Goal: Task Accomplishment & Management: Manage account settings

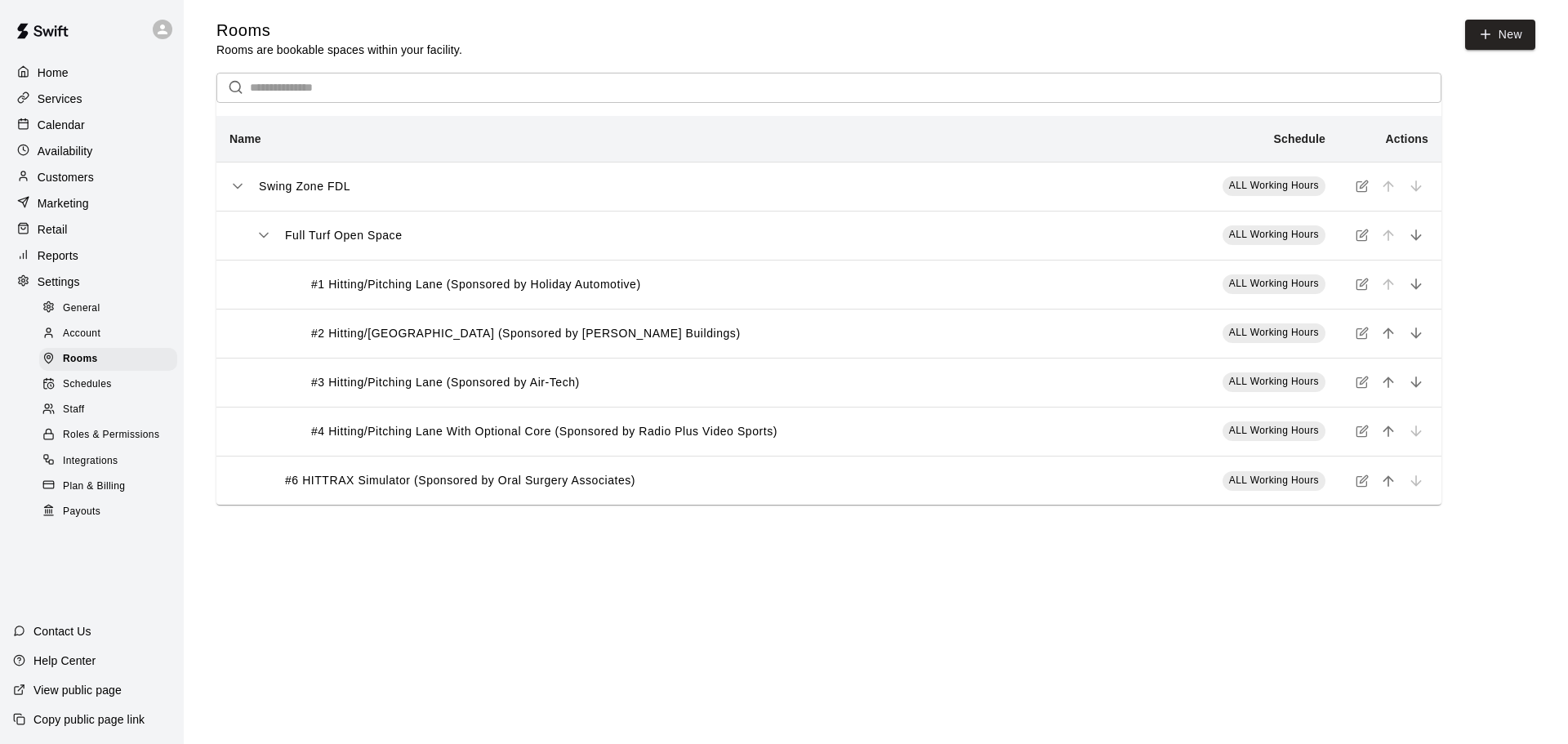
click at [85, 317] on span "General" at bounding box center [82, 309] width 38 height 16
select select "**"
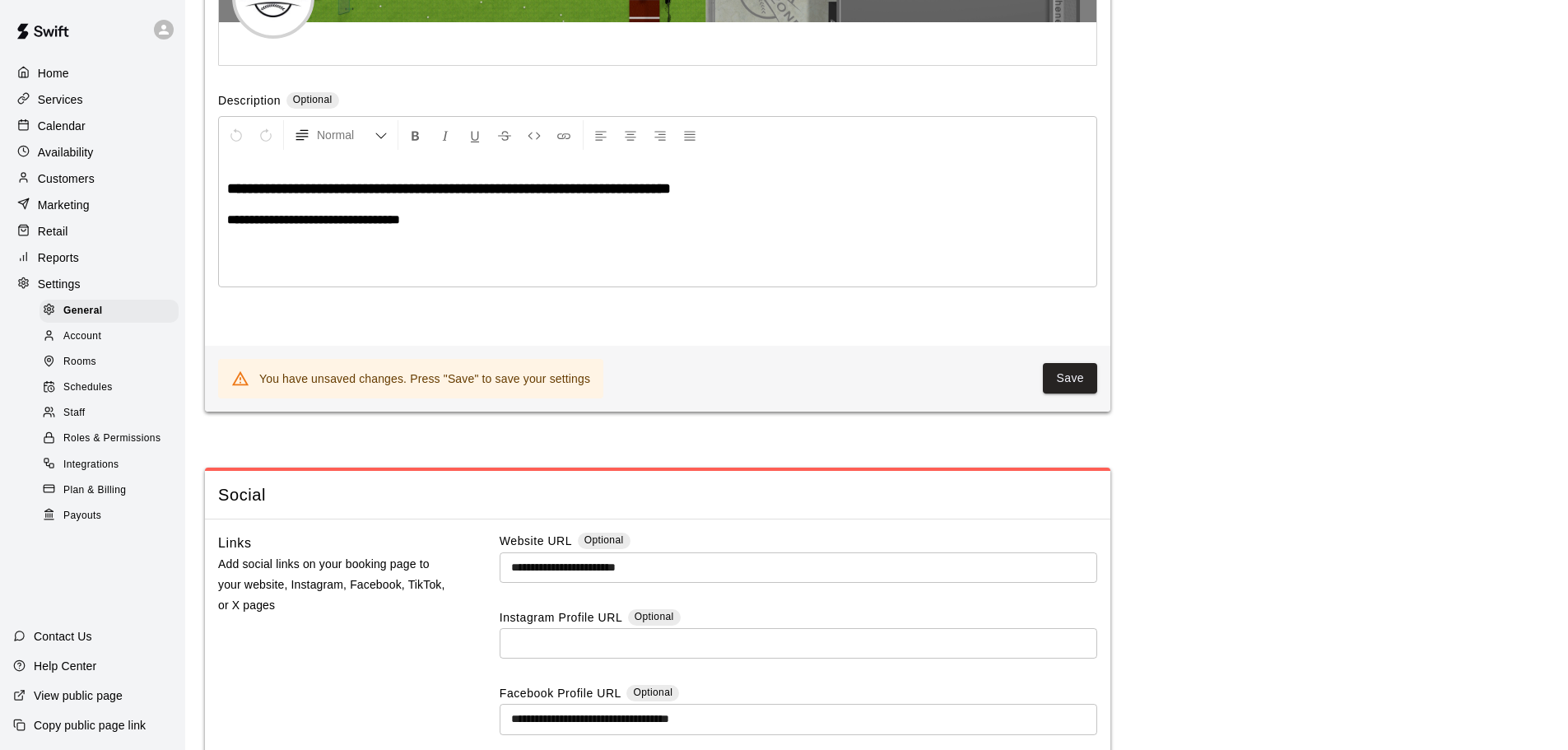
scroll to position [4106, 0]
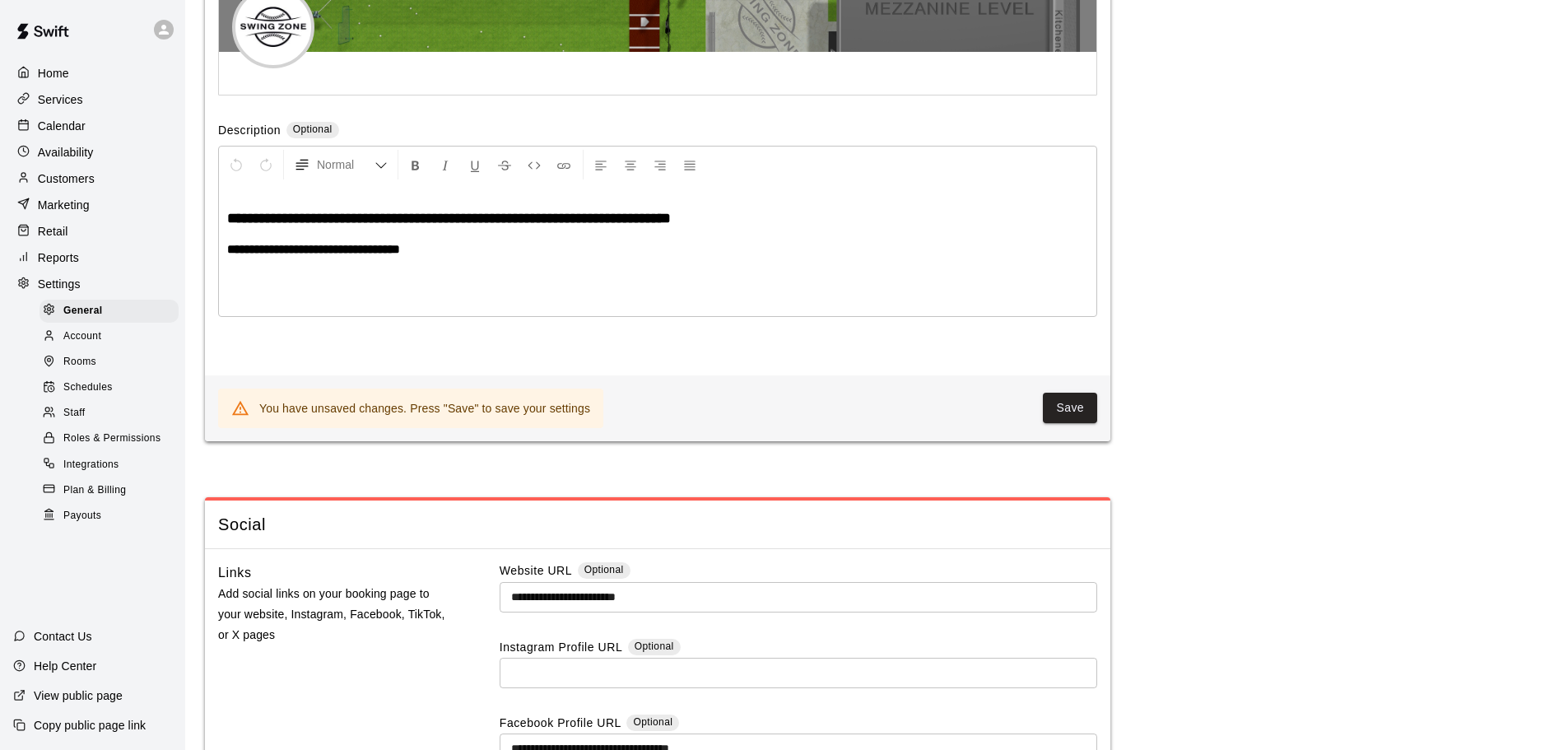
click at [51, 176] on p "Customers" at bounding box center [66, 179] width 57 height 17
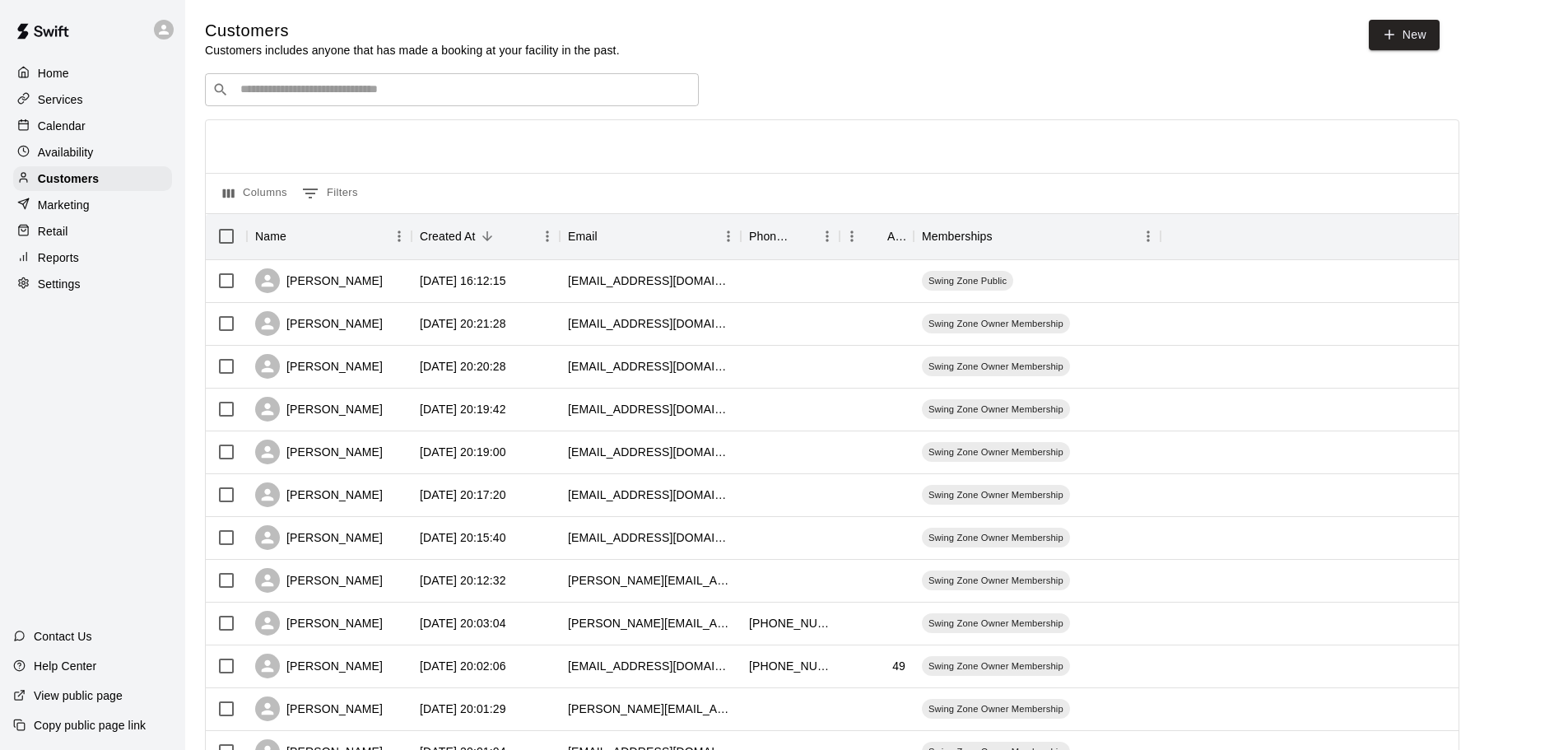
click at [70, 284] on p "Settings" at bounding box center [59, 284] width 42 height 17
select select "**"
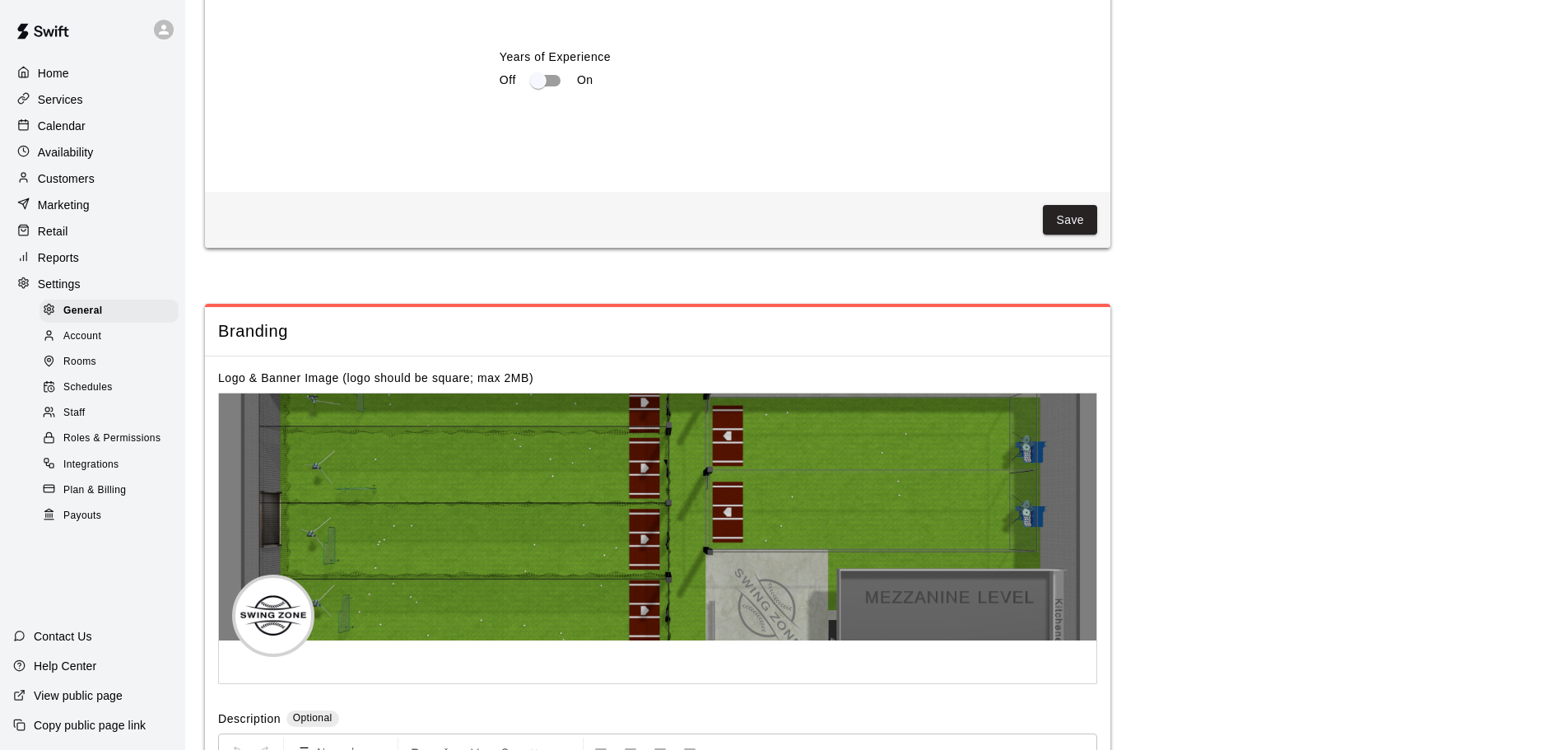
scroll to position [3507, 0]
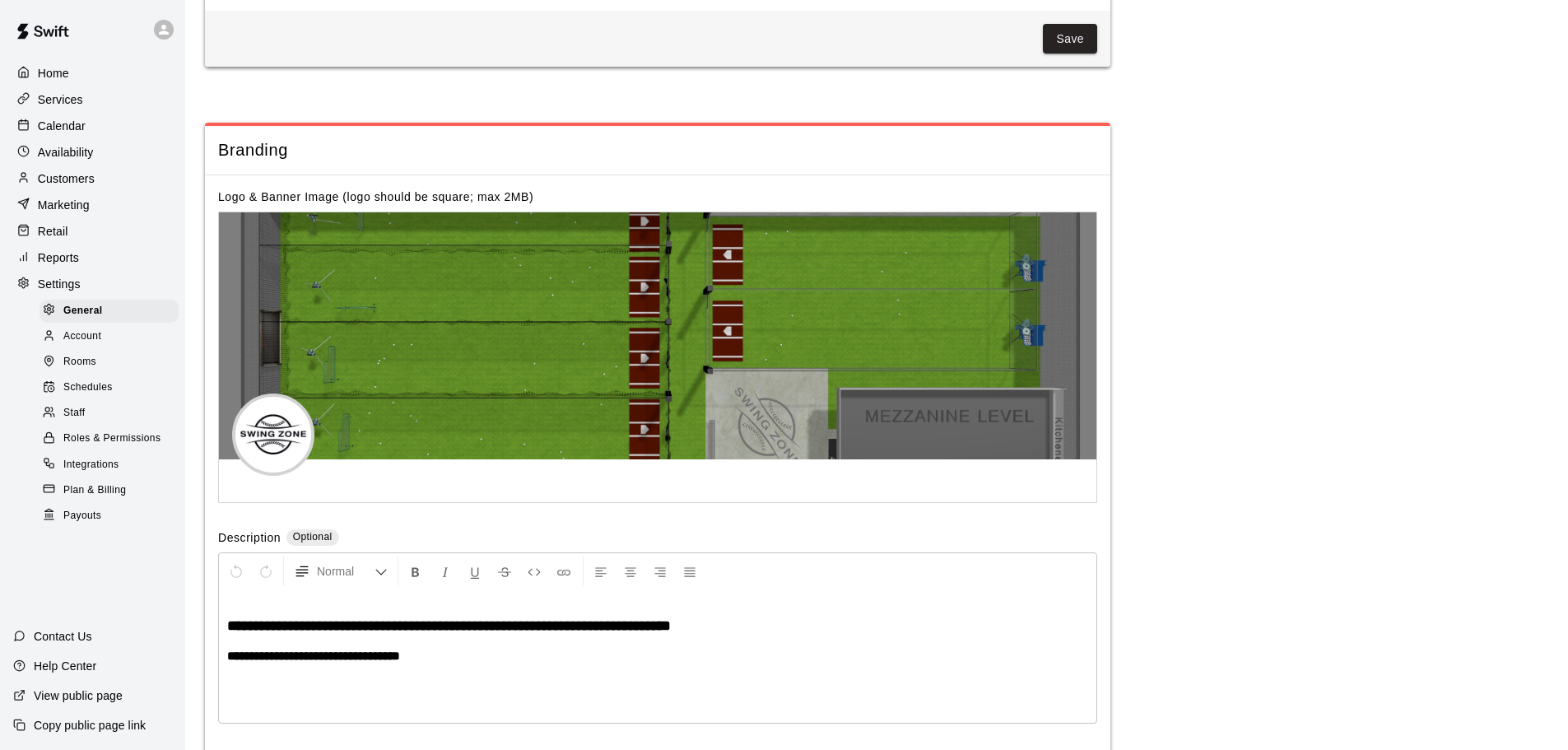
click at [100, 447] on span "Roles & Permissions" at bounding box center [112, 439] width 97 height 17
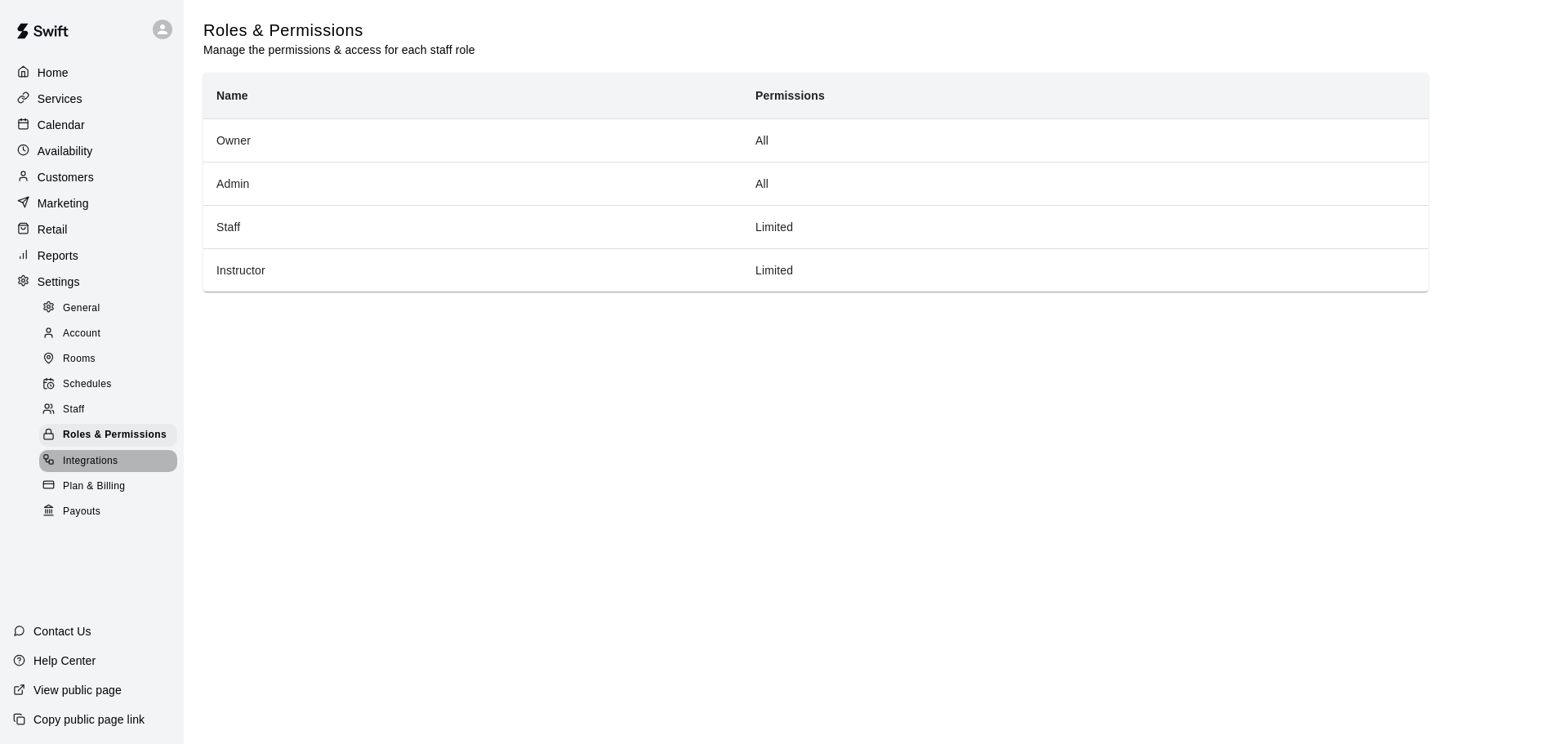
click at [97, 470] on span "Integrations" at bounding box center [91, 462] width 56 height 16
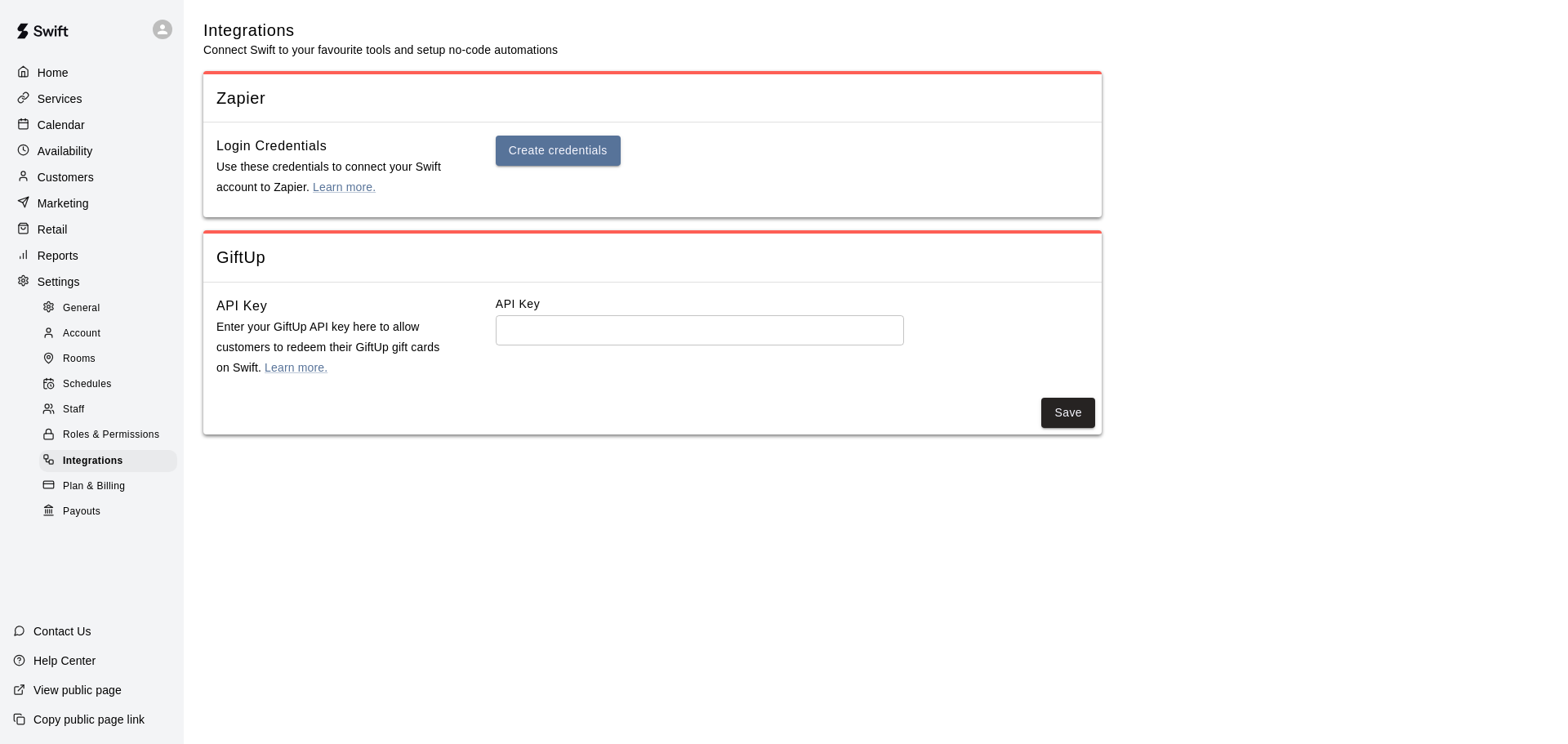
click at [49, 67] on p "Home" at bounding box center [53, 72] width 31 height 16
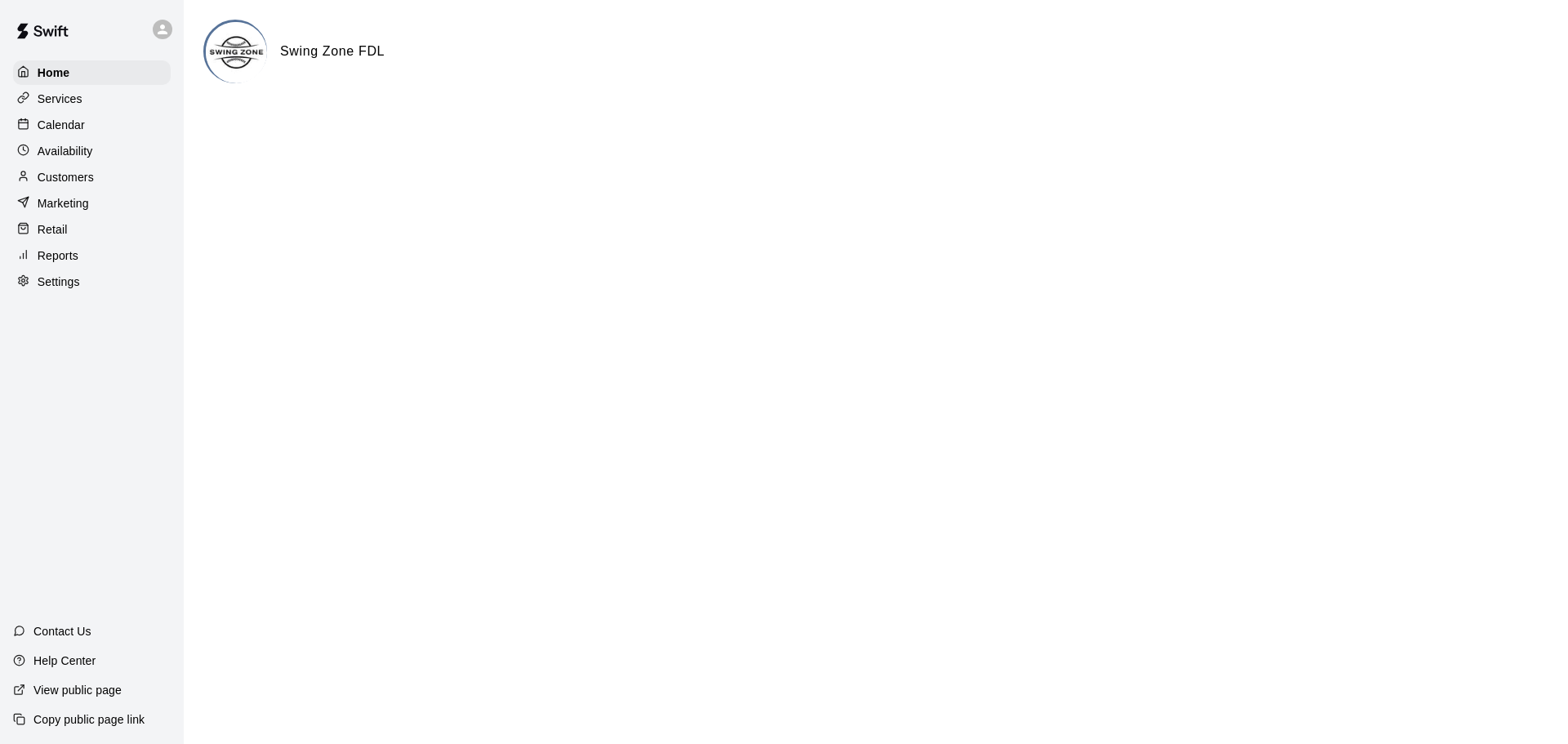
click at [162, 25] on icon at bounding box center [162, 29] width 10 height 10
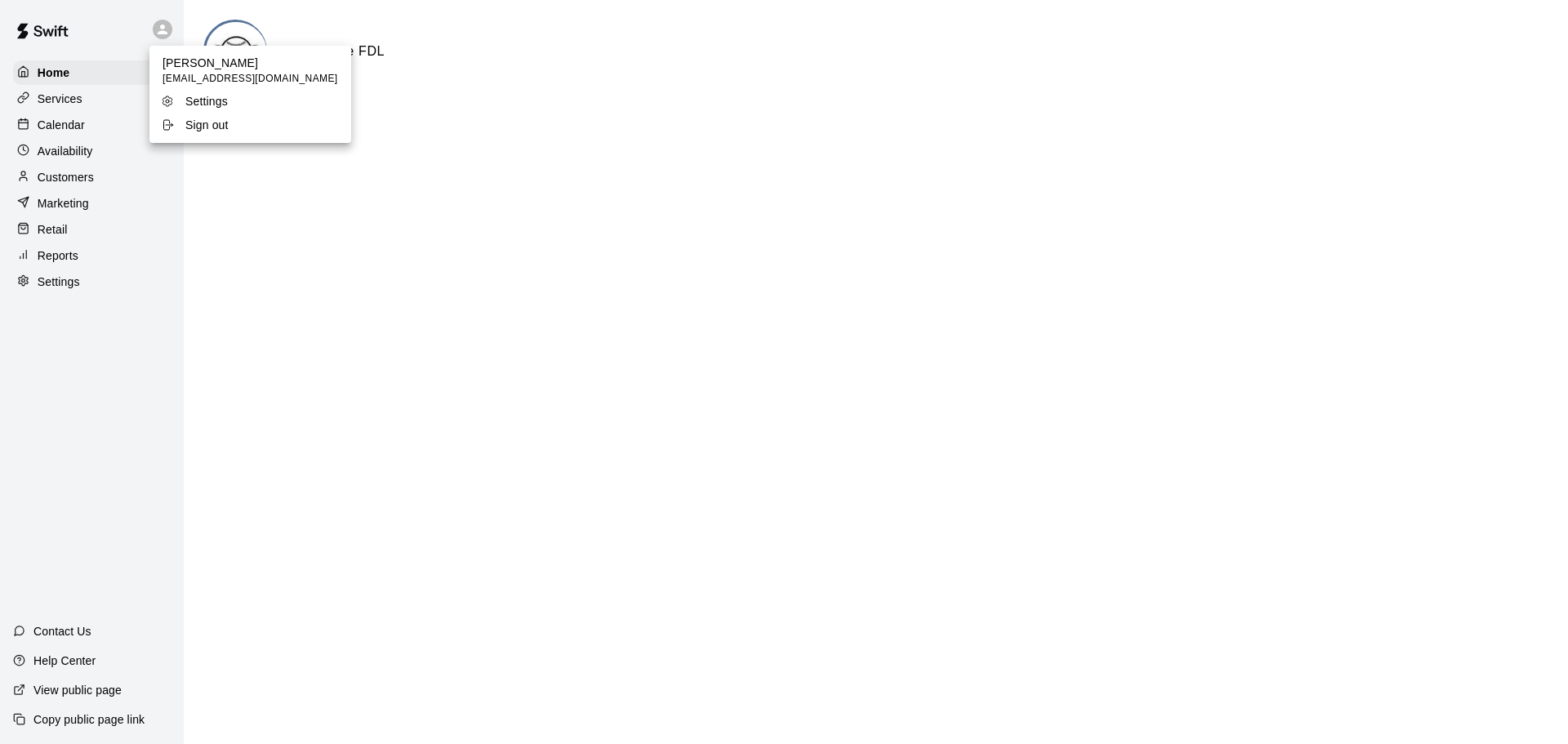
click at [70, 153] on div at bounding box center [784, 372] width 1568 height 744
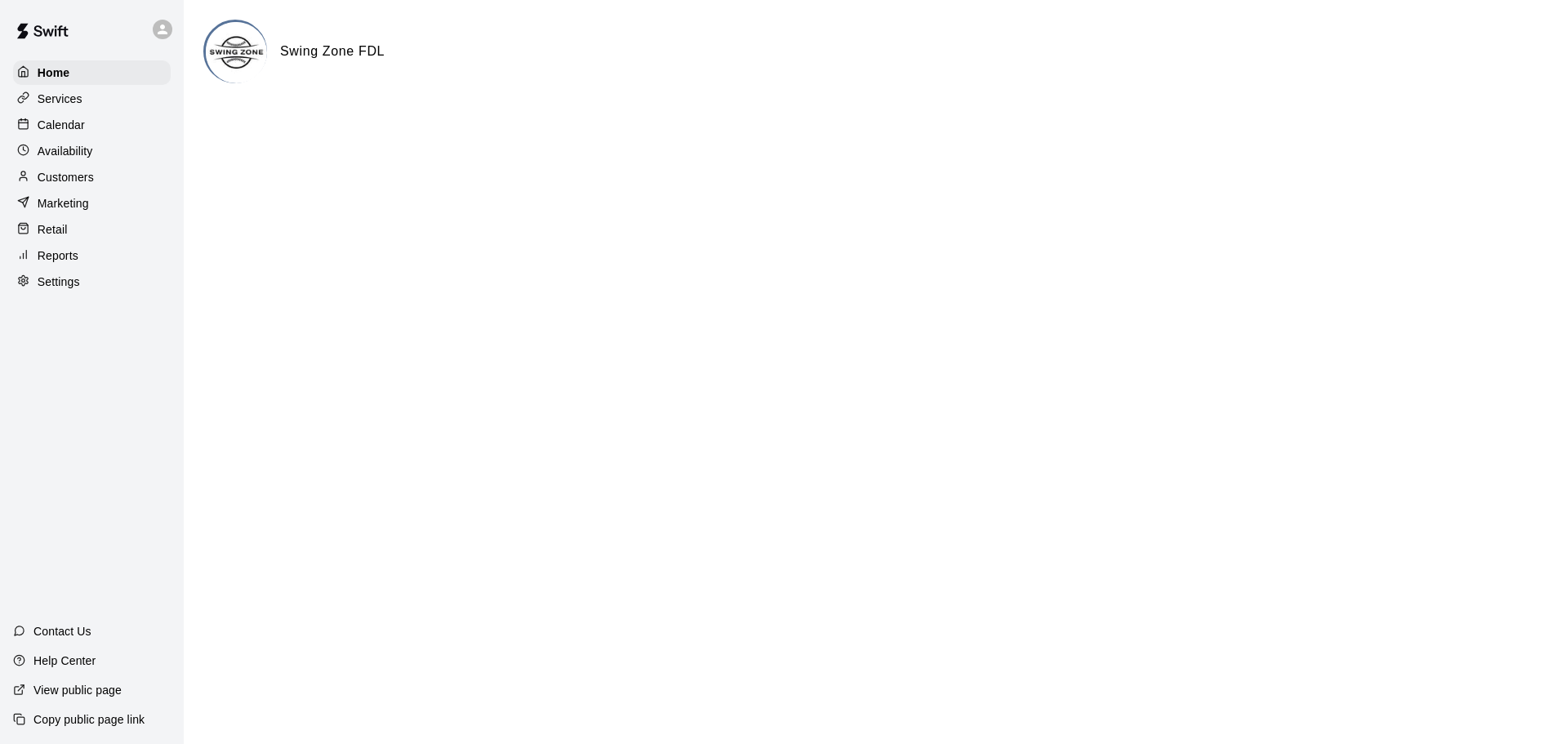
click at [67, 153] on p "Availability" at bounding box center [65, 151] width 56 height 16
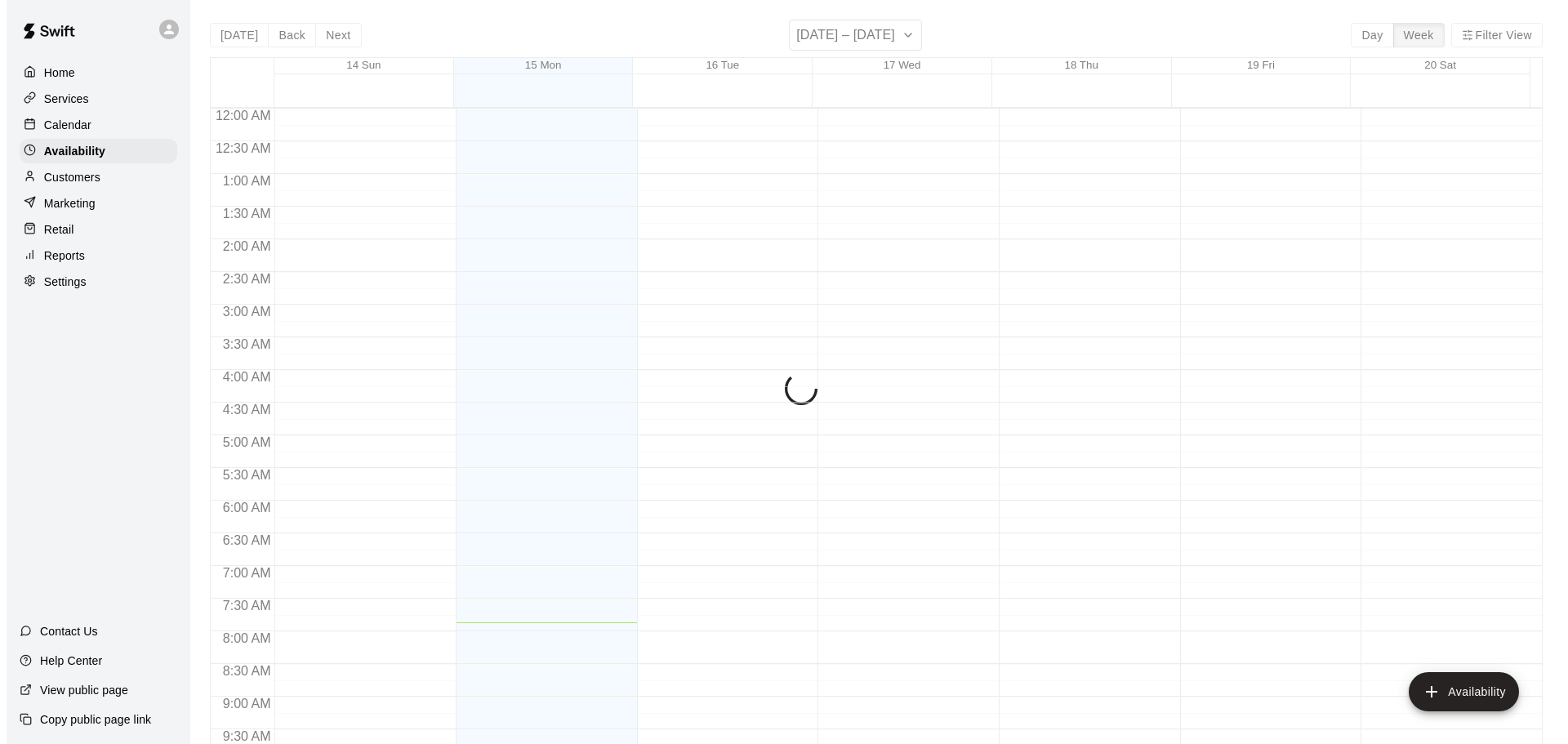
scroll to position [515, 0]
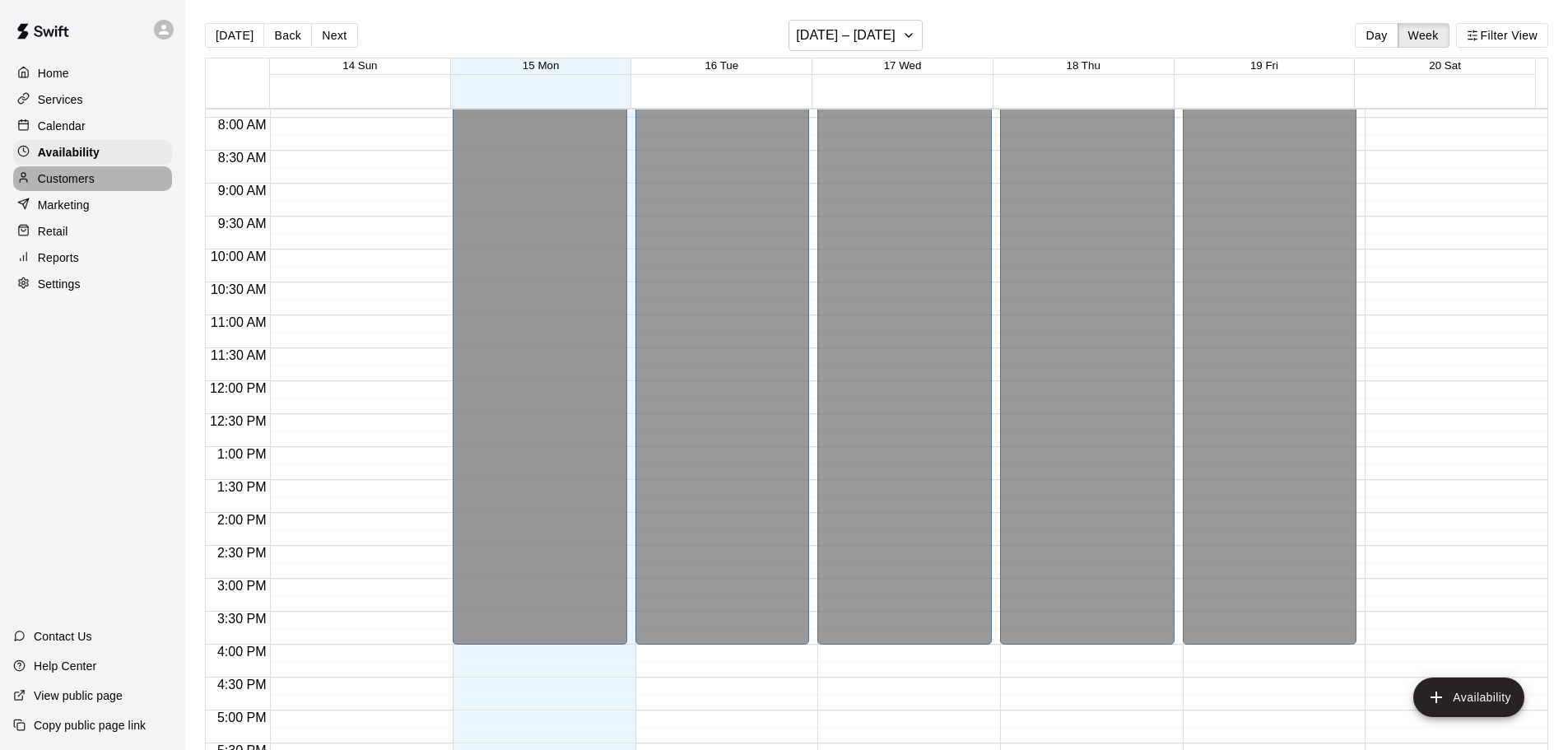
click at [63, 184] on p "Customers" at bounding box center [66, 179] width 57 height 17
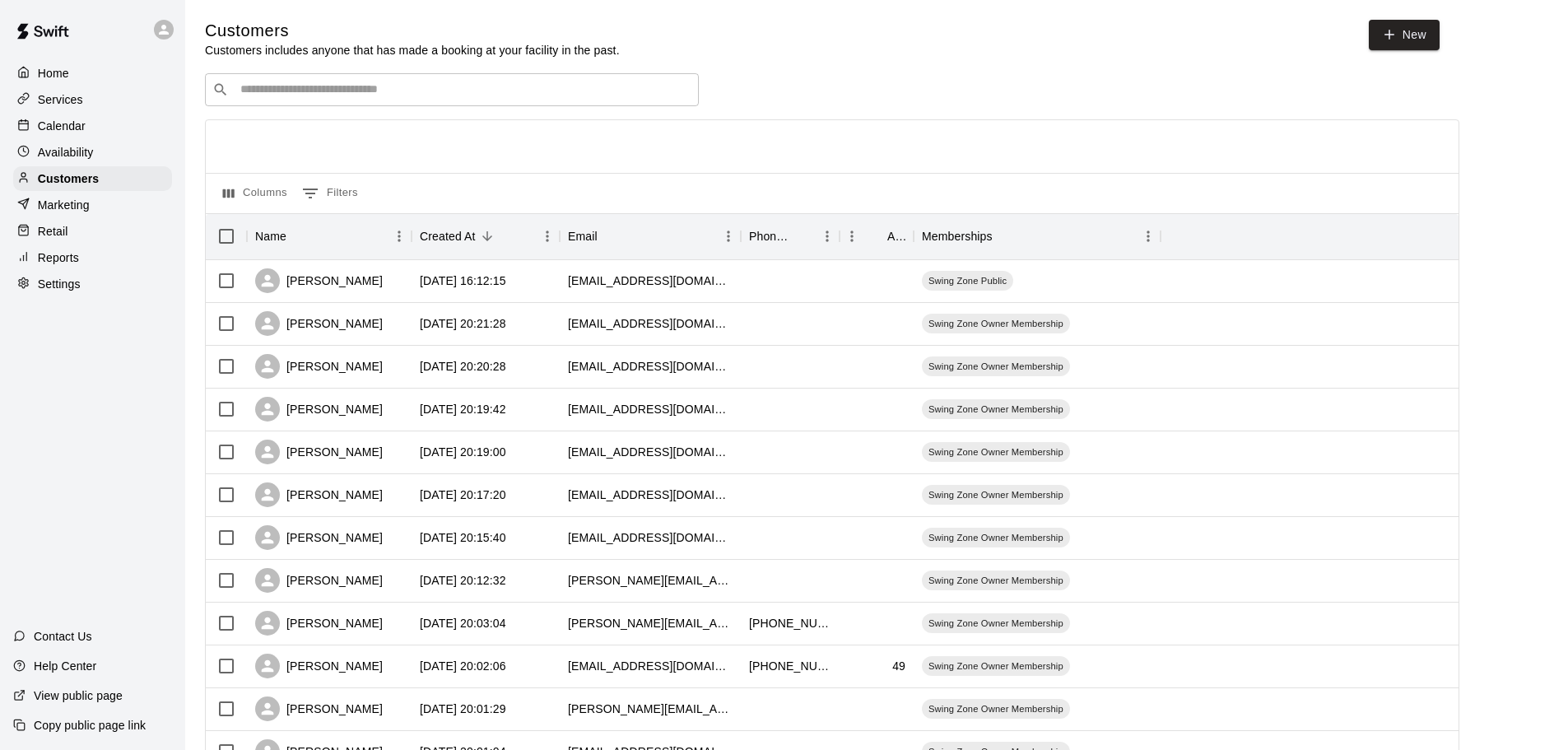
click at [58, 206] on p "Marketing" at bounding box center [64, 205] width 52 height 17
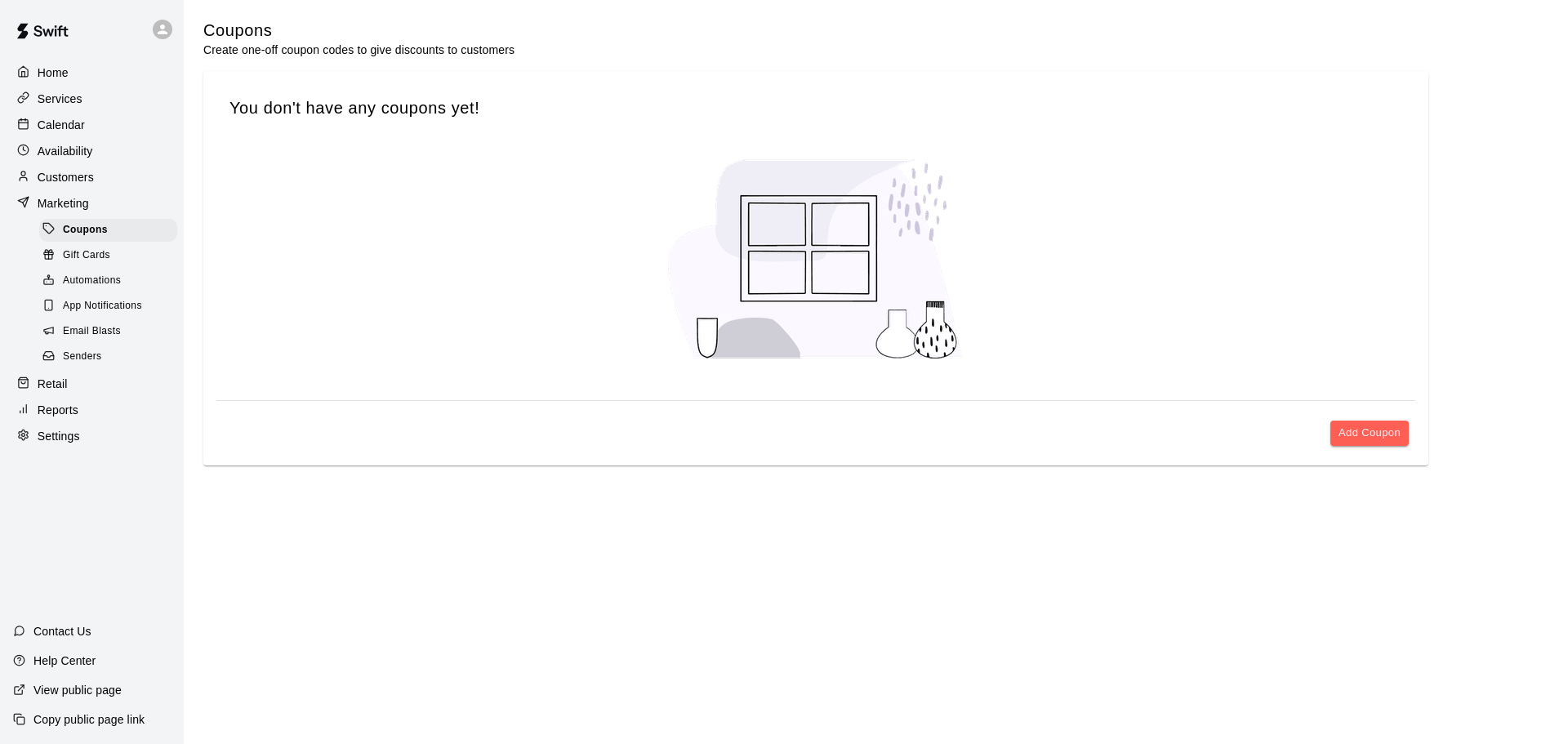
click at [53, 392] on p "Retail" at bounding box center [52, 384] width 30 height 16
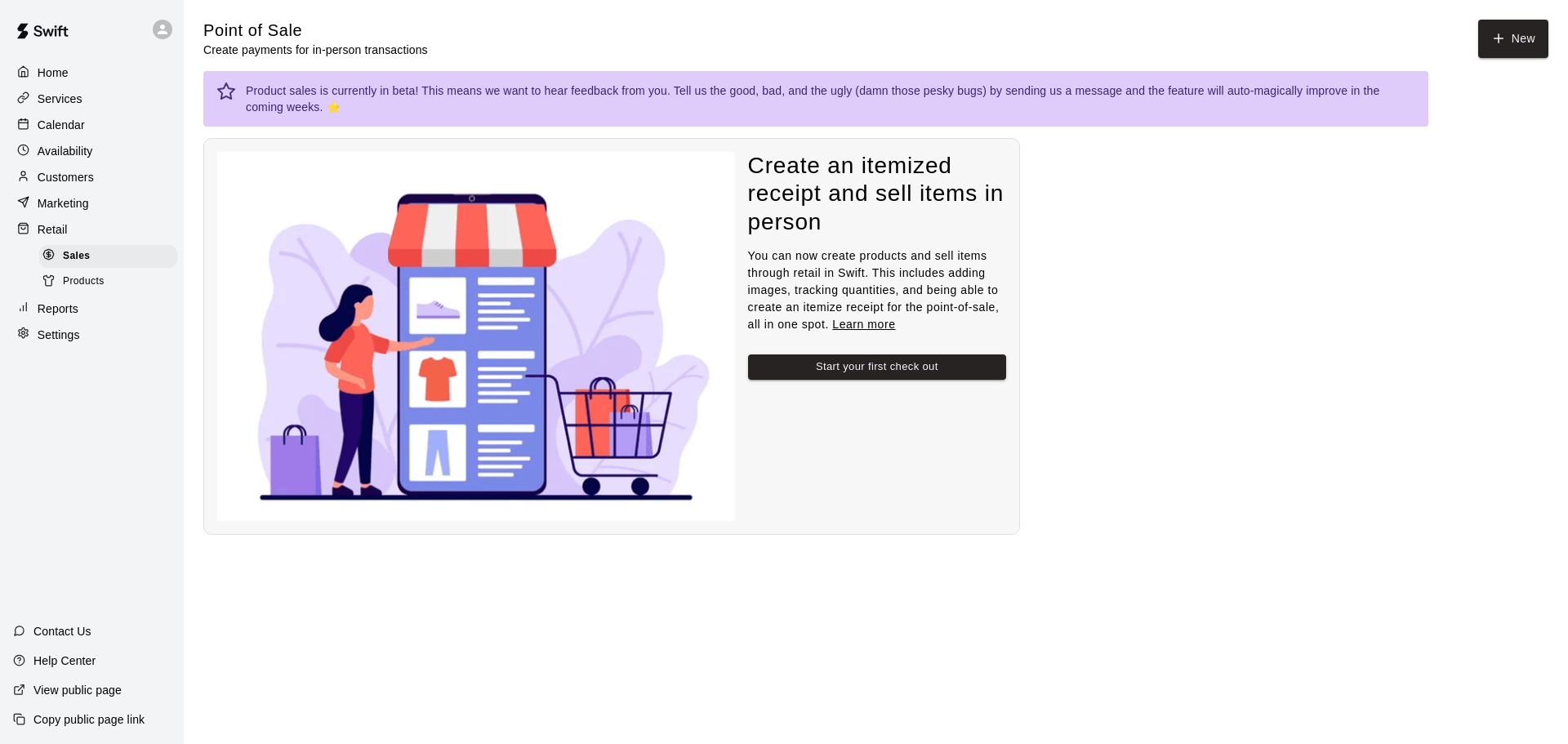
click at [57, 317] on p "Reports" at bounding box center [58, 309] width 41 height 16
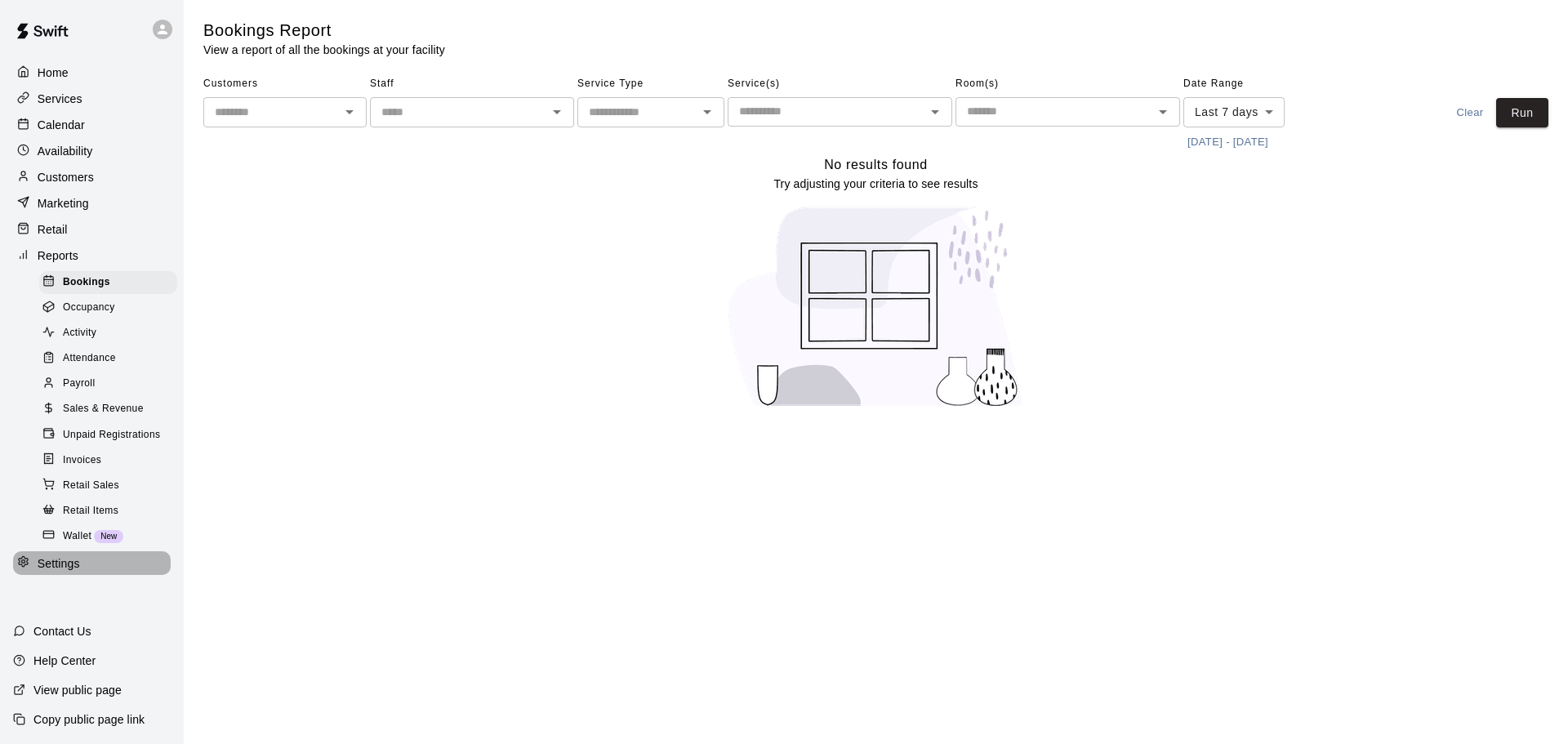
click at [50, 572] on p "Settings" at bounding box center [59, 563] width 42 height 16
select select "**"
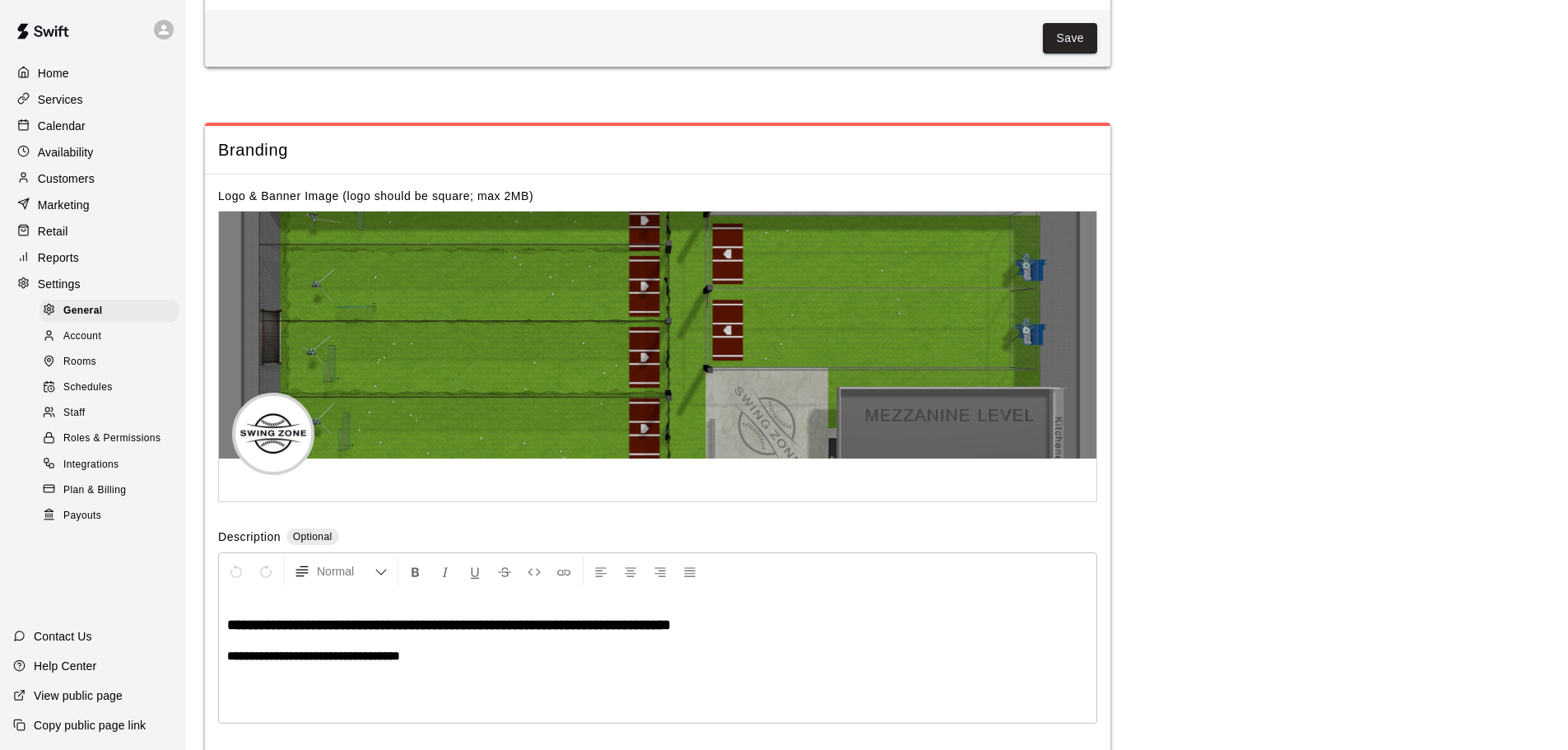
scroll to position [3507, 0]
click at [102, 345] on span "Account" at bounding box center [82, 337] width 38 height 17
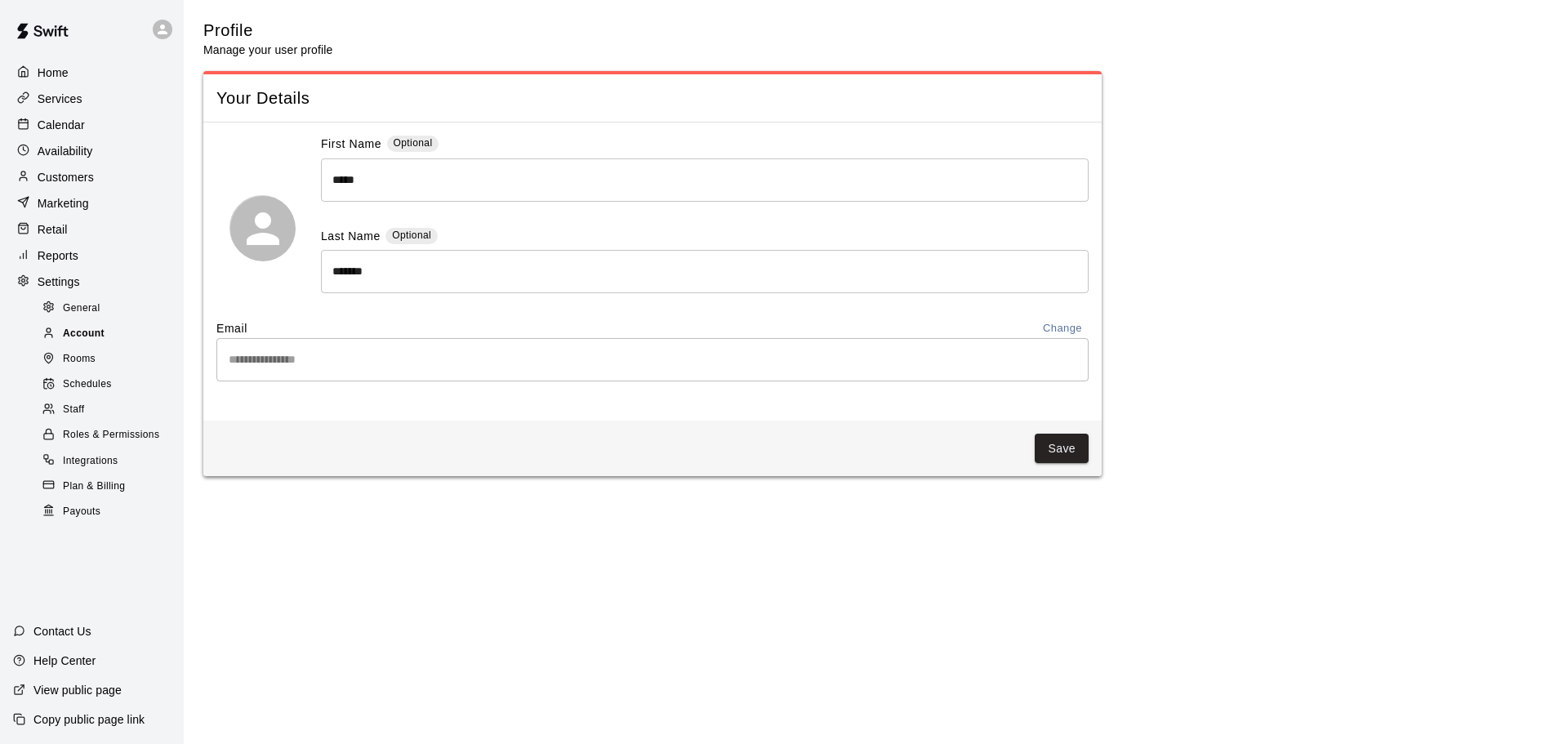
click at [102, 331] on div "Account" at bounding box center [108, 334] width 138 height 23
click at [101, 320] on div "General" at bounding box center [108, 309] width 138 height 23
select select "**"
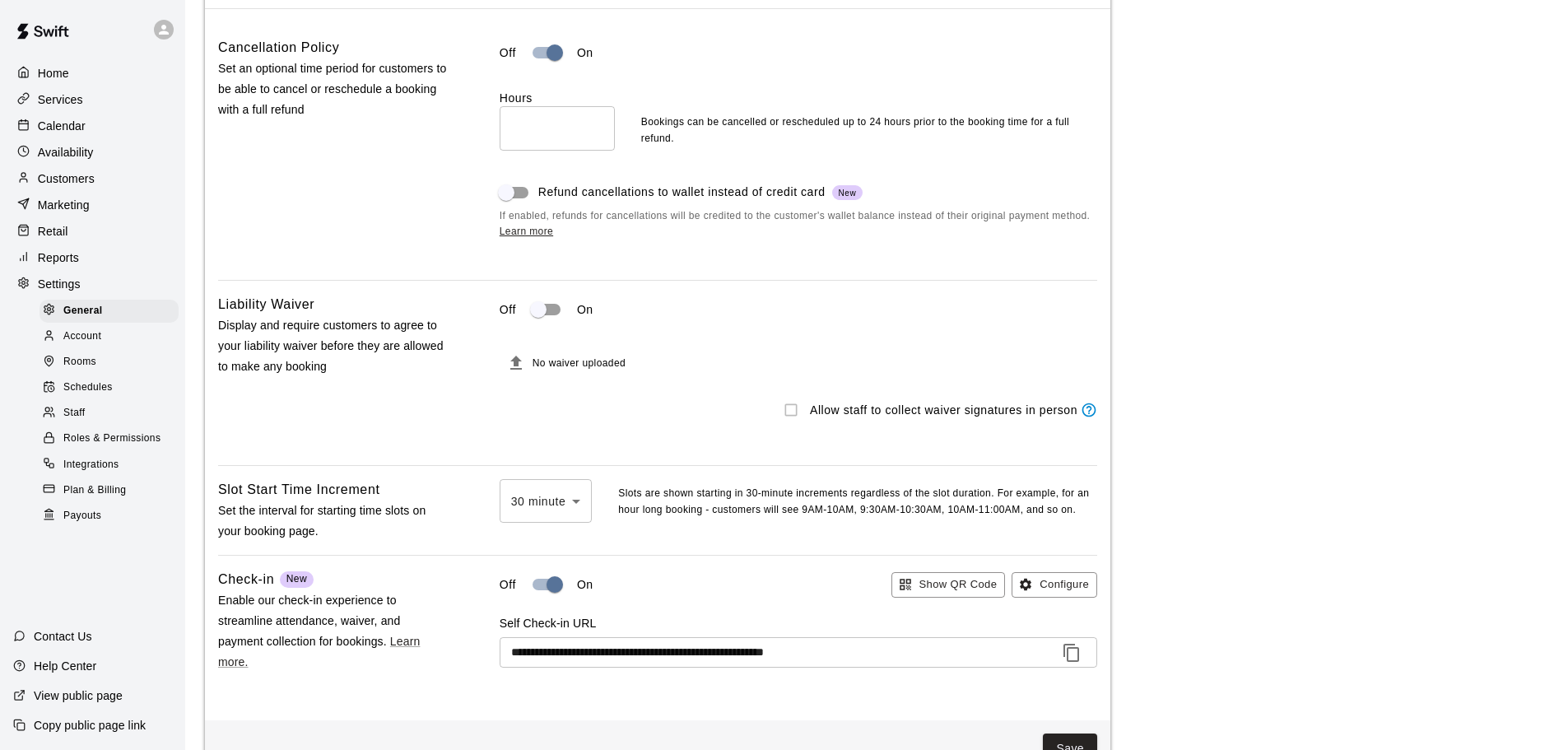
scroll to position [1361, 0]
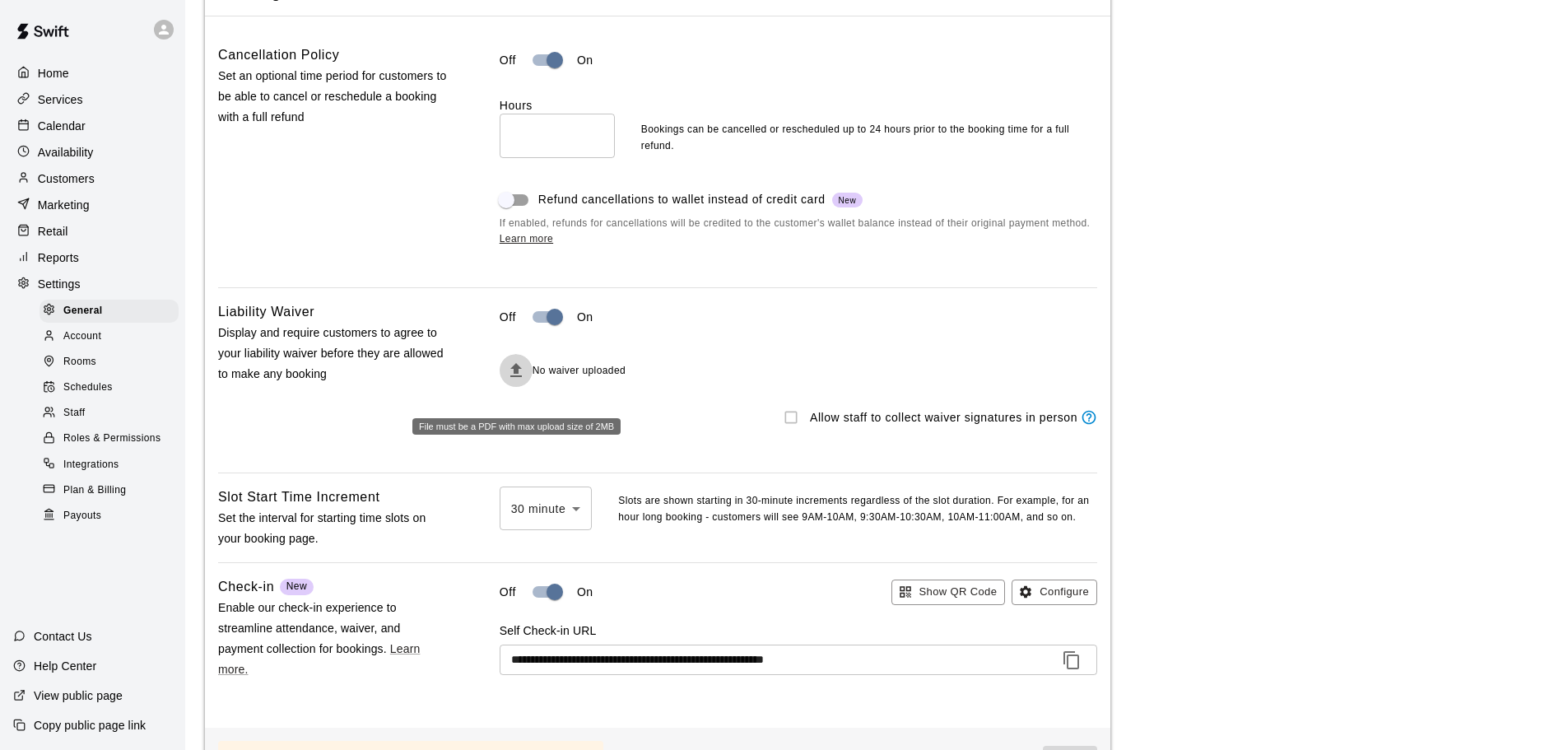
click at [516, 377] on icon "File must be a PDF with max upload size of 2MB" at bounding box center [516, 369] width 11 height 14
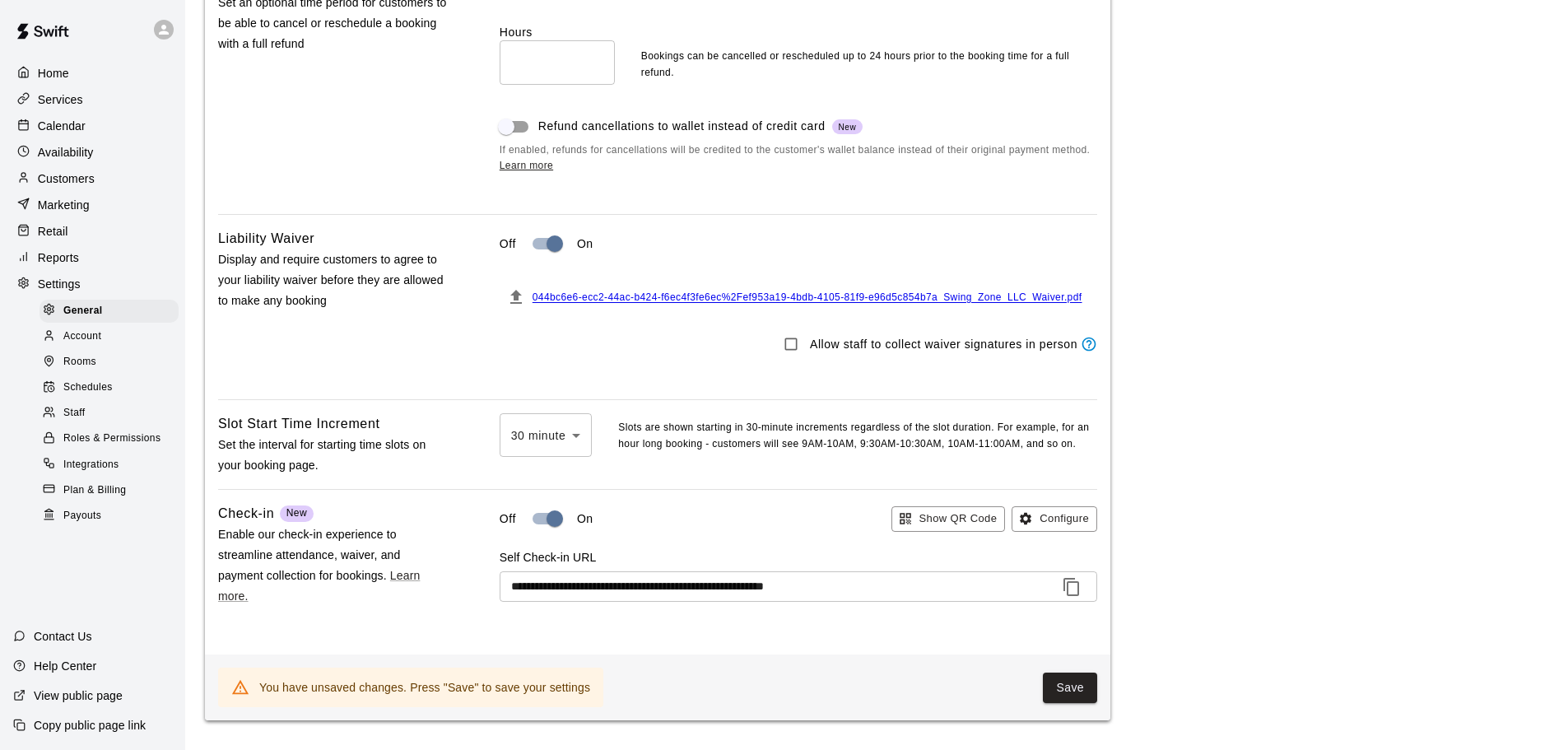
scroll to position [1526, 0]
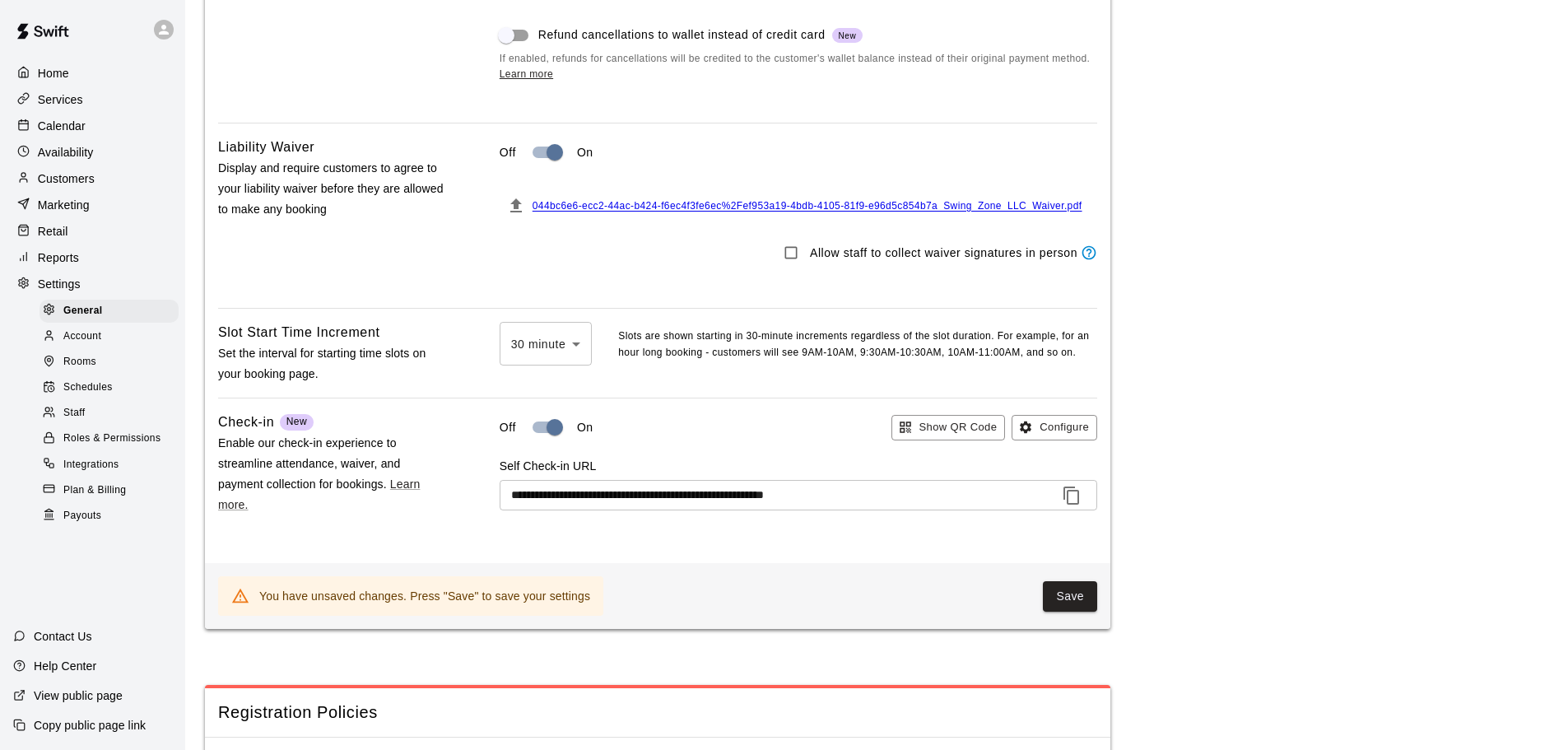
click at [1059, 611] on button "Save" at bounding box center [1070, 596] width 54 height 30
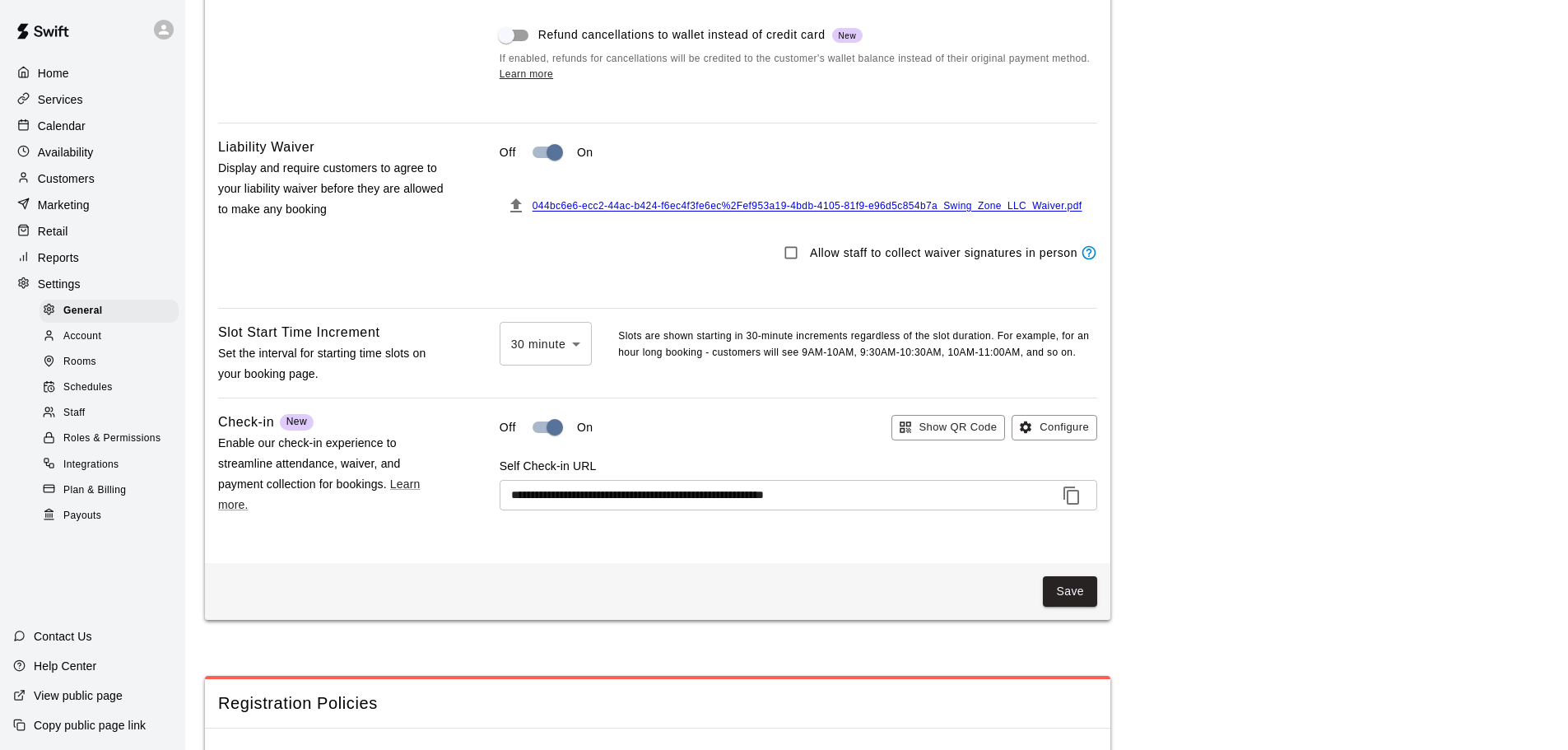
click at [100, 425] on div "Staff" at bounding box center [109, 413] width 139 height 23
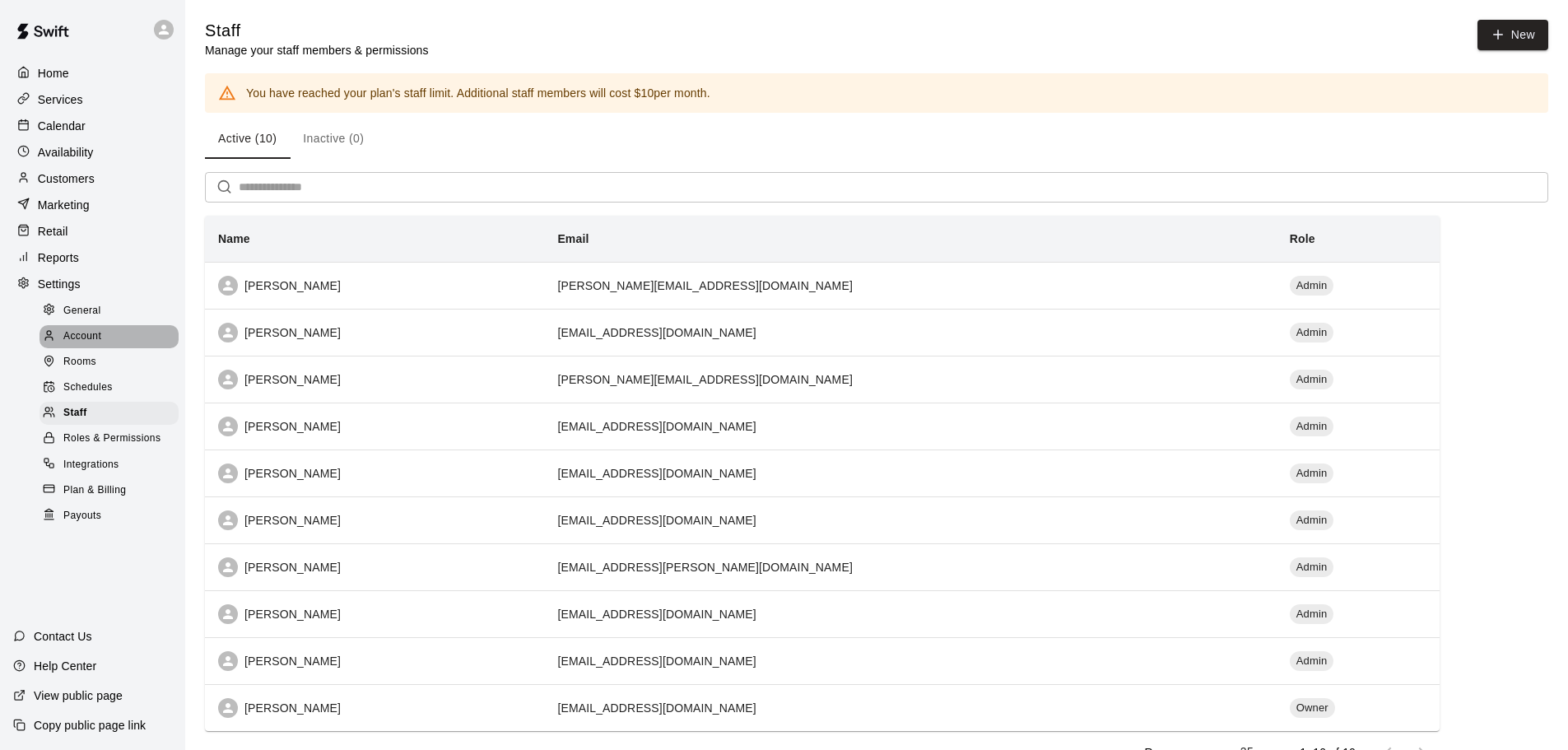
click at [76, 345] on span "Account" at bounding box center [82, 337] width 38 height 17
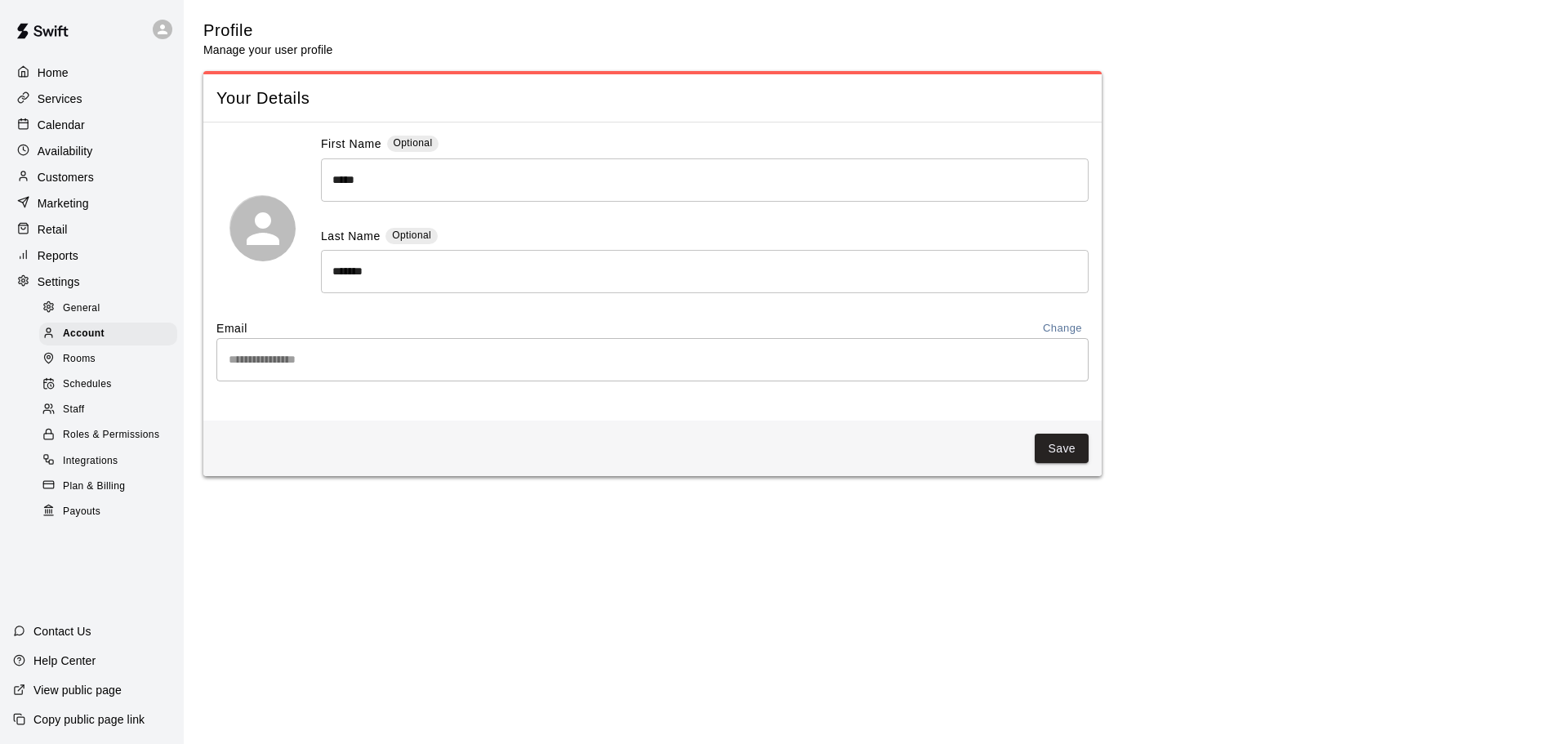
click at [57, 184] on p "Customers" at bounding box center [66, 178] width 57 height 16
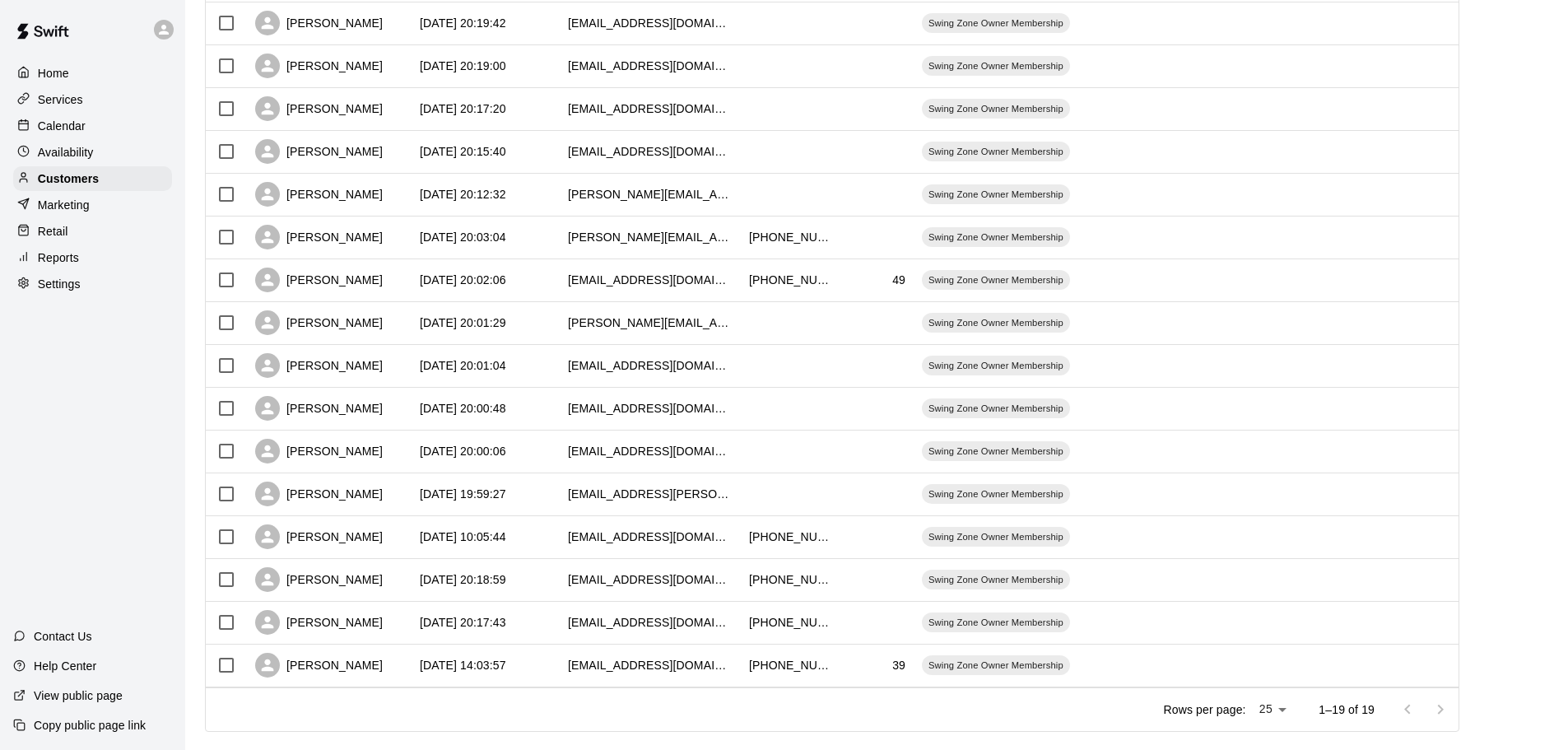
scroll to position [417, 0]
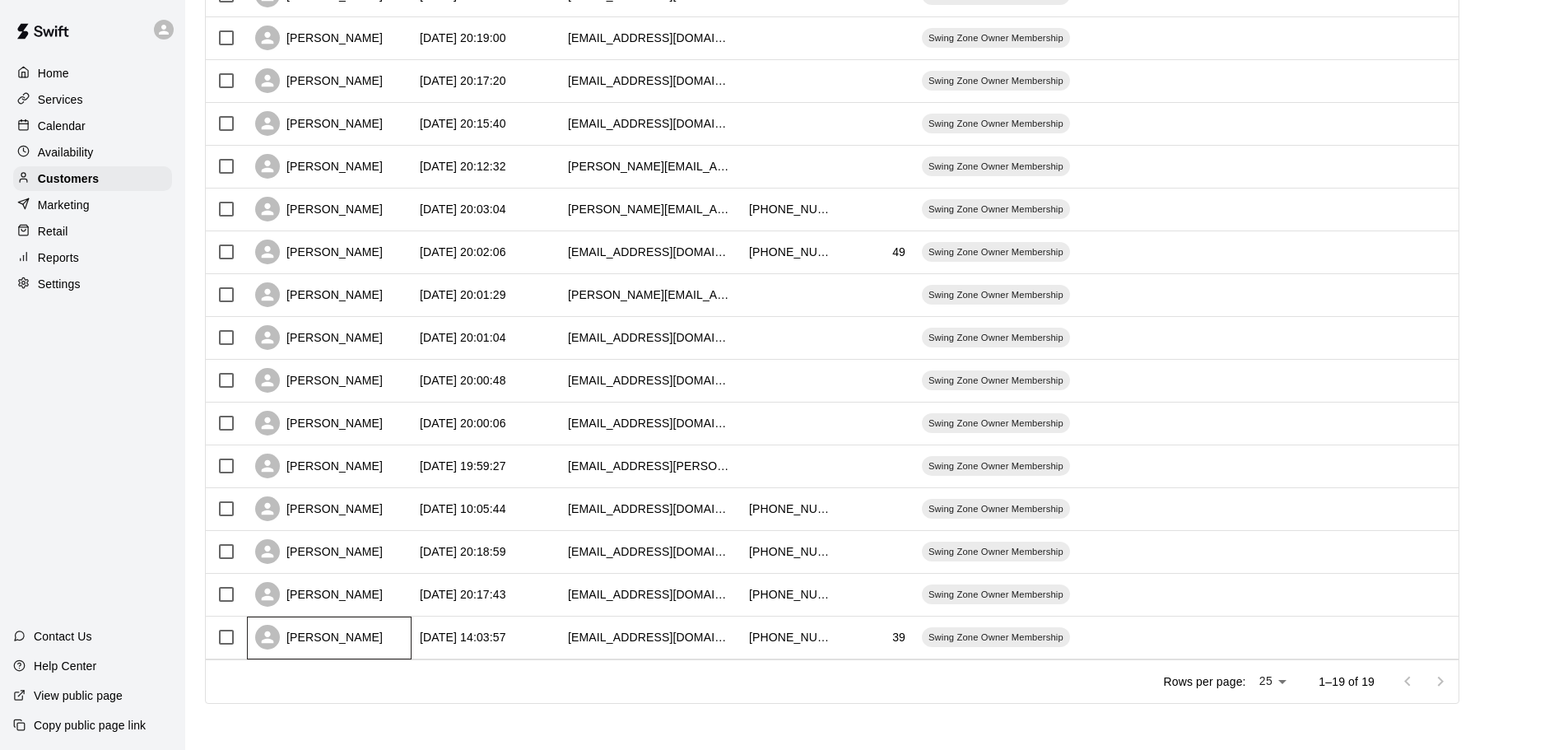
click at [319, 631] on div "[PERSON_NAME]" at bounding box center [319, 637] width 127 height 25
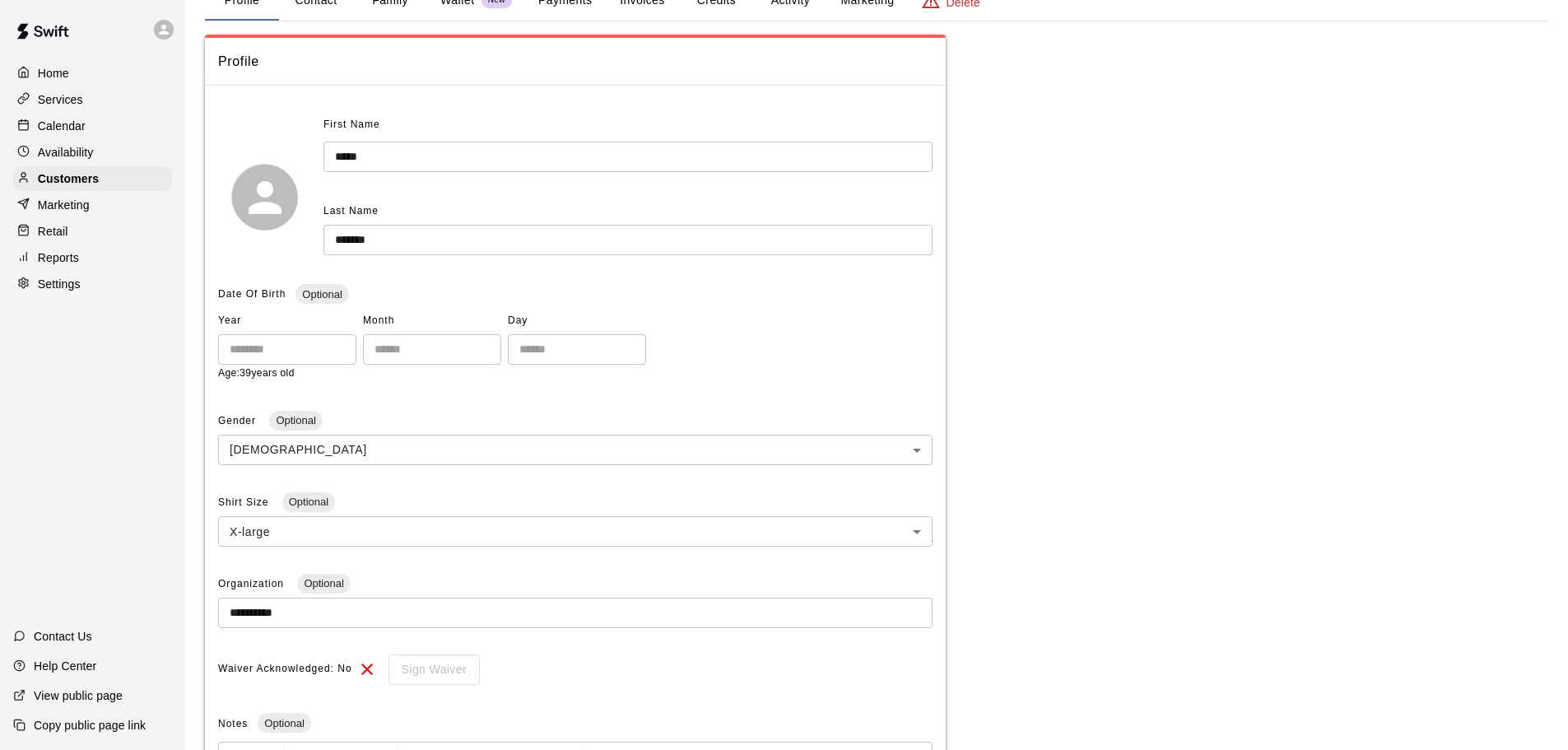
scroll to position [247, 0]
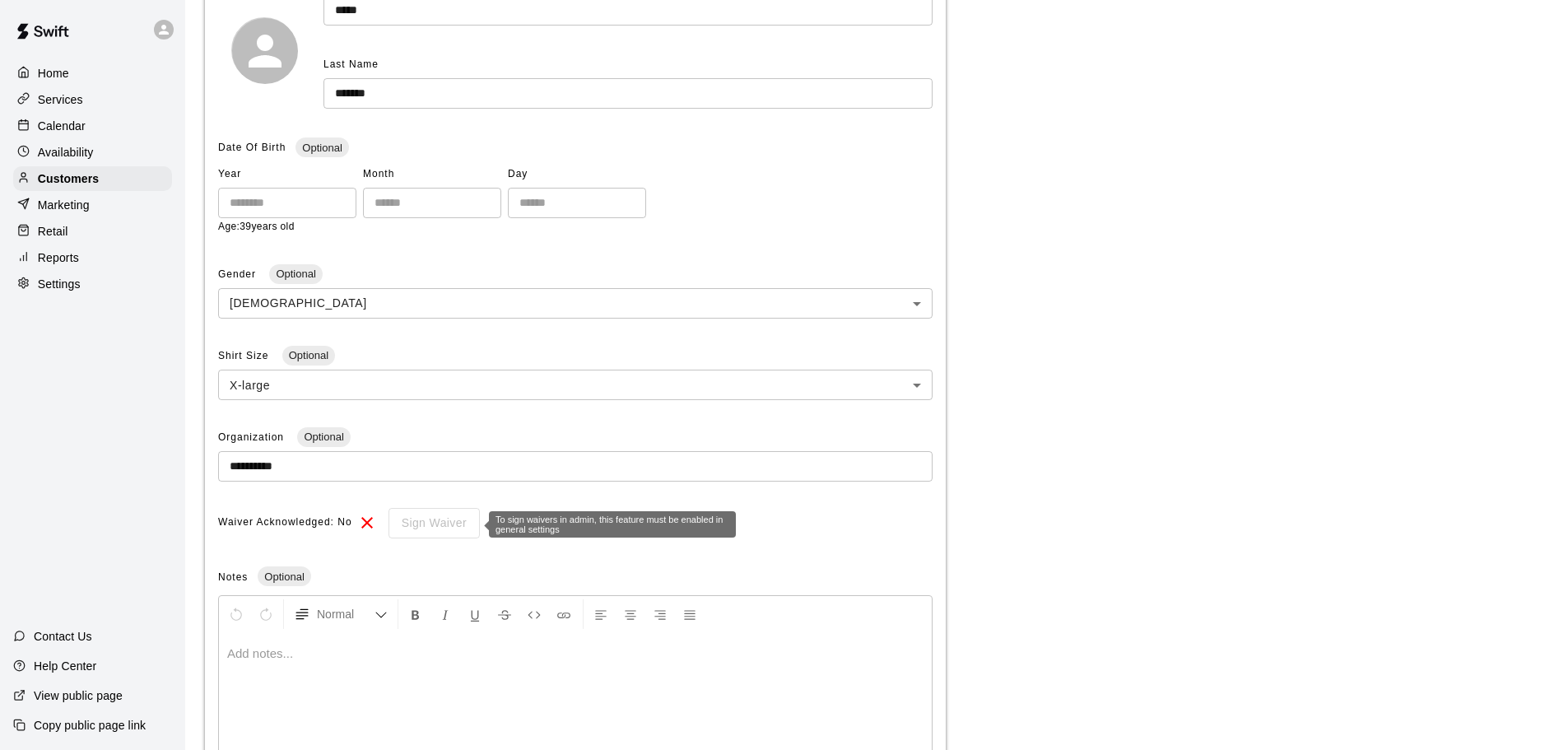
click at [421, 528] on div "Sign Waiver" at bounding box center [428, 523] width 103 height 30
click at [357, 526] on icon at bounding box center [367, 522] width 19 height 19
click at [372, 525] on icon at bounding box center [367, 522] width 19 height 19
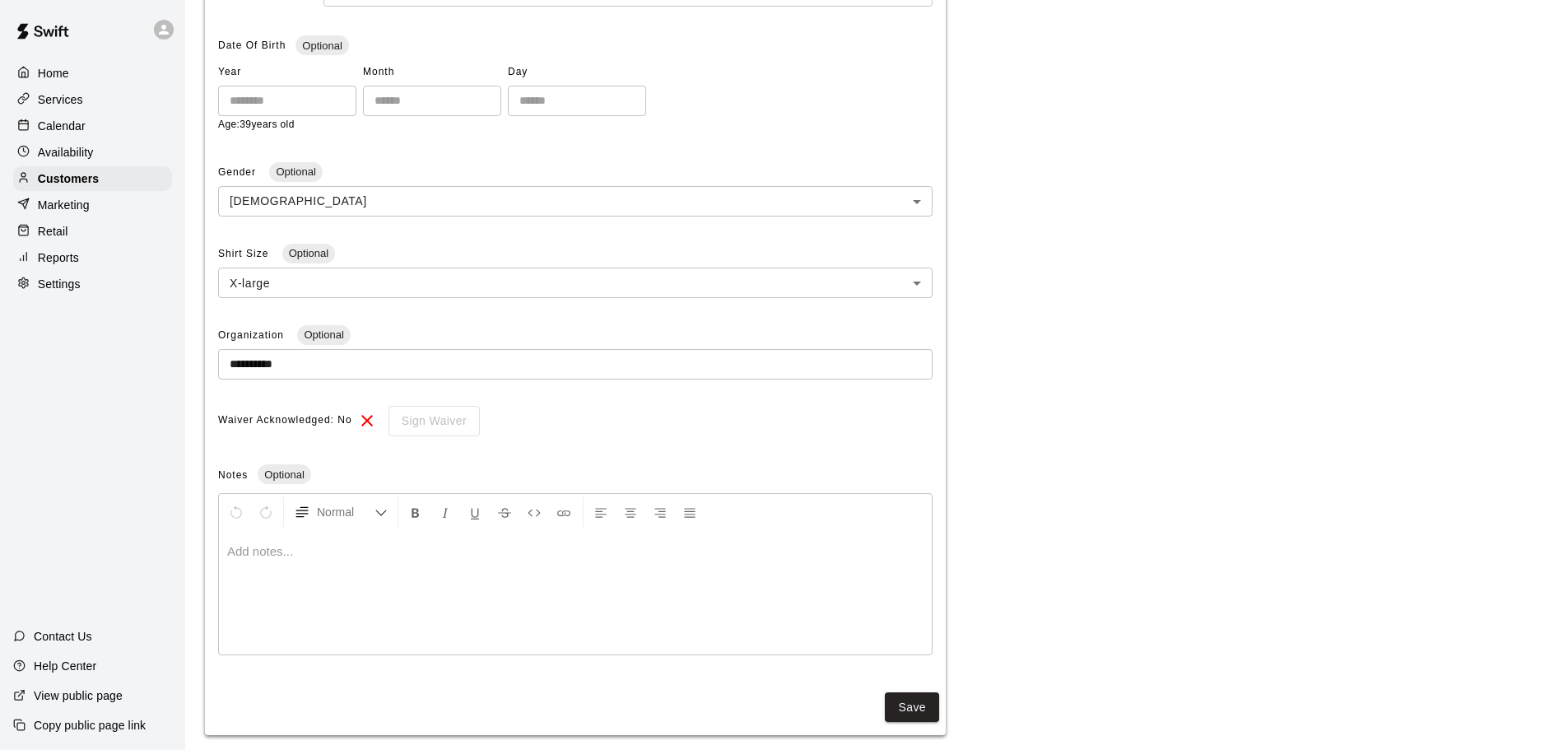
scroll to position [369, 0]
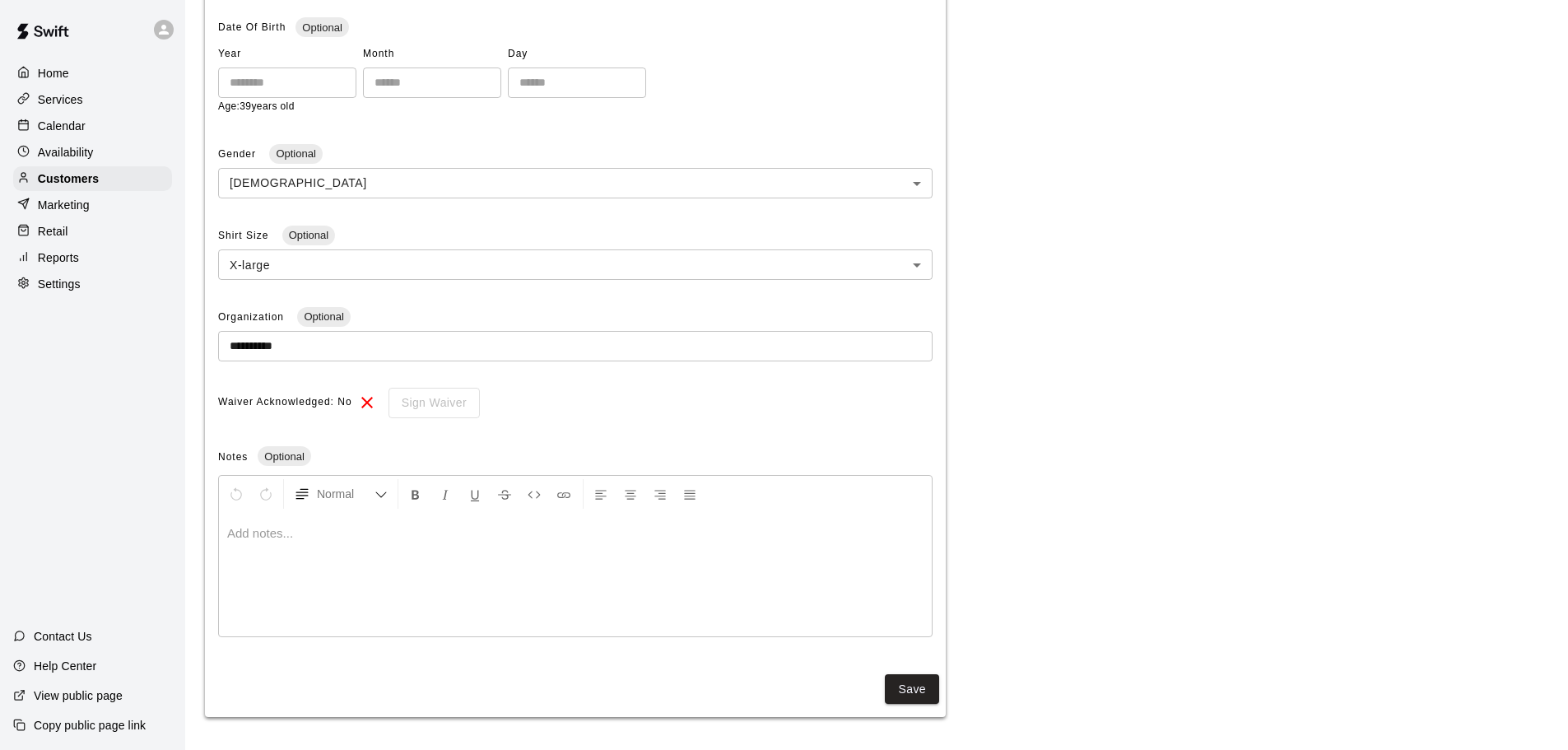
click at [360, 397] on icon at bounding box center [367, 402] width 19 height 19
click at [270, 401] on span "Waiver Acknowledged: No" at bounding box center [284, 403] width 134 height 27
click at [407, 404] on div "Sign Waiver" at bounding box center [428, 403] width 103 height 30
click at [57, 296] on div "Settings" at bounding box center [92, 284] width 159 height 25
select select "**"
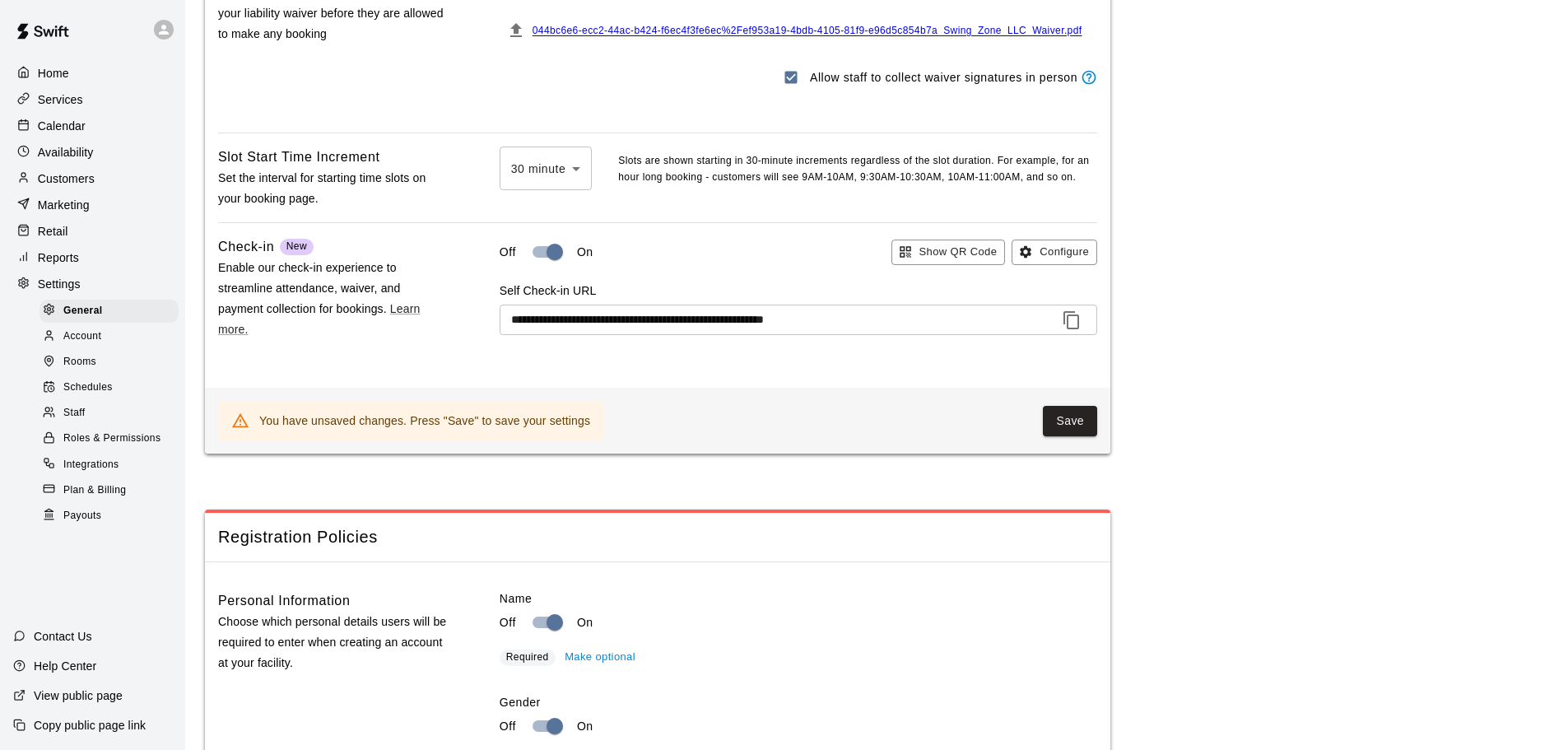
scroll to position [1778, 0]
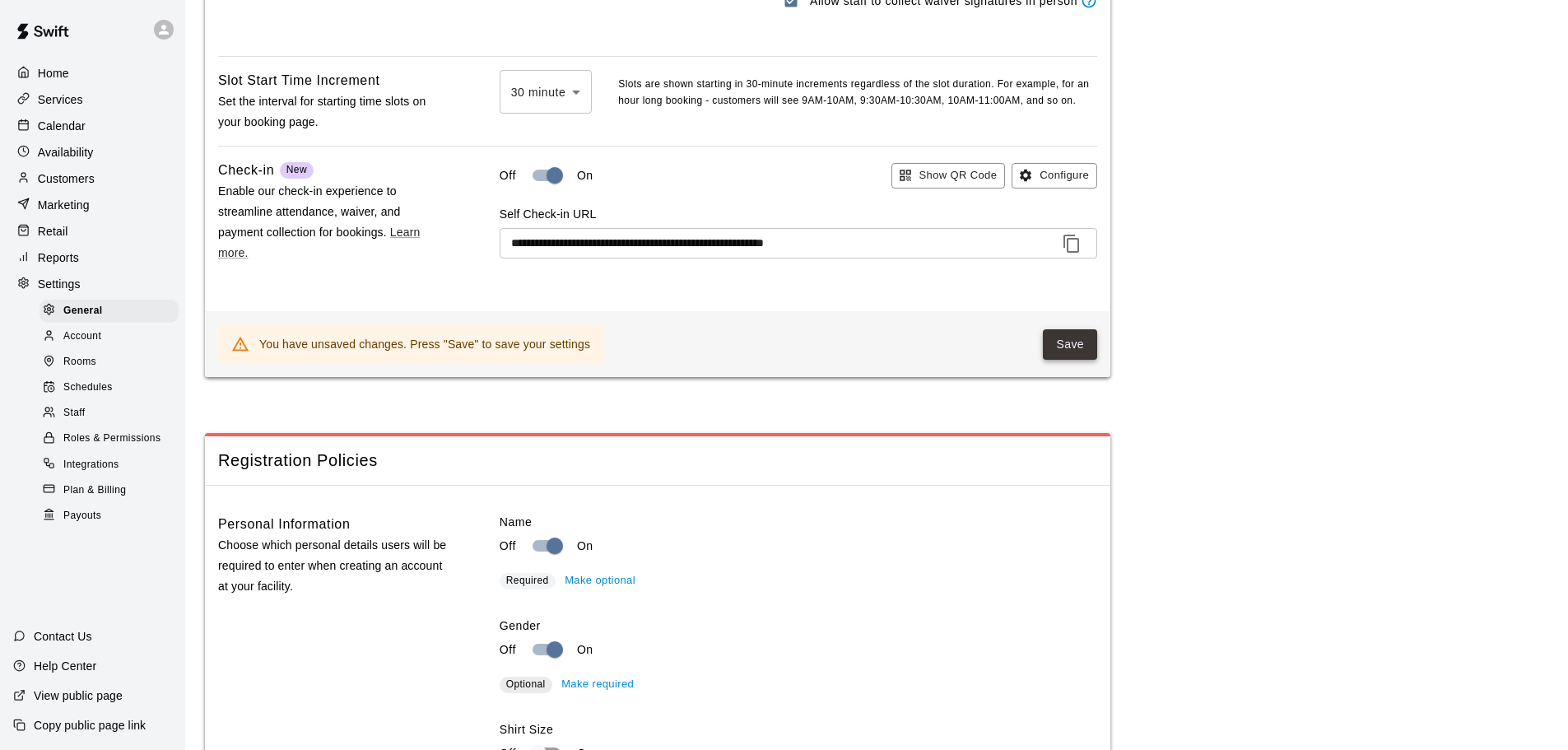
click at [1088, 360] on button "Save" at bounding box center [1070, 345] width 54 height 30
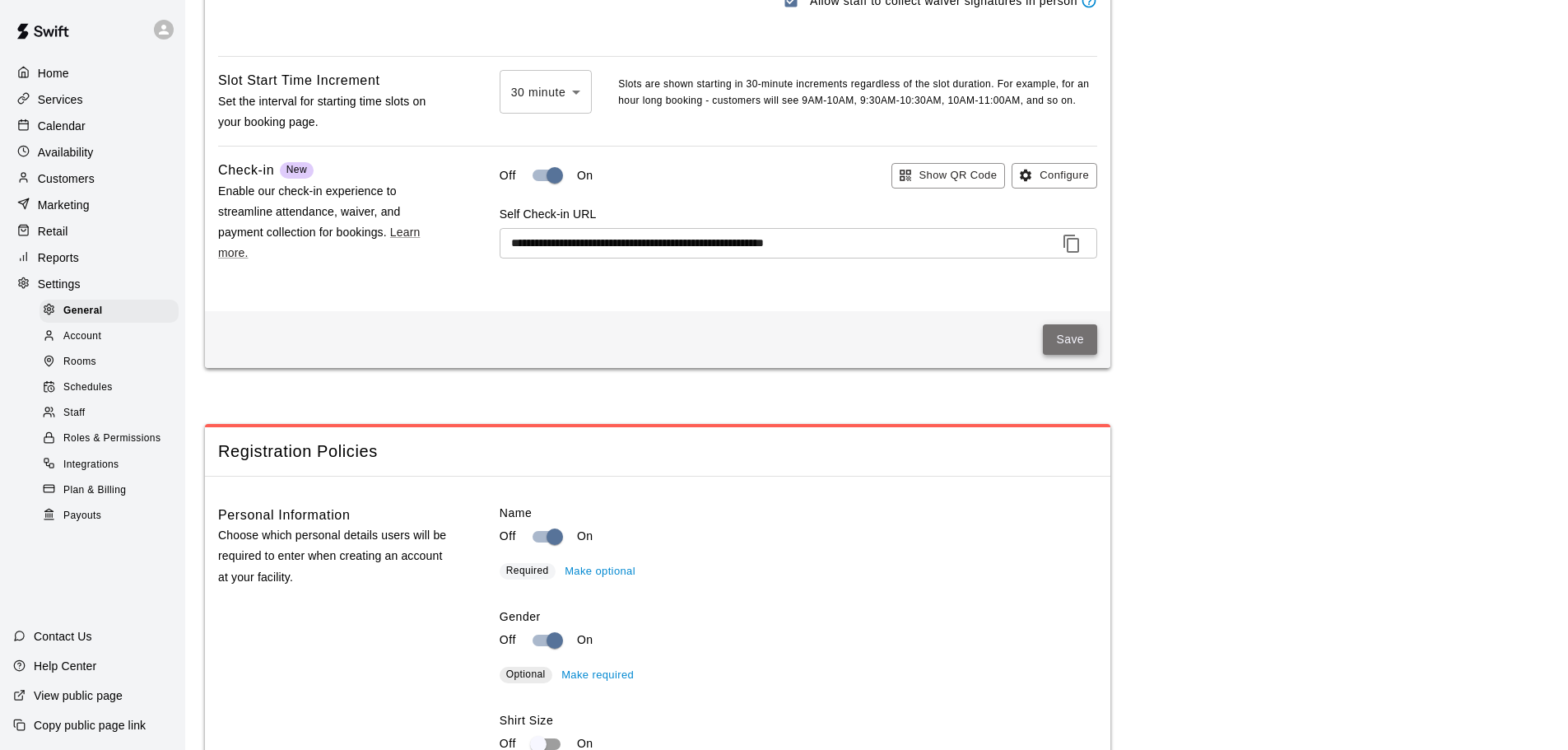
click at [1056, 353] on button "Save" at bounding box center [1070, 339] width 54 height 30
click at [72, 174] on p "Customers" at bounding box center [66, 179] width 57 height 17
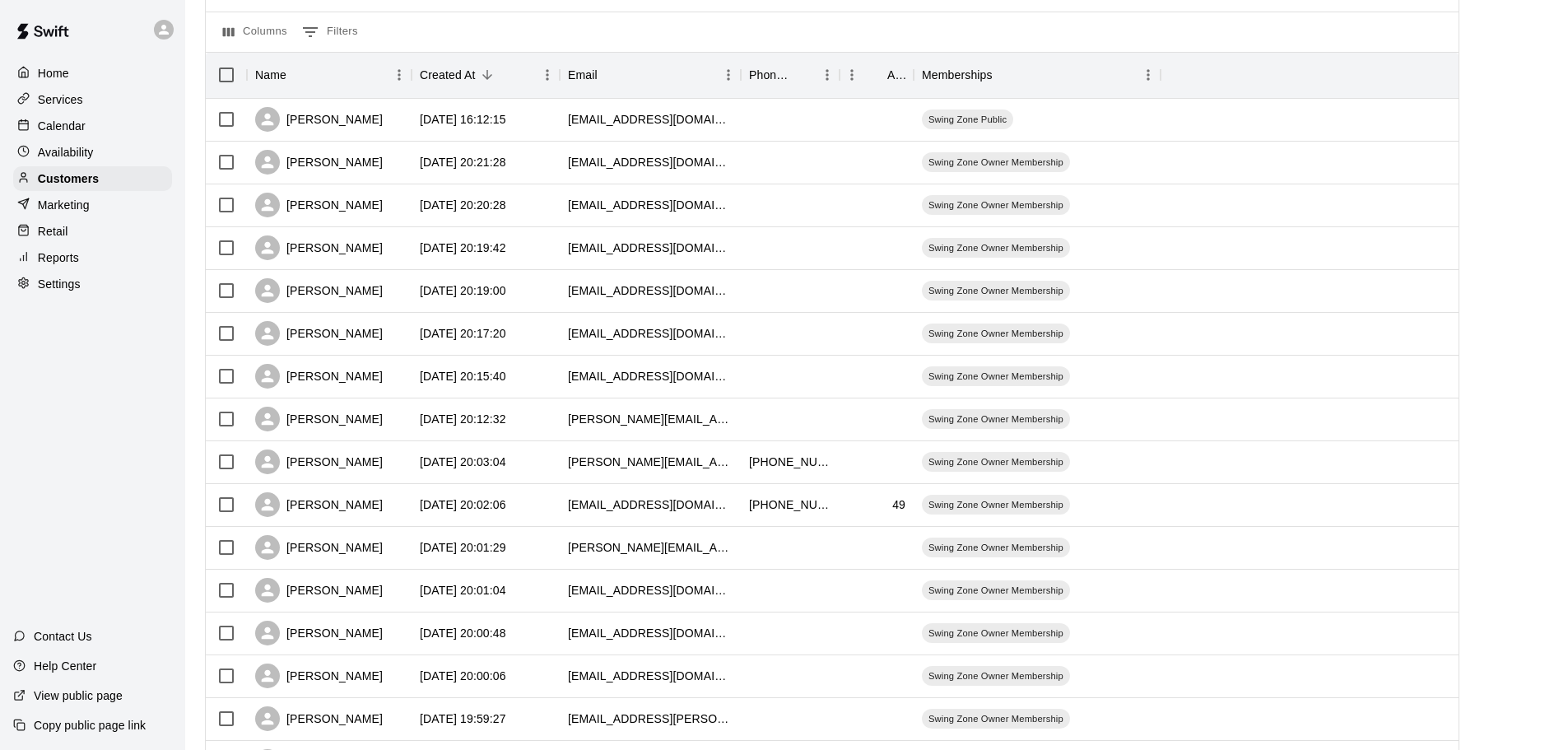
scroll to position [417, 0]
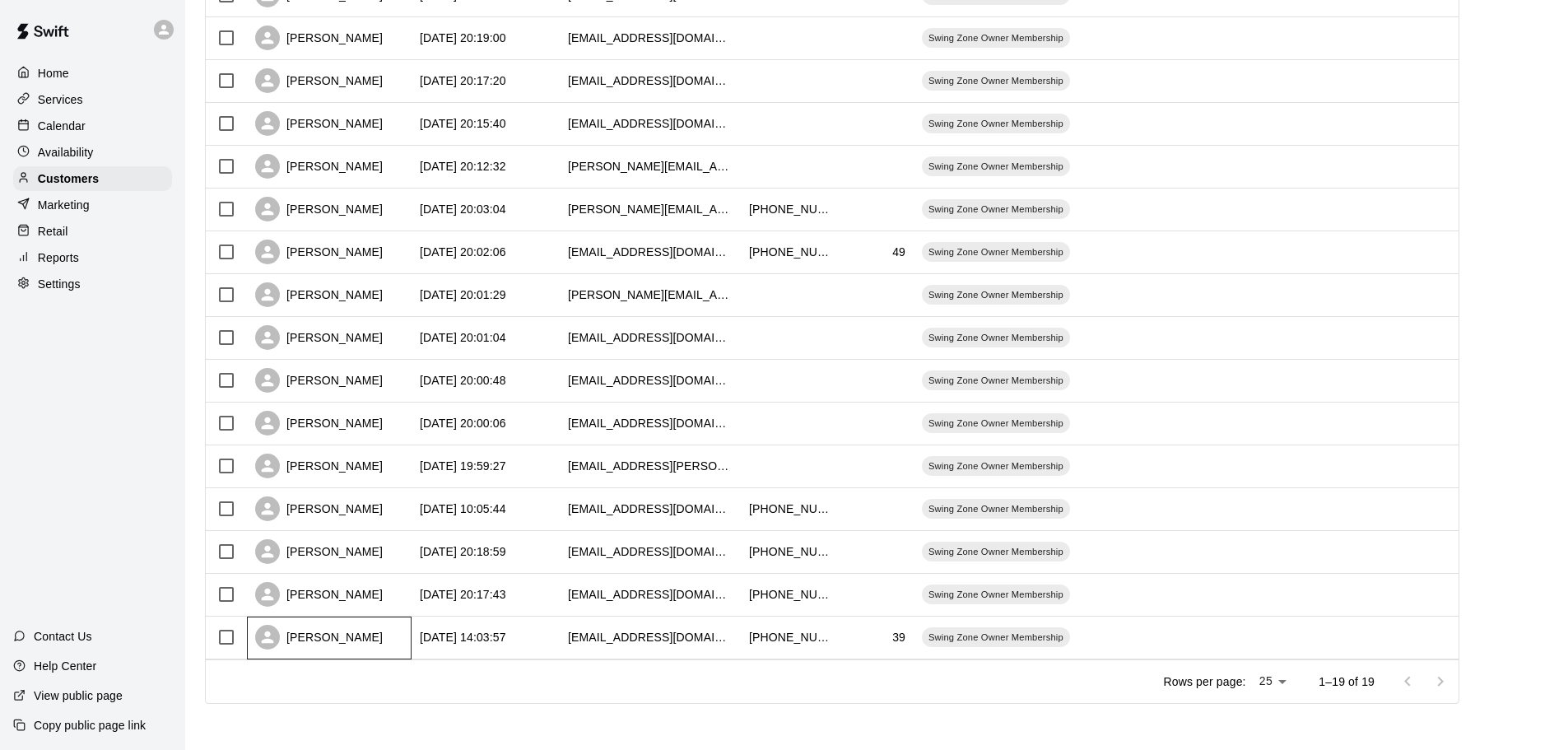
click at [340, 636] on div "[PERSON_NAME]" at bounding box center [319, 637] width 127 height 25
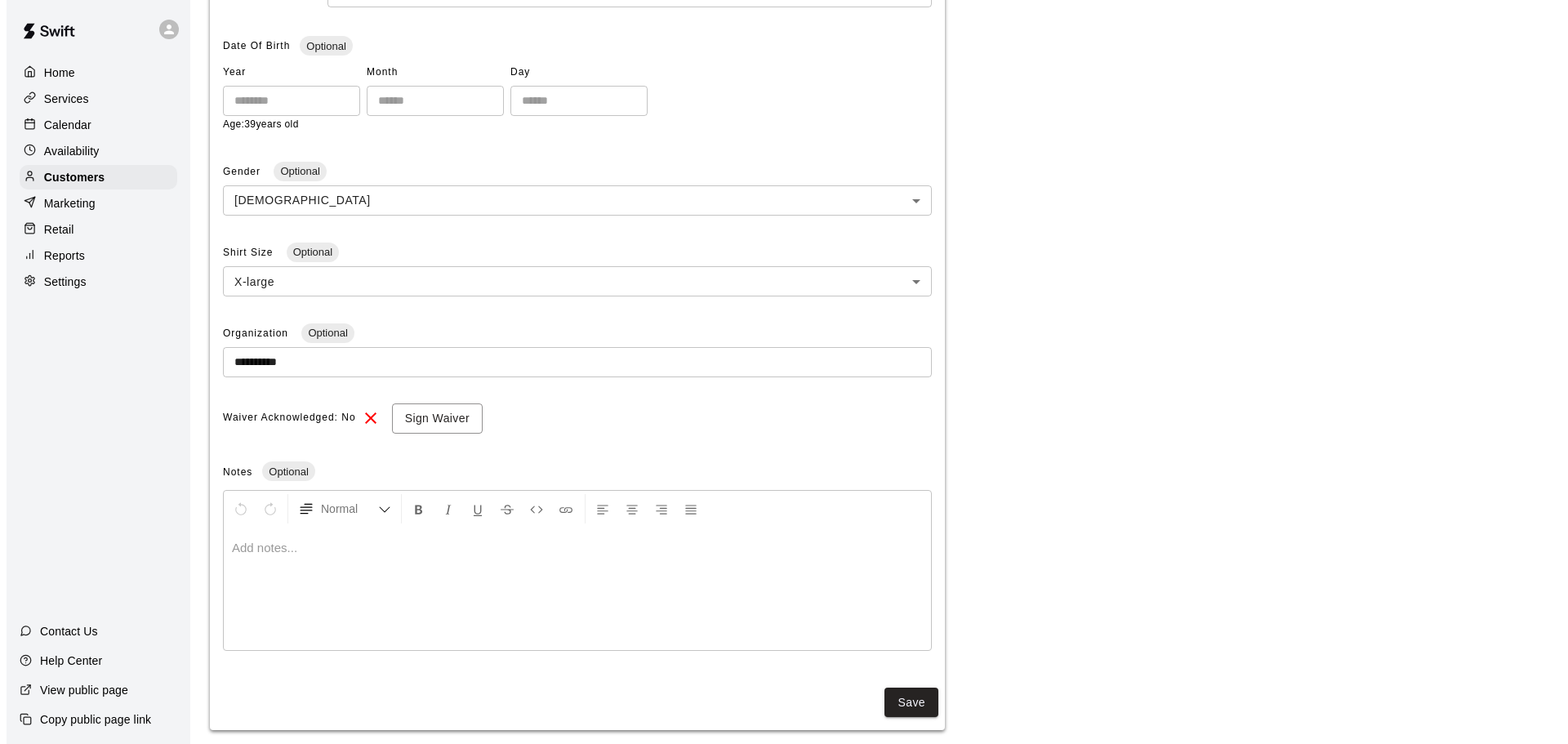
scroll to position [367, 0]
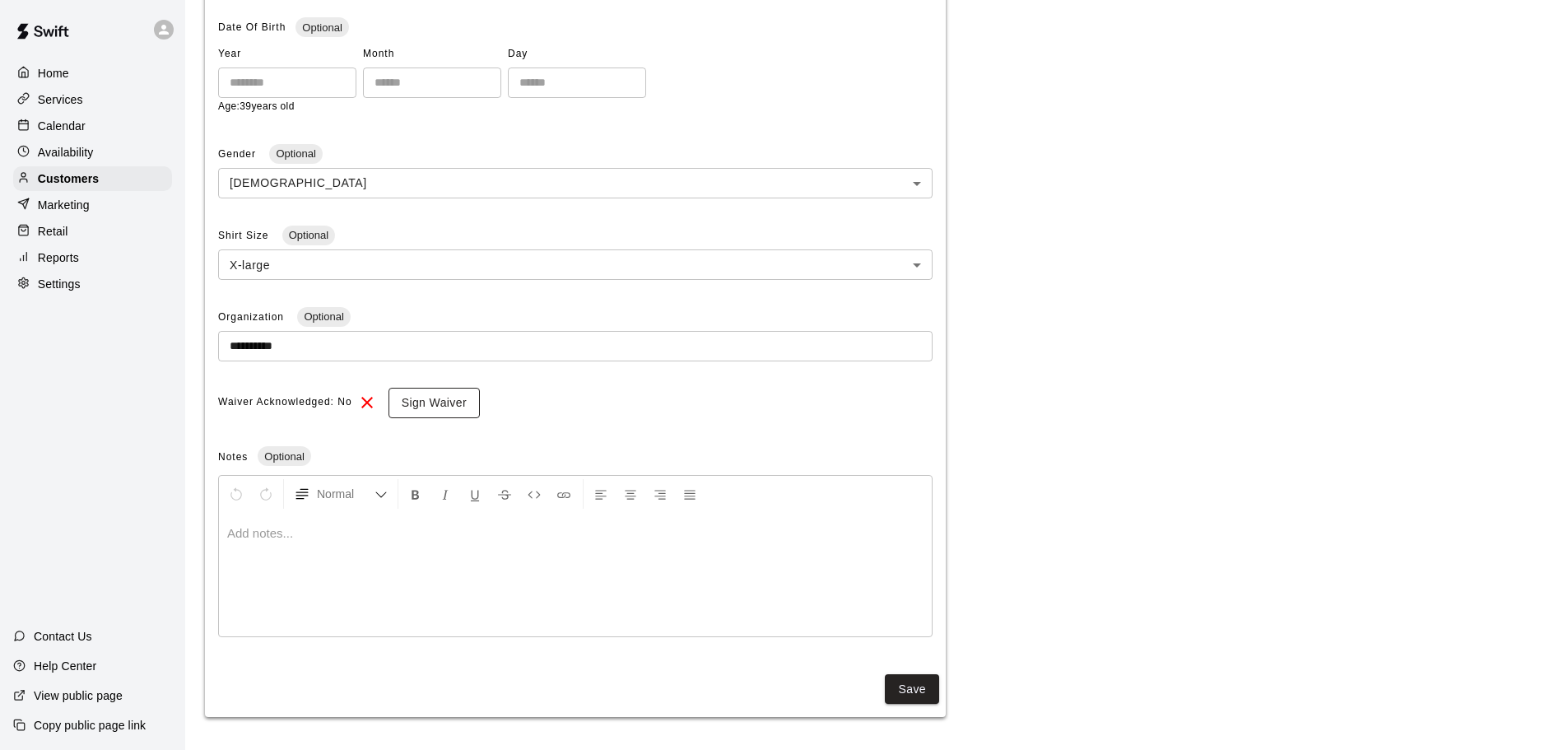
click at [428, 405] on button "Sign Waiver" at bounding box center [434, 403] width 91 height 30
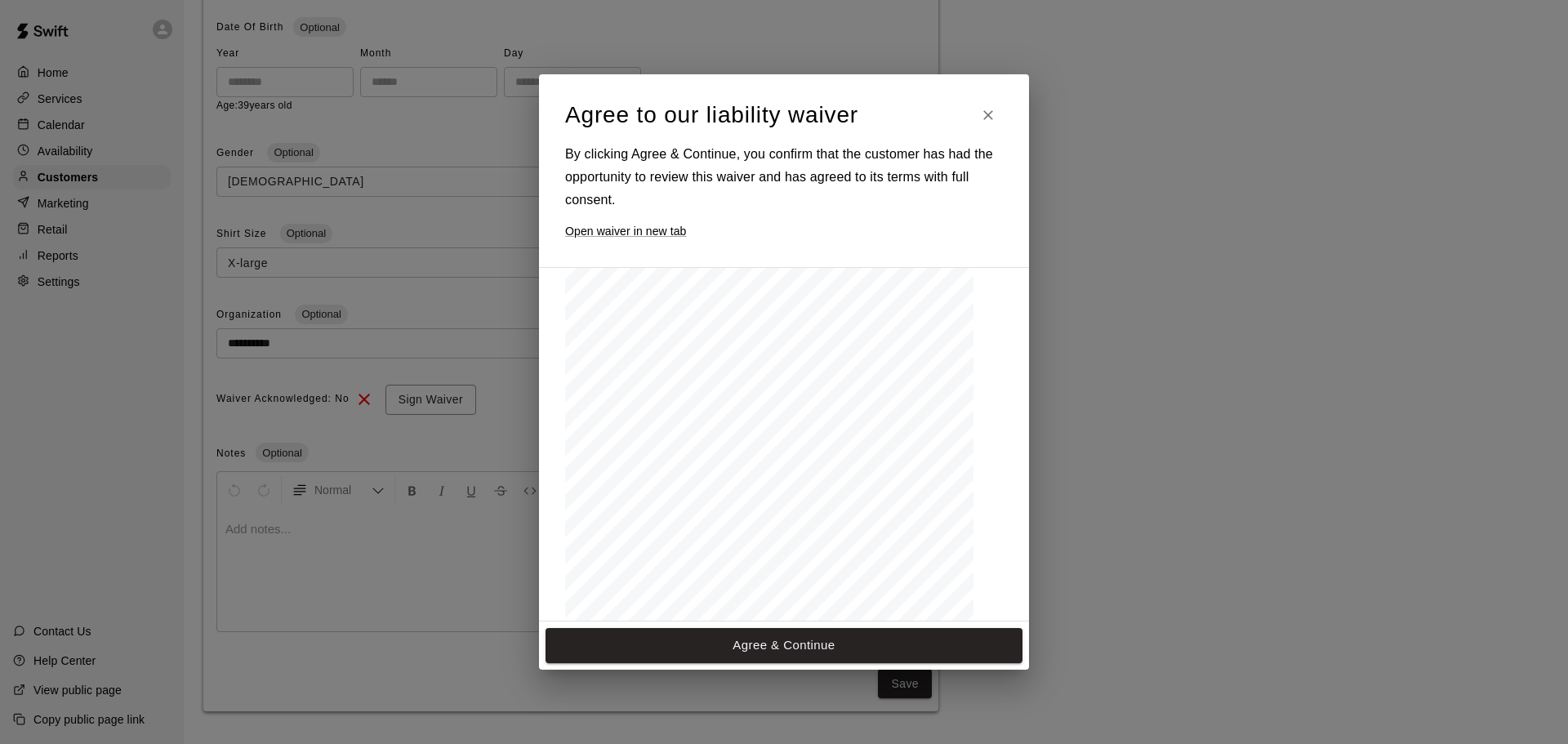
scroll to position [2139, 0]
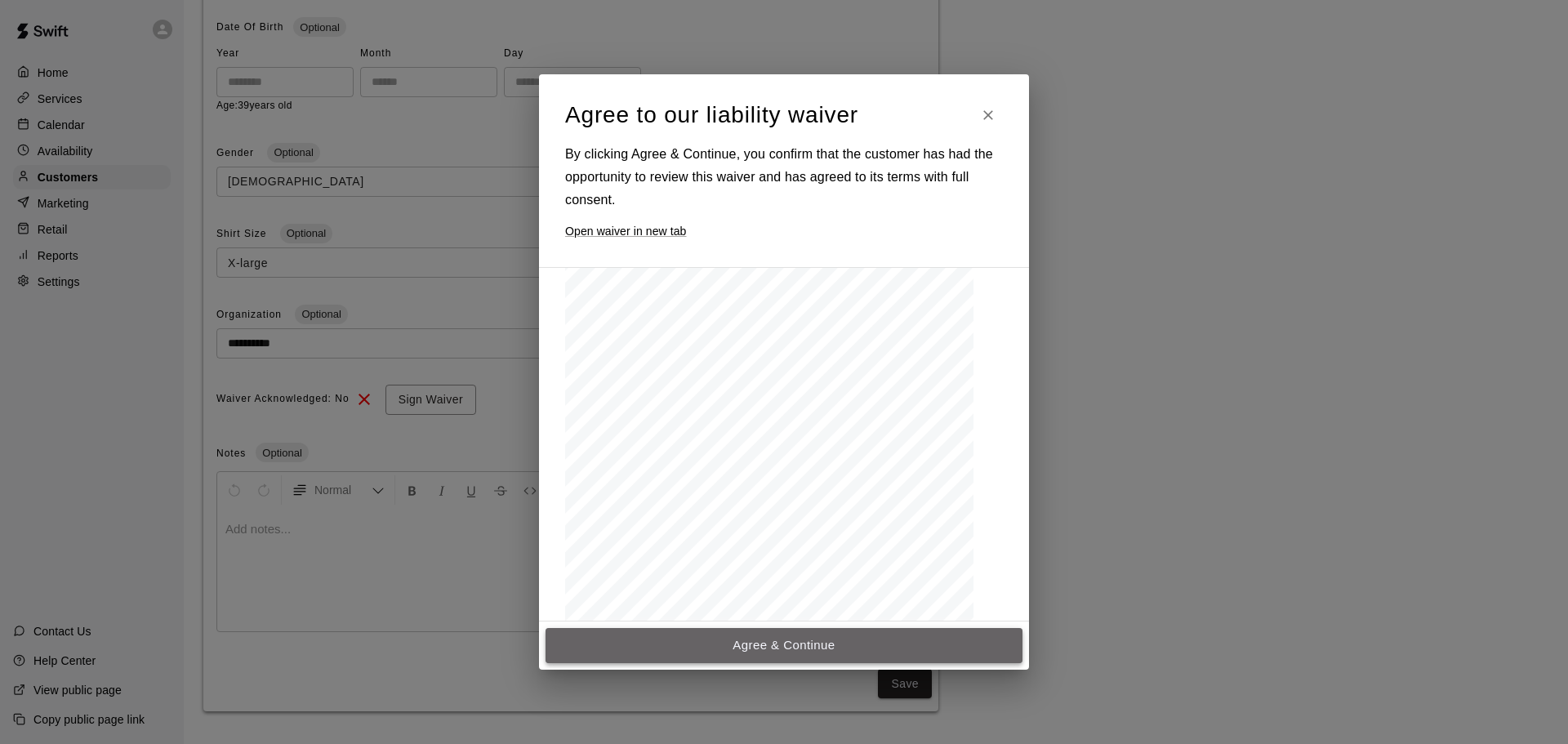
click at [757, 645] on button "Agree & Continue" at bounding box center [784, 645] width 477 height 34
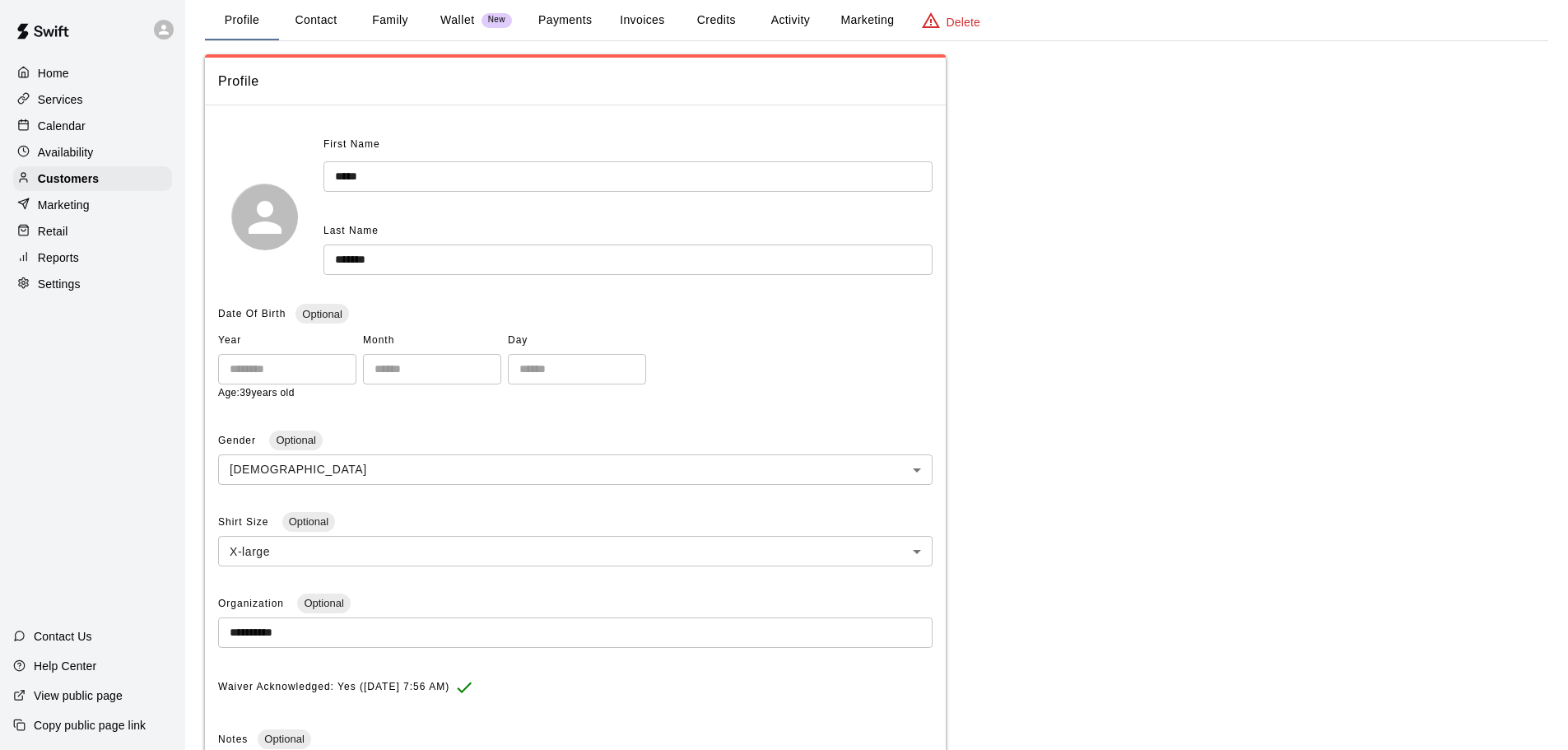
scroll to position [0, 0]
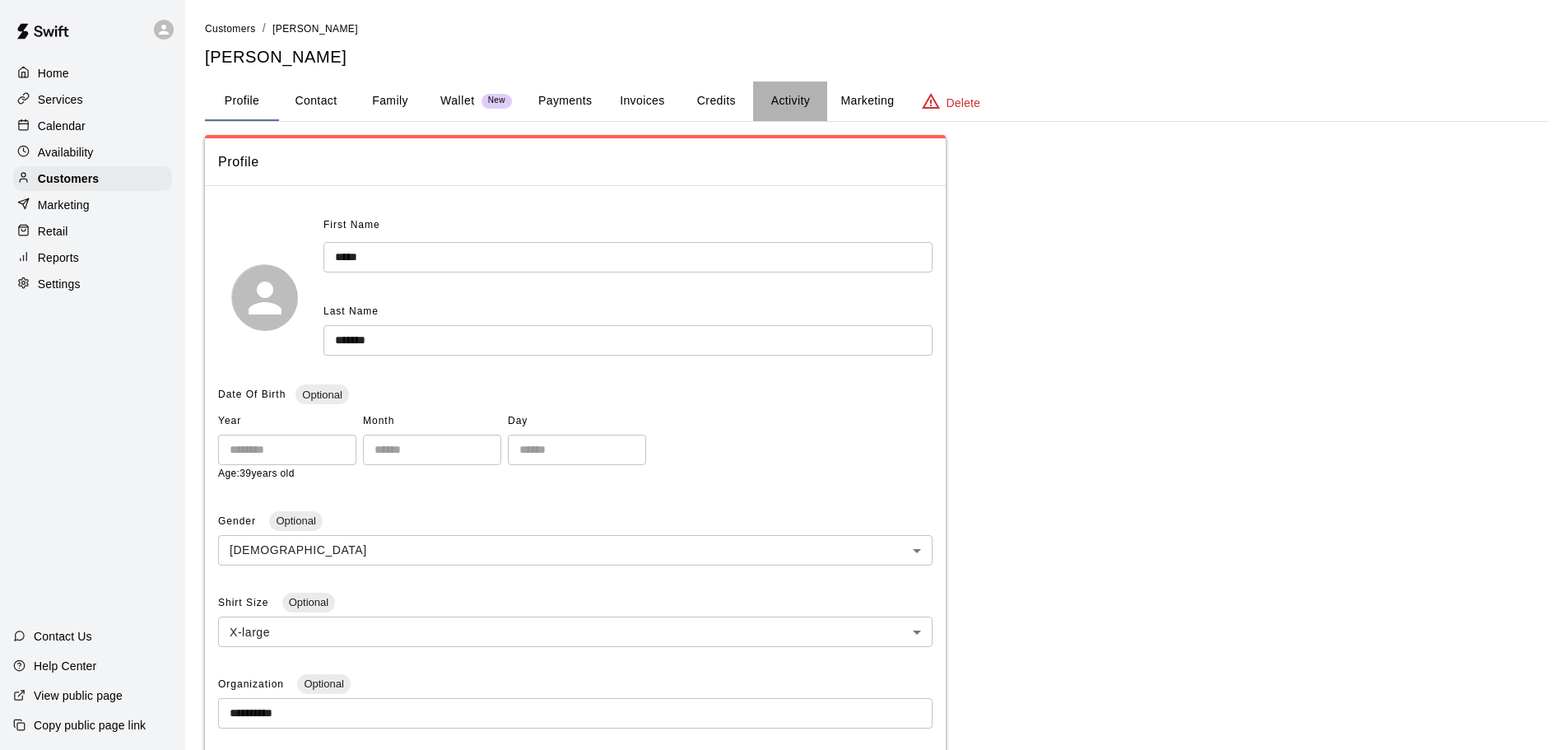
click at [785, 103] on button "Activity" at bounding box center [790, 101] width 74 height 40
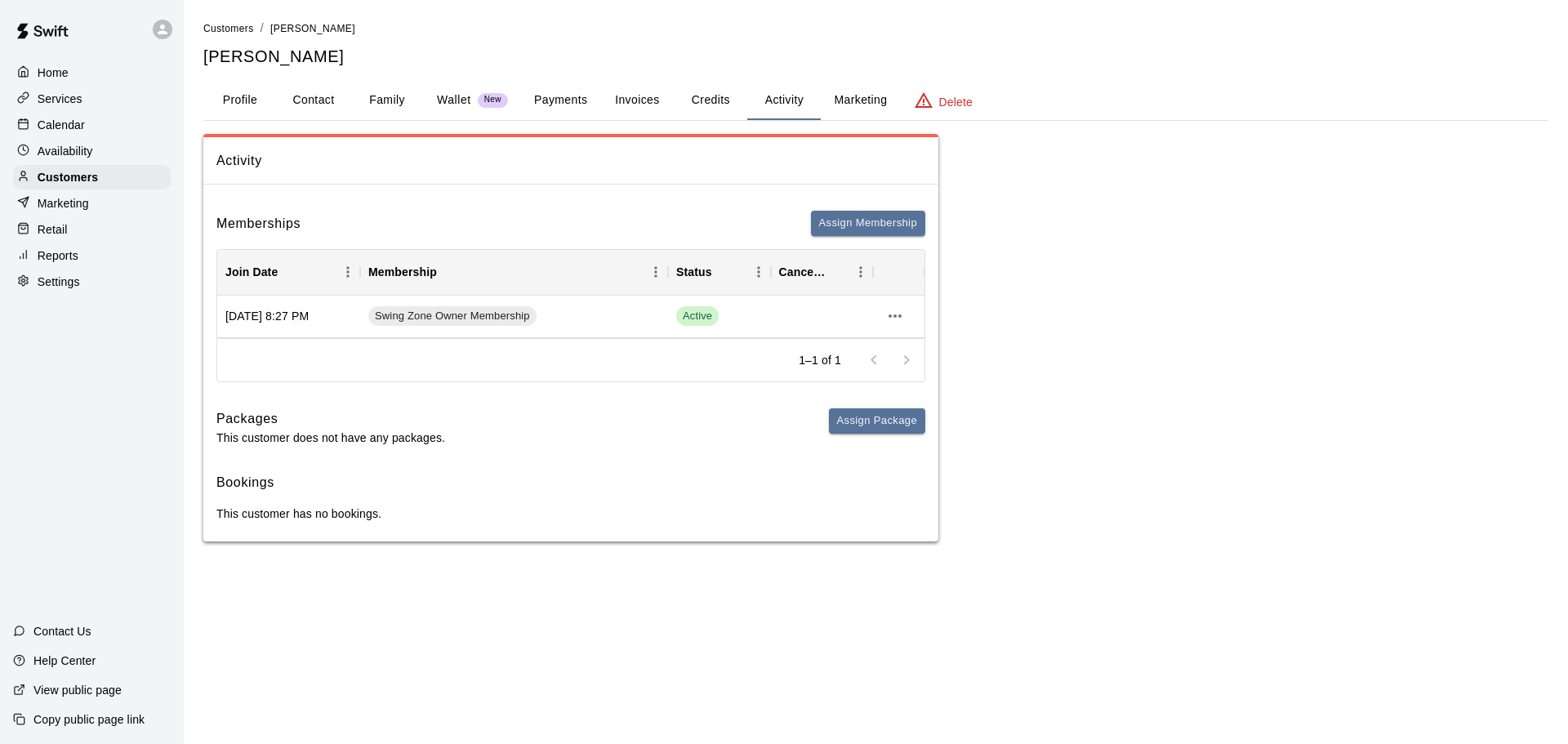
click at [848, 93] on button "Marketing" at bounding box center [860, 100] width 79 height 39
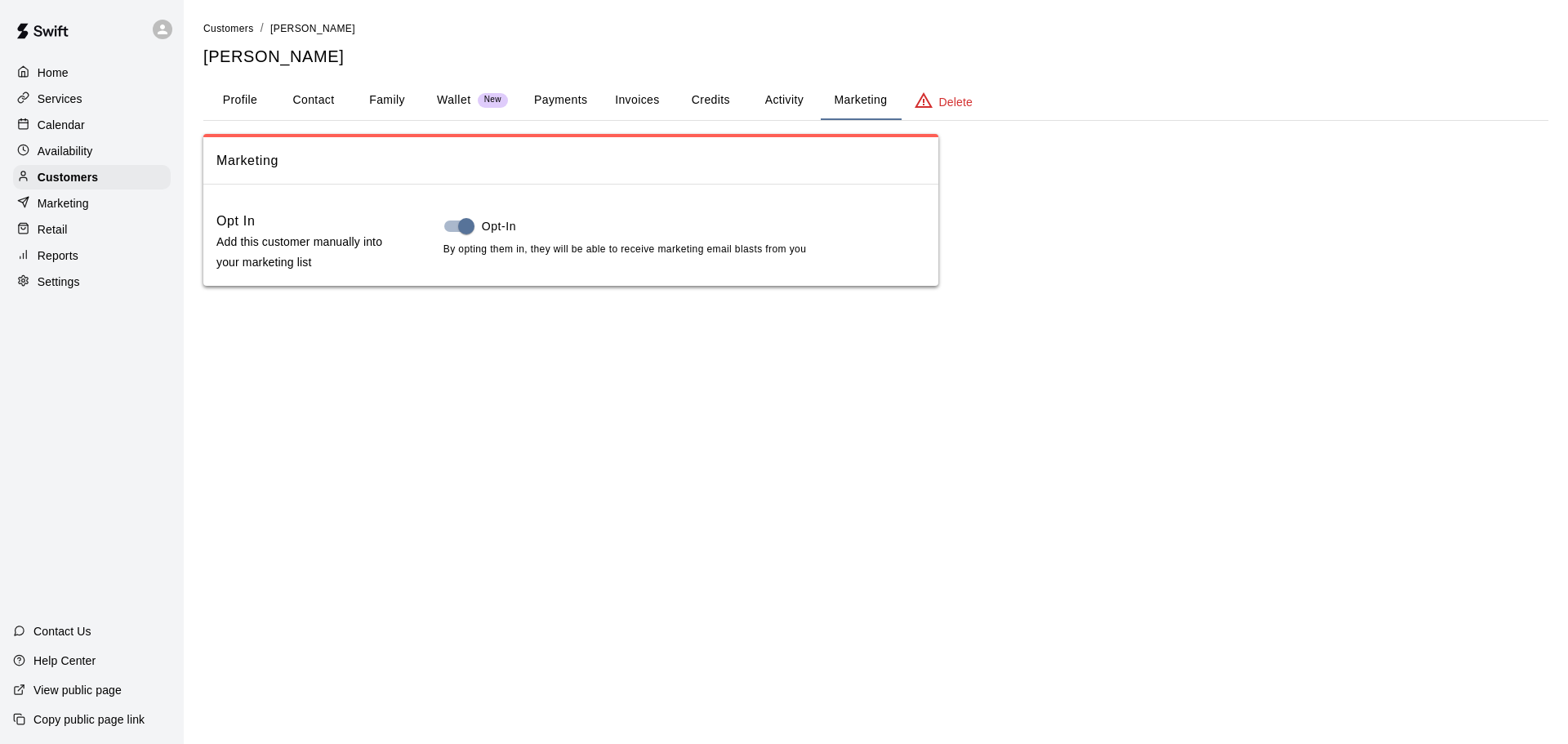
click at [243, 99] on button "Profile" at bounding box center [240, 100] width 73 height 39
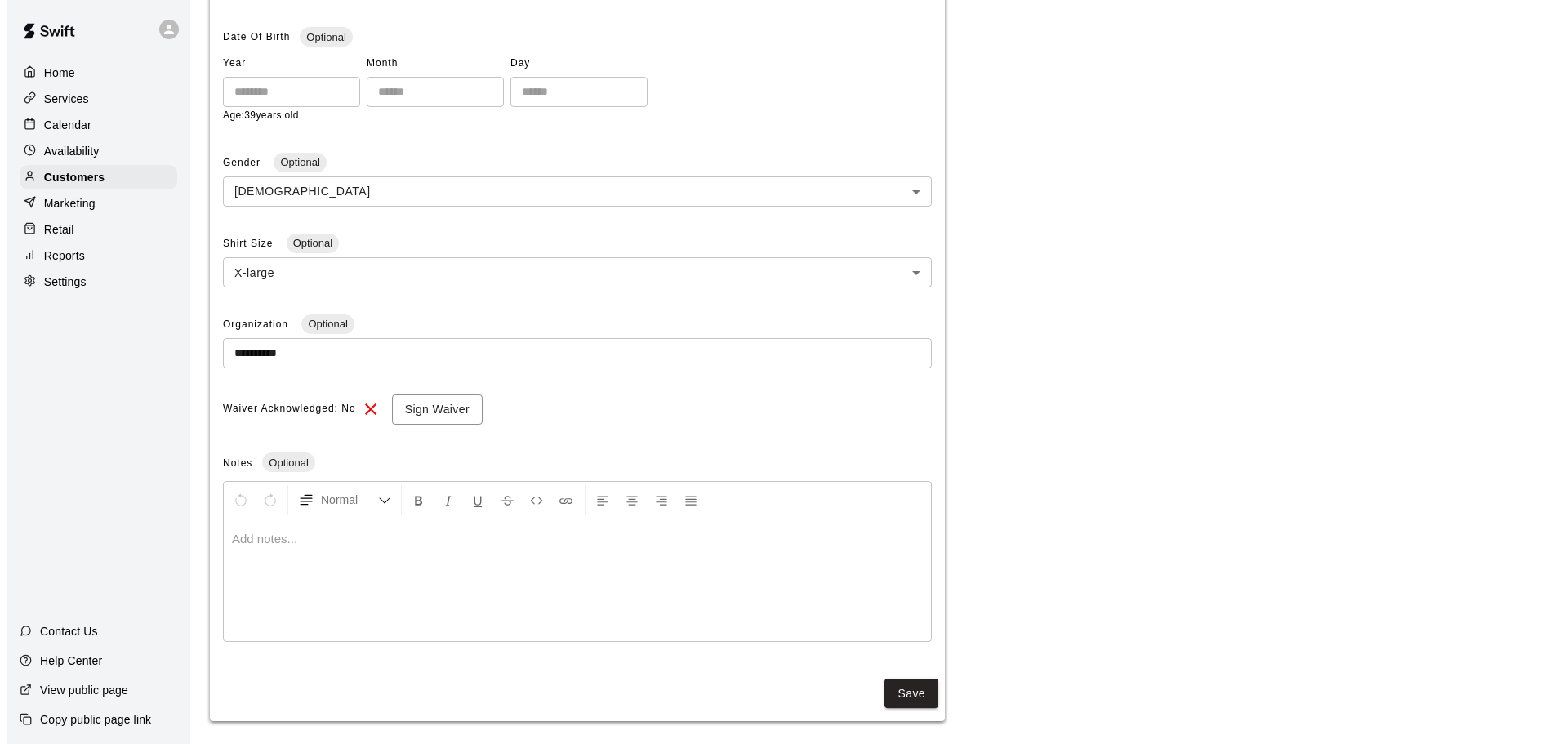
scroll to position [367, 0]
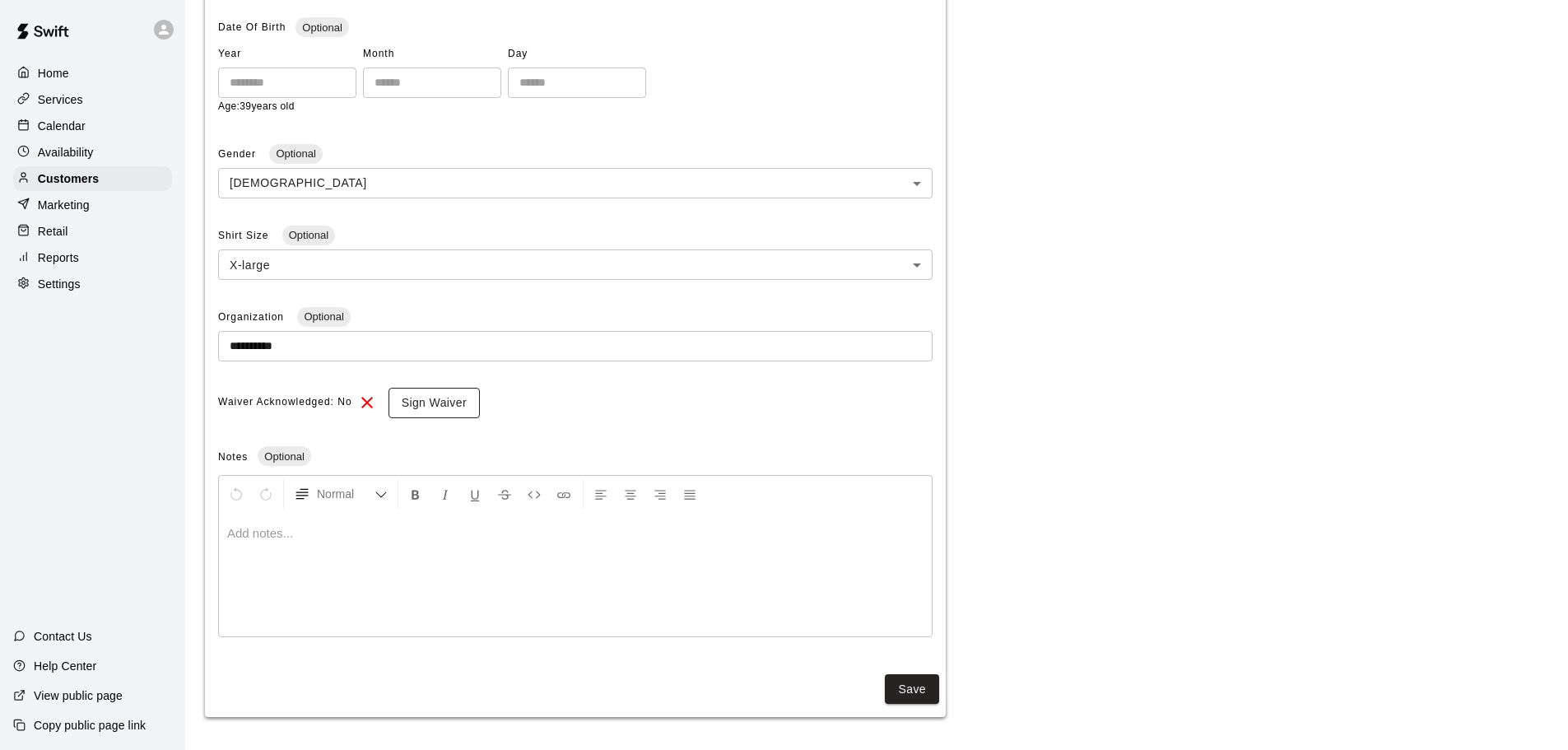
click at [436, 400] on button "Sign Waiver" at bounding box center [434, 403] width 91 height 30
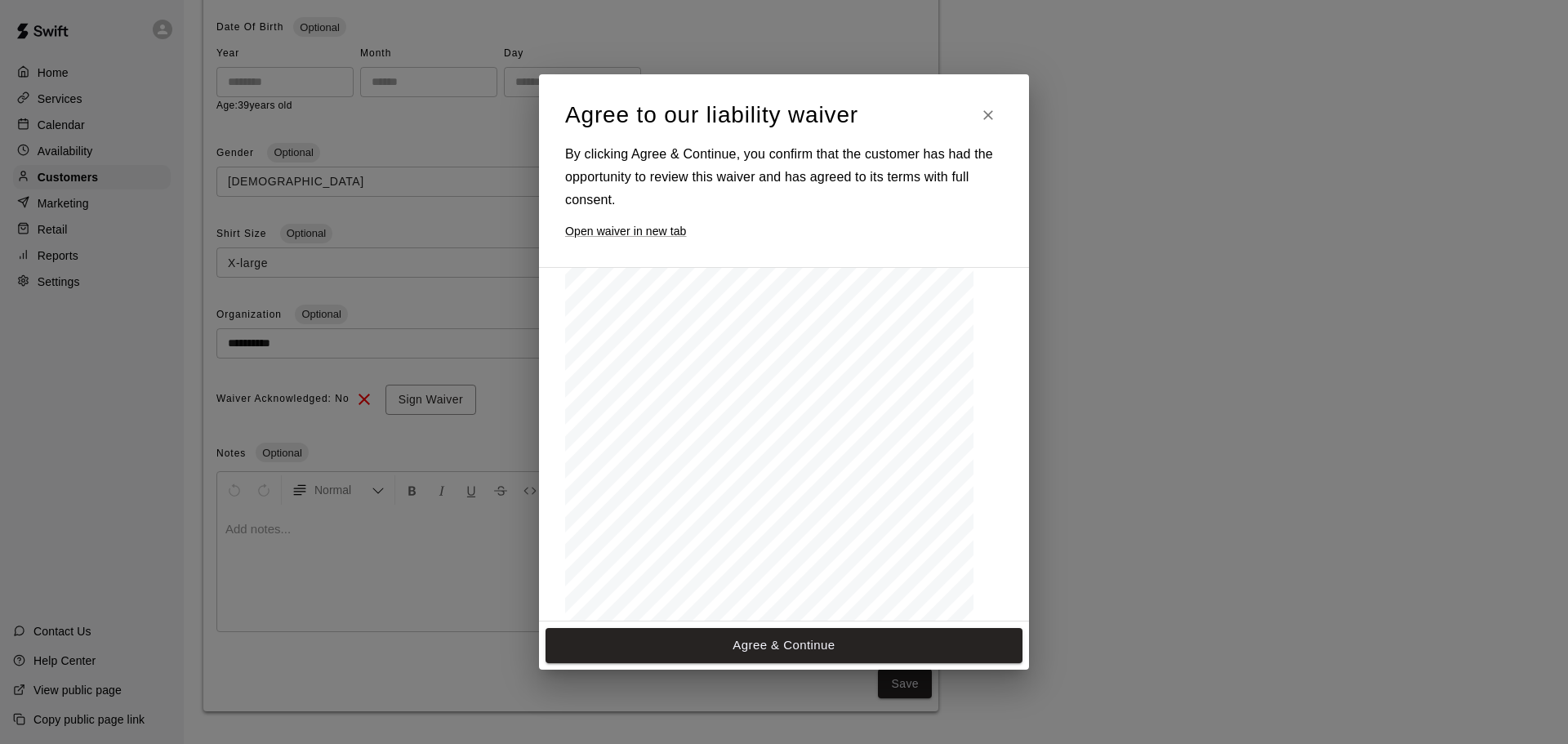
scroll to position [2303, 0]
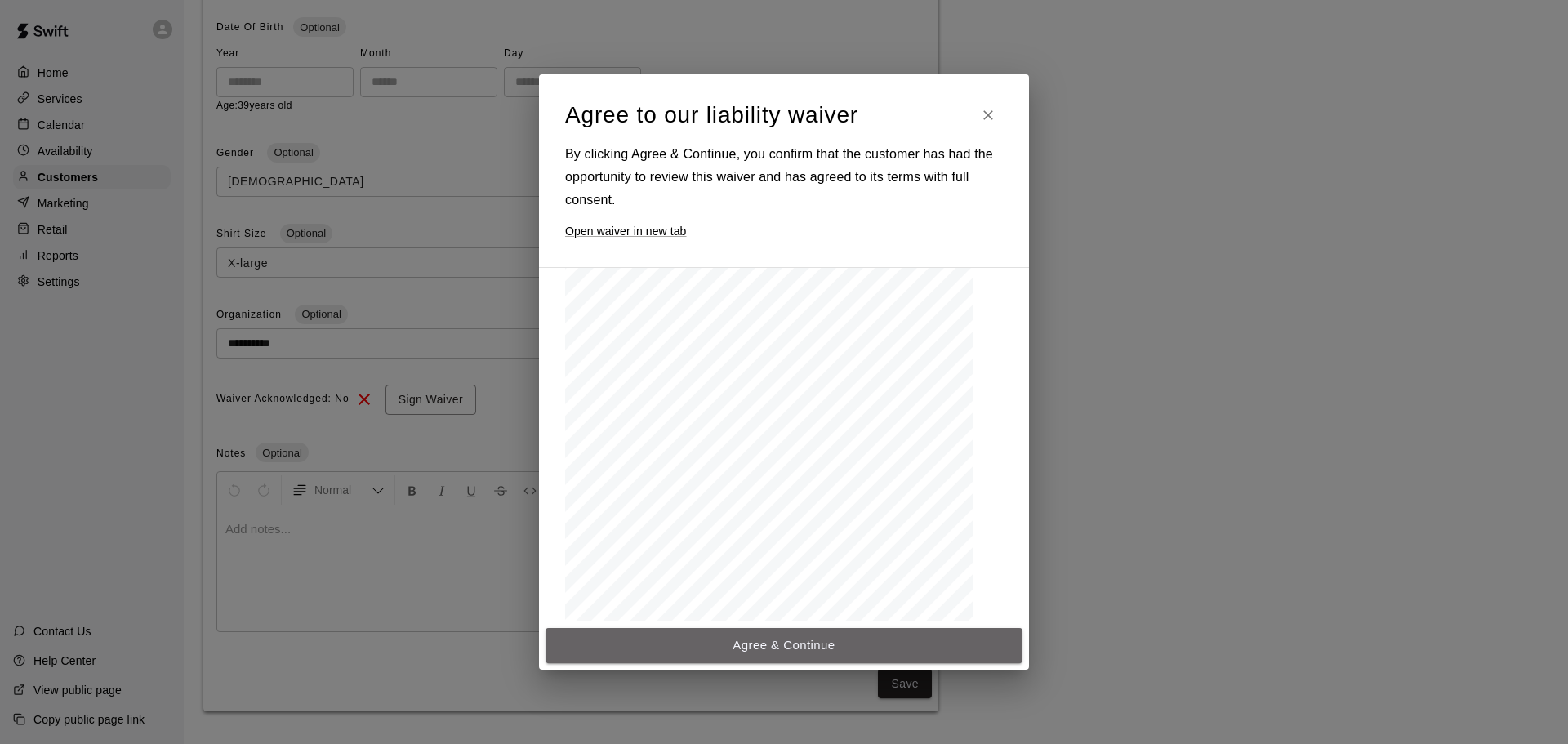
click at [814, 651] on button "Agree & Continue" at bounding box center [784, 645] width 477 height 34
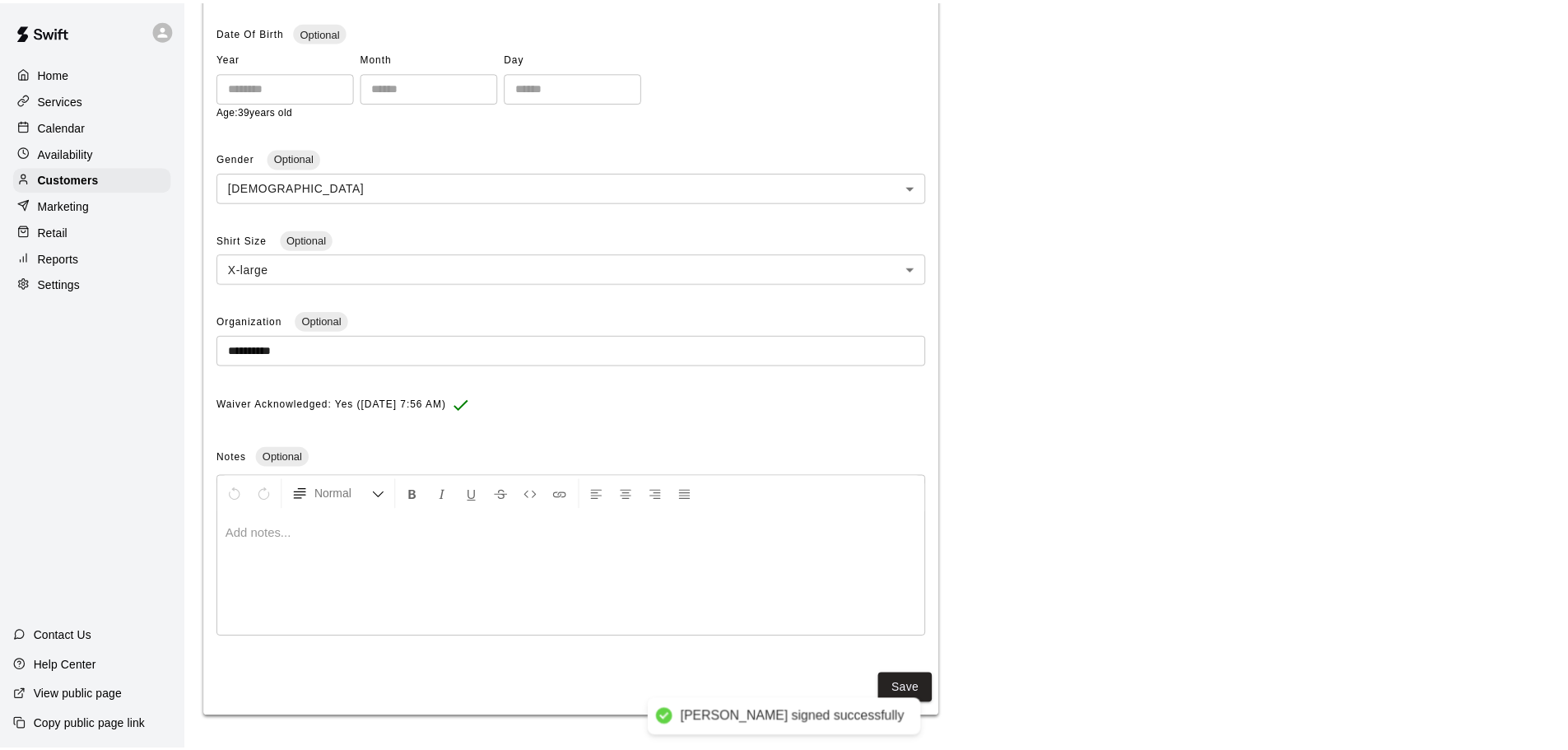
scroll to position [366, 0]
click at [929, 694] on button "Save" at bounding box center [911, 689] width 54 height 30
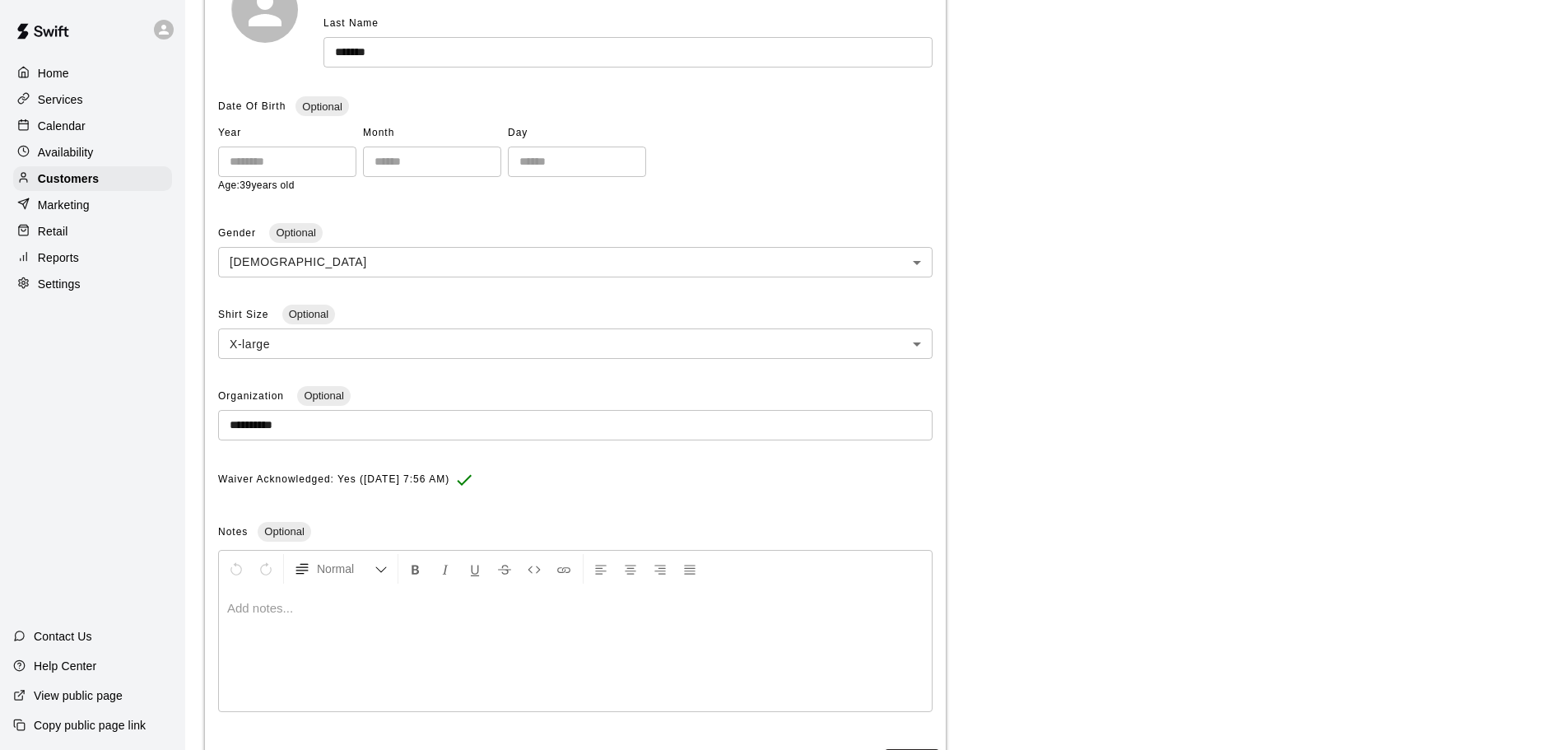
scroll to position [330, 0]
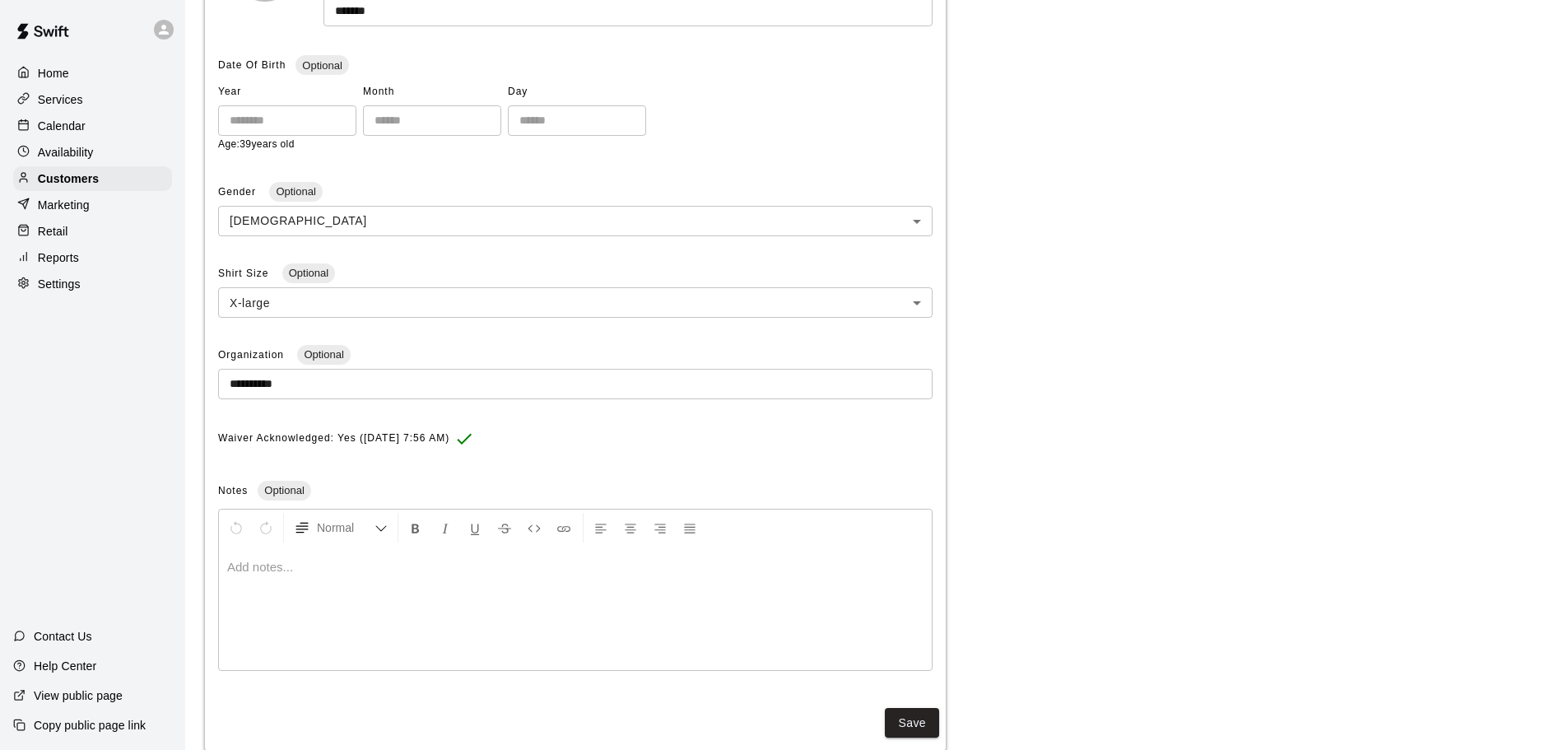
drag, startPoint x: 576, startPoint y: 442, endPoint x: 561, endPoint y: 438, distance: 15.5
click at [475, 440] on icon at bounding box center [464, 438] width 19 height 19
click at [450, 435] on span "Waiver Acknowledged: Yes ([DATE] 7:56 AM)" at bounding box center [333, 439] width 232 height 27
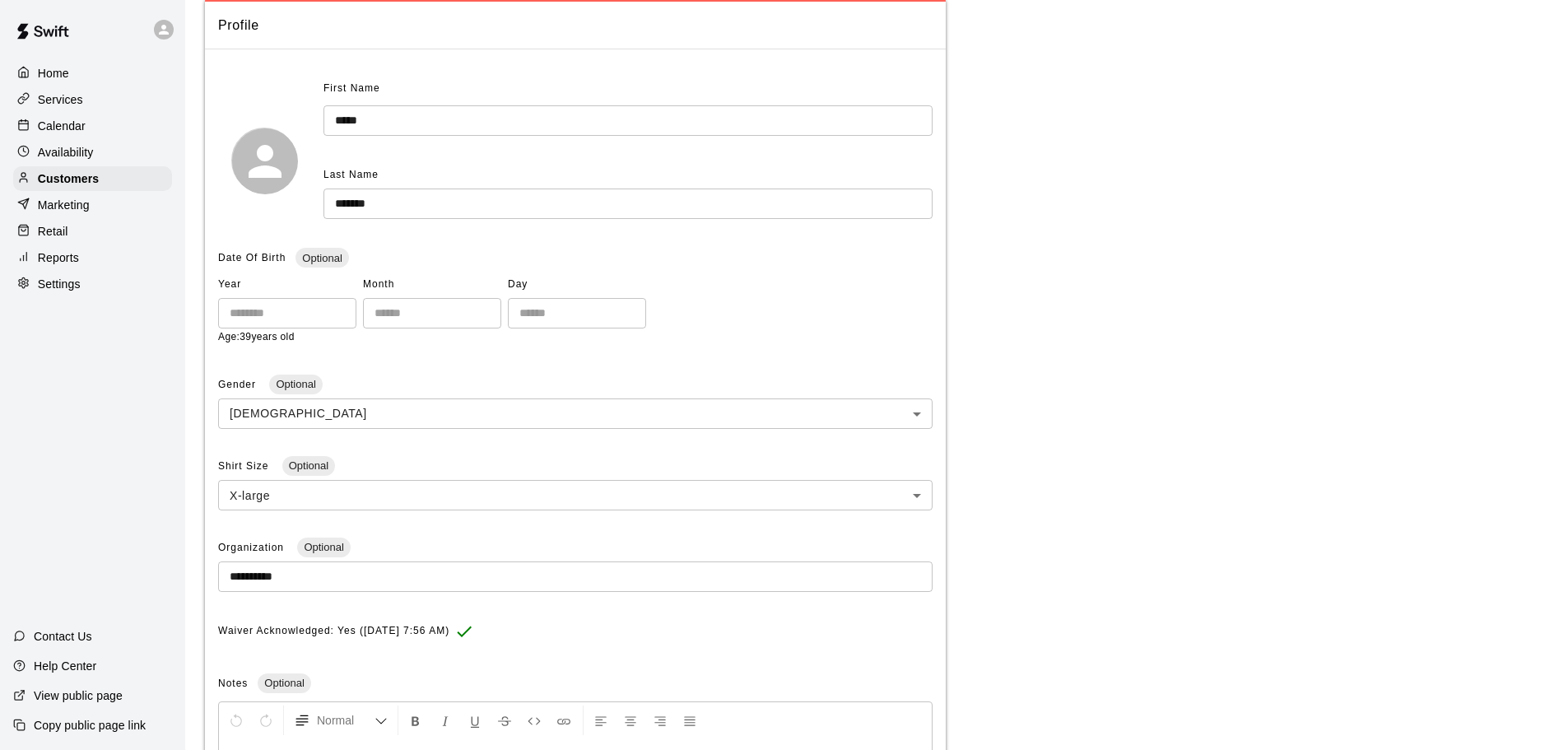
scroll to position [0, 0]
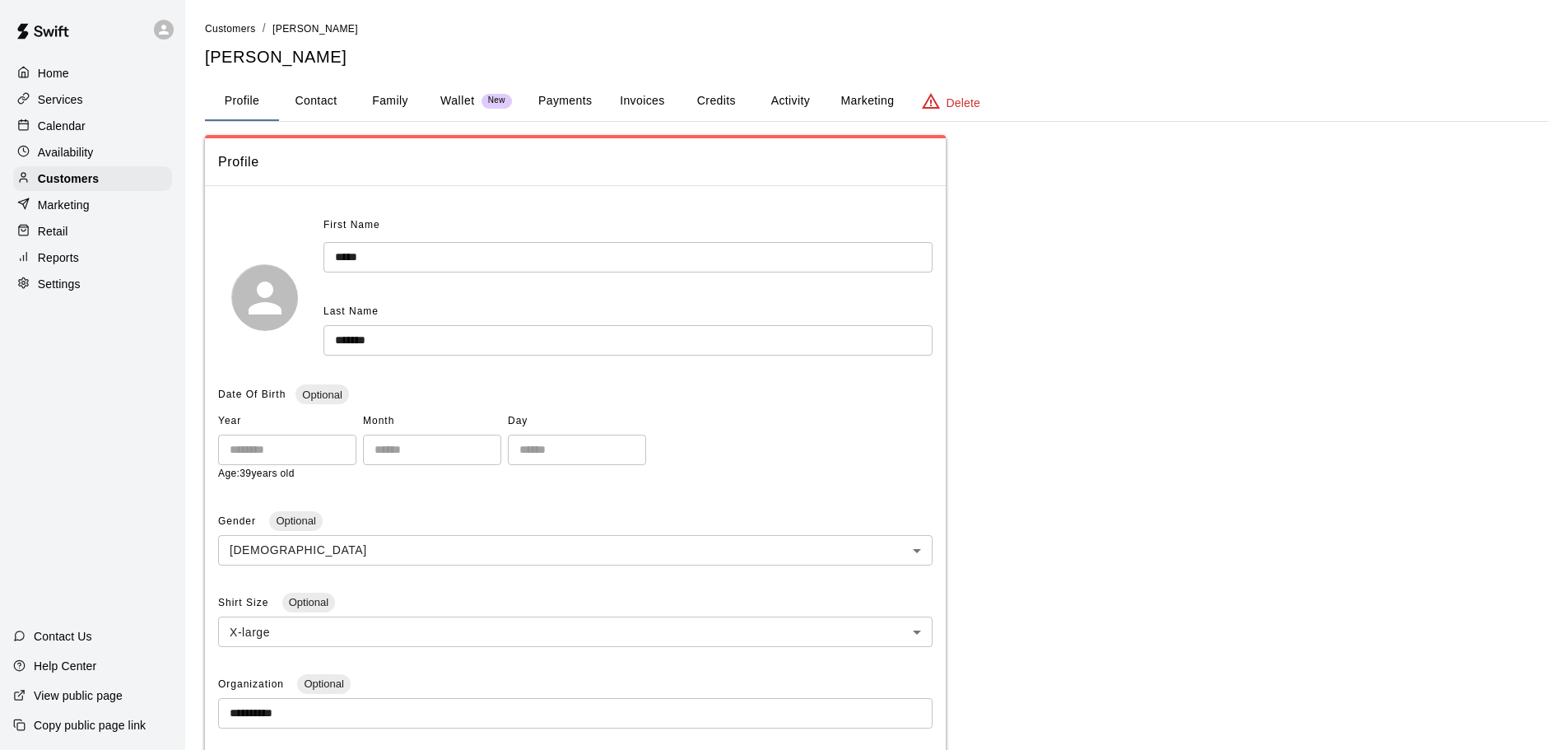
click at [867, 102] on button "Marketing" at bounding box center [867, 101] width 79 height 40
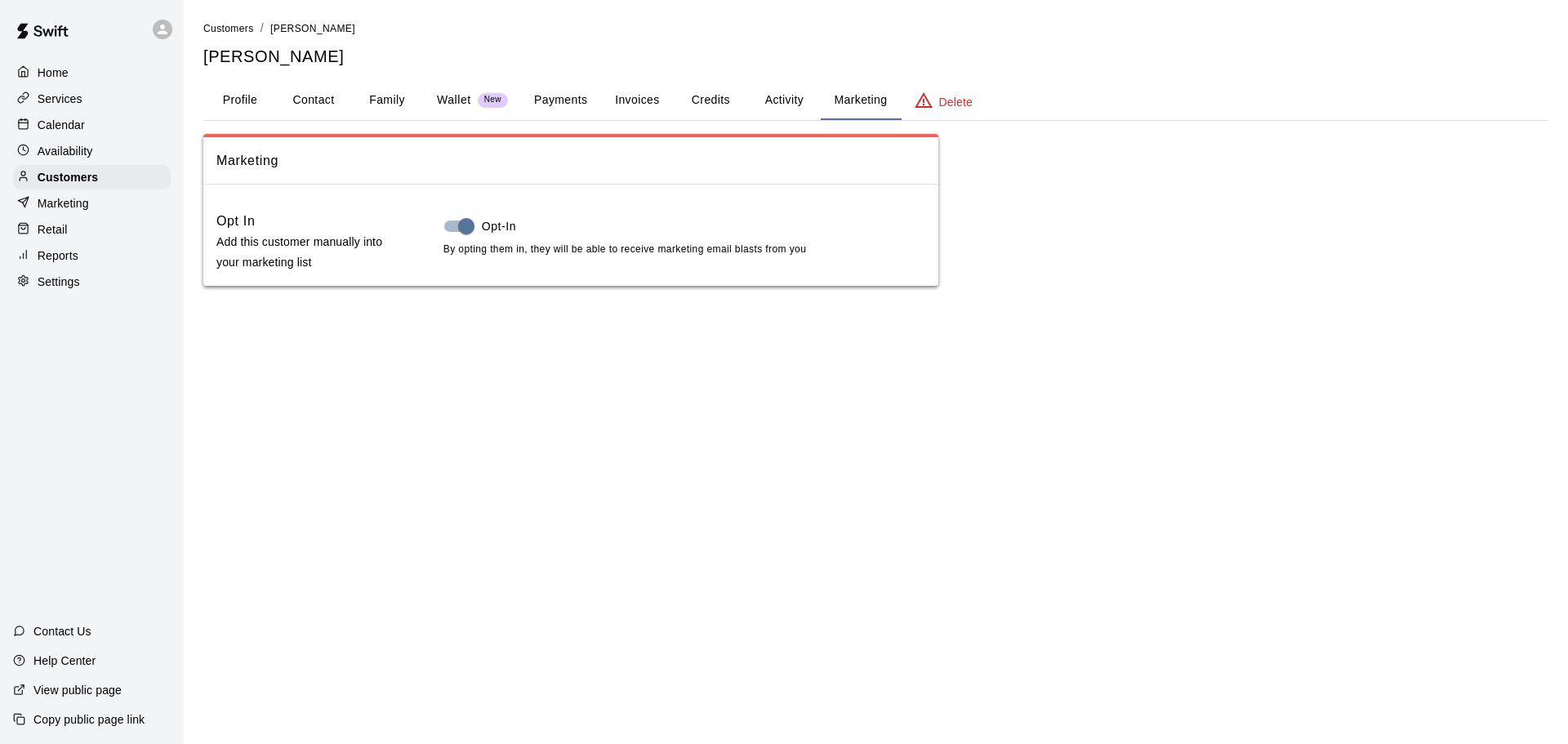
click at [234, 100] on button "Profile" at bounding box center [240, 100] width 73 height 39
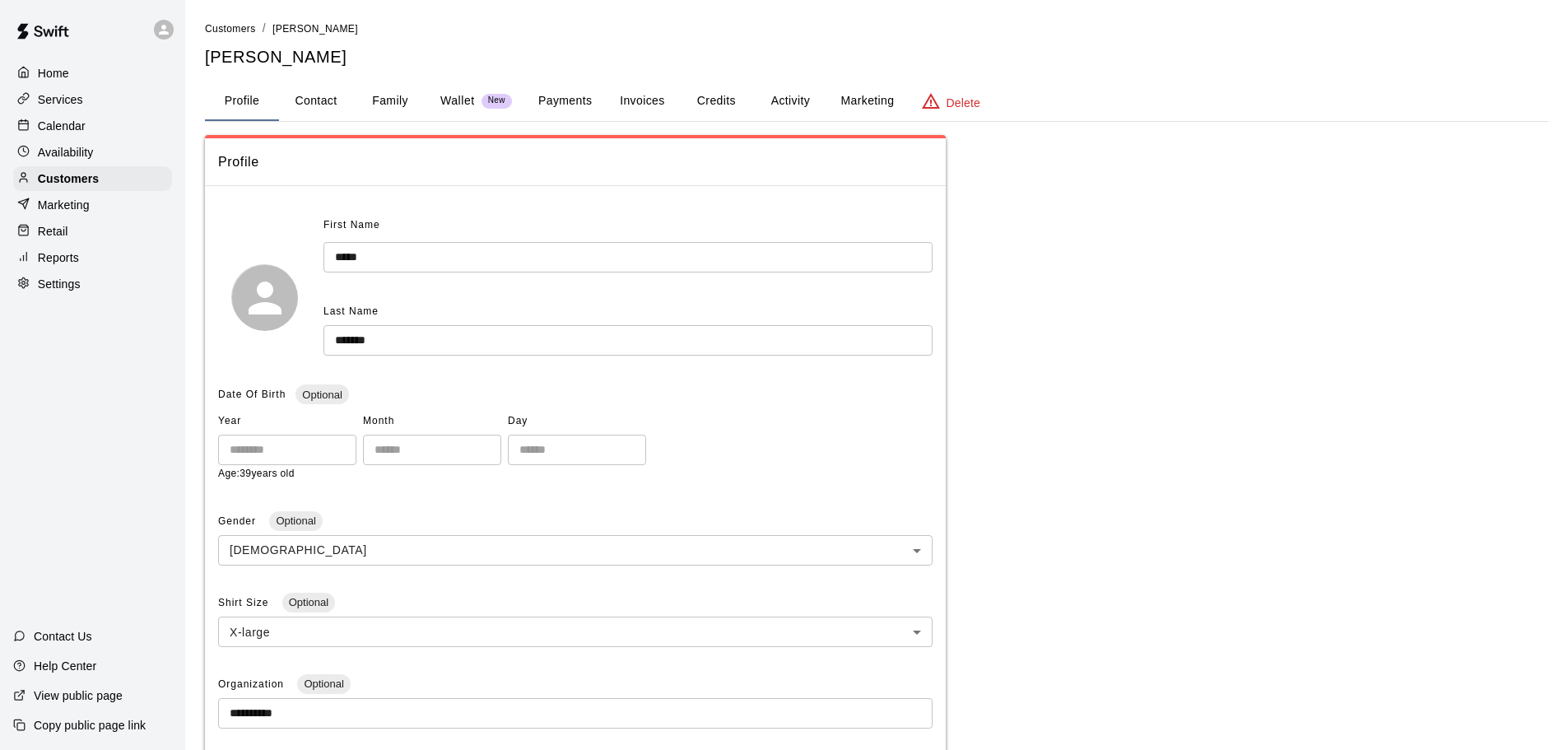
click at [302, 95] on button "Contact" at bounding box center [316, 101] width 74 height 40
select select "**"
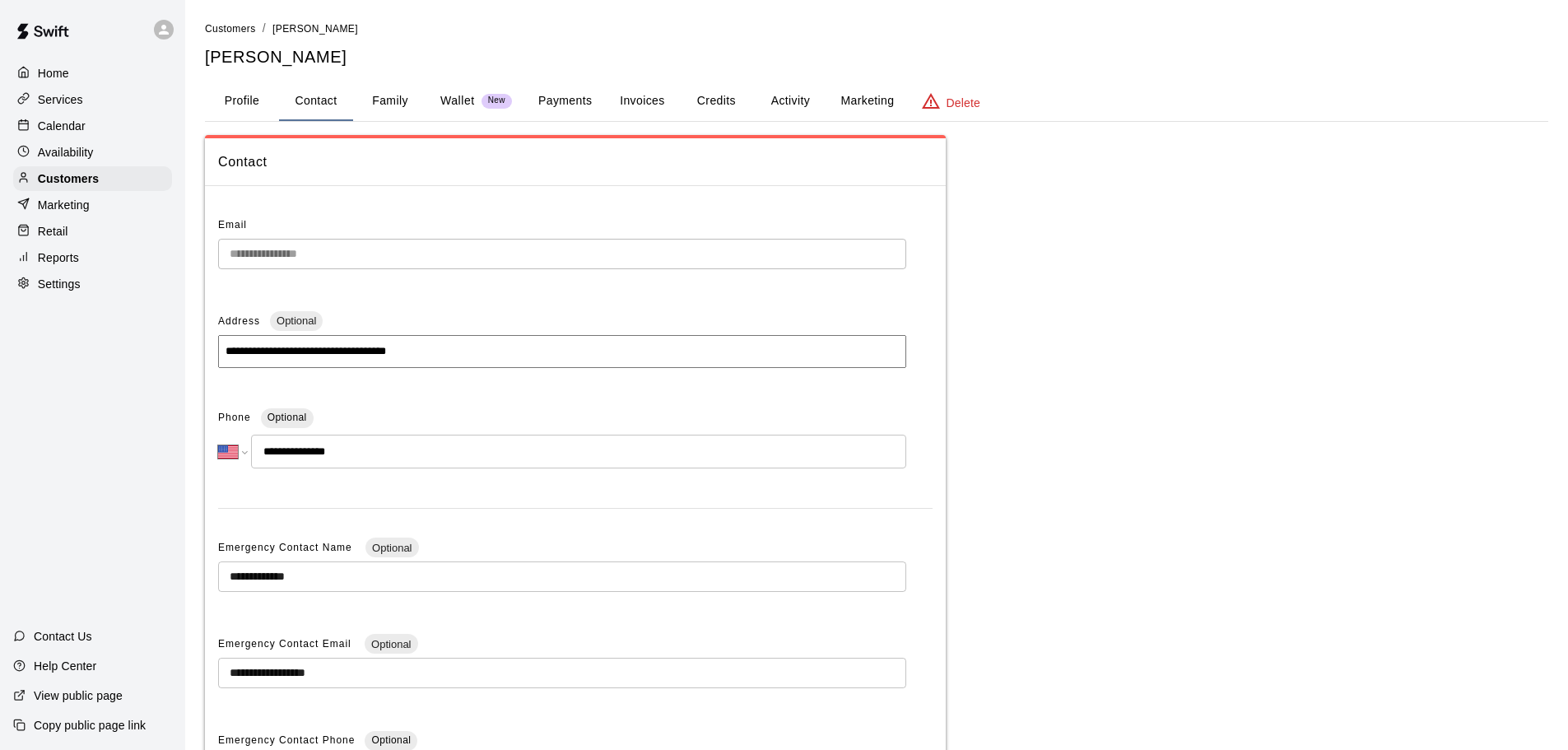
click at [389, 88] on button "Family" at bounding box center [390, 101] width 74 height 40
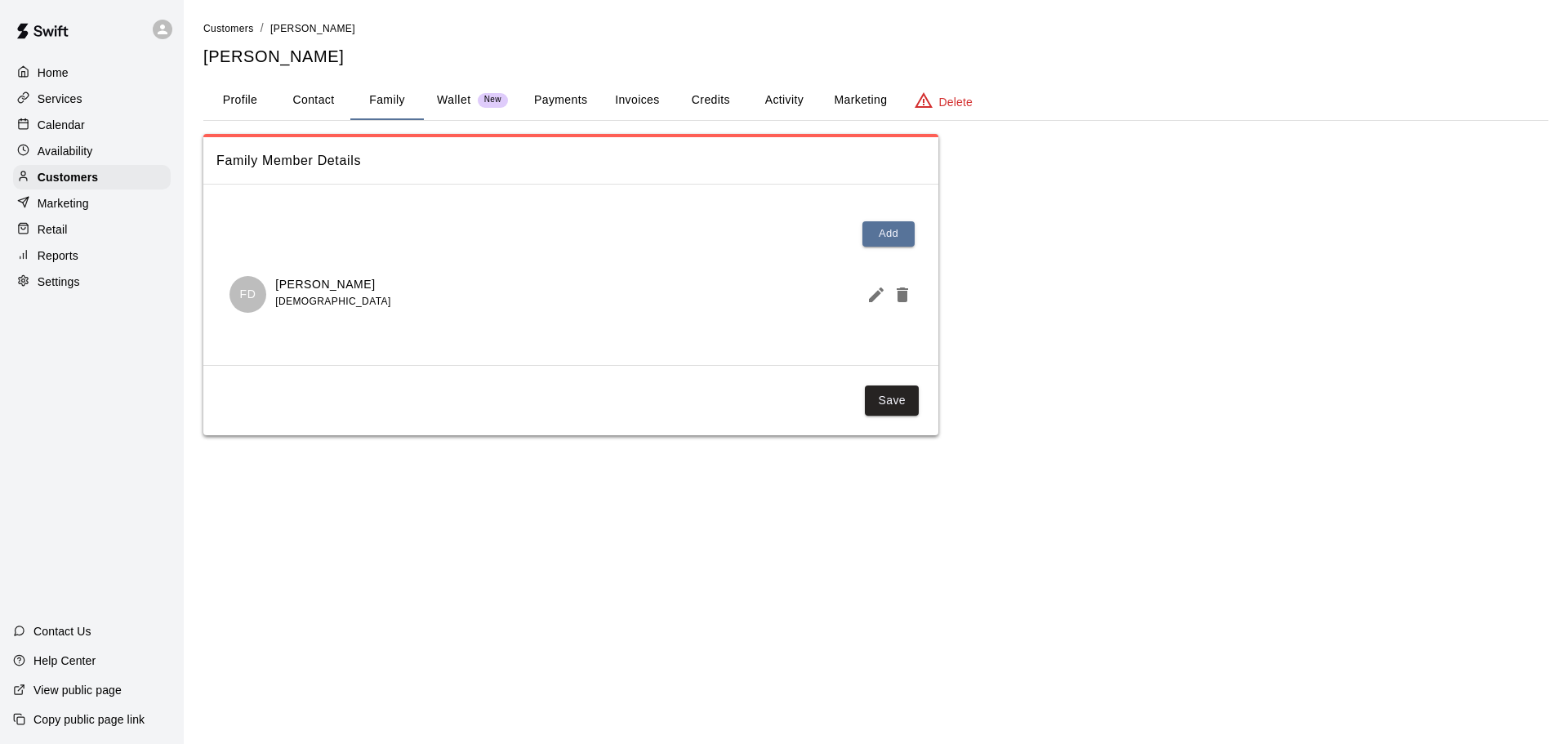
click at [450, 94] on p "Wallet" at bounding box center [453, 100] width 34 height 17
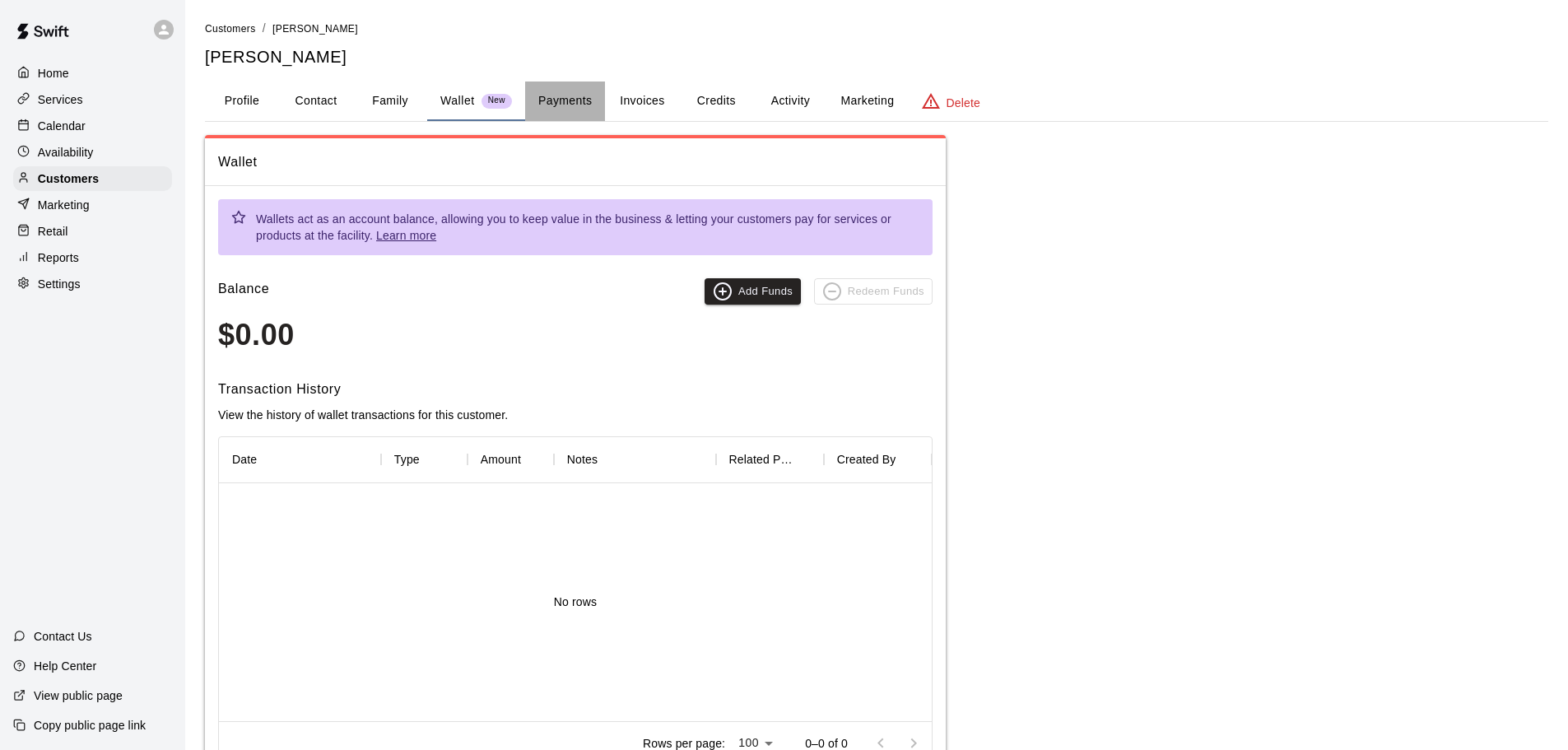
click at [571, 96] on button "Payments" at bounding box center [565, 101] width 79 height 40
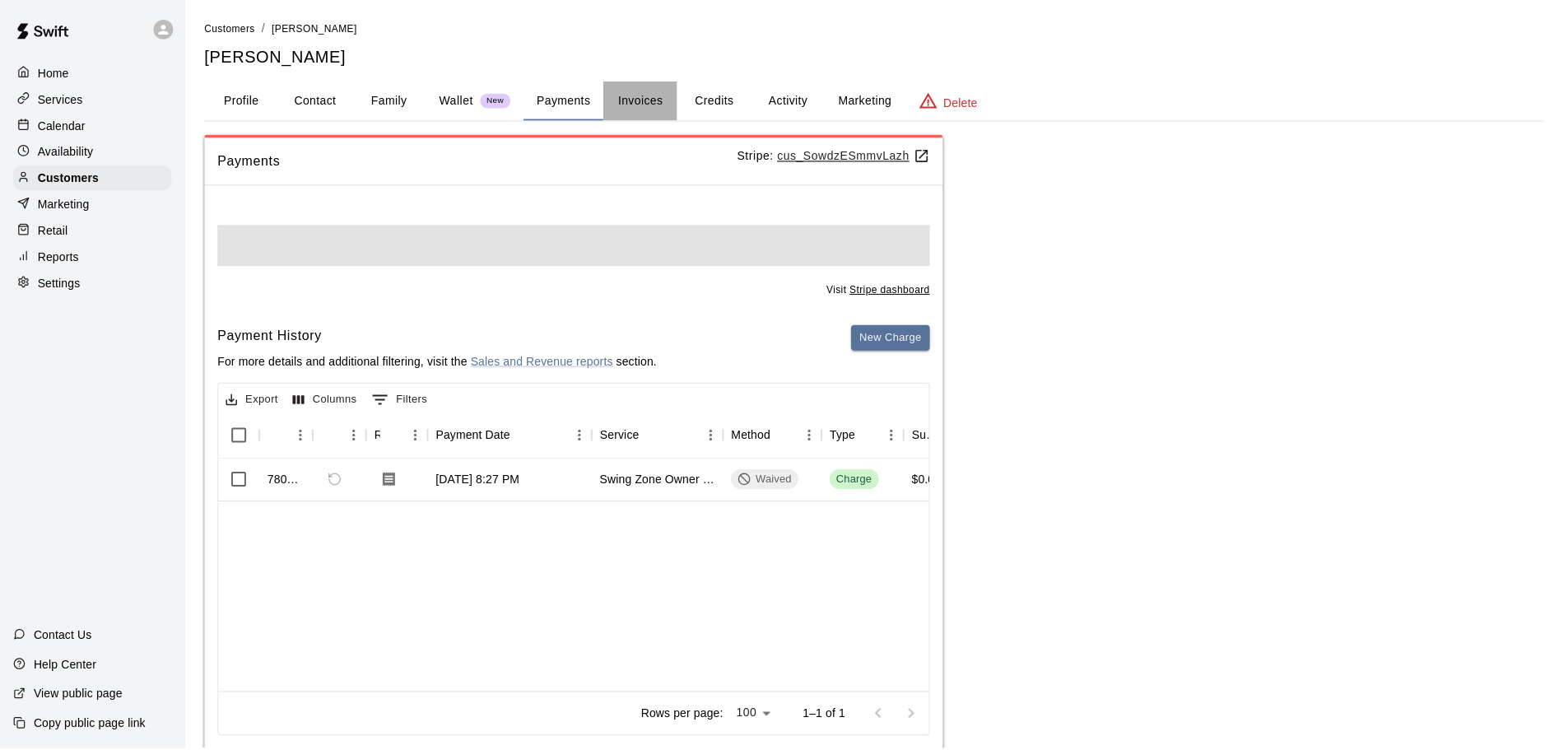
click at [653, 103] on button "Invoices" at bounding box center [642, 101] width 74 height 40
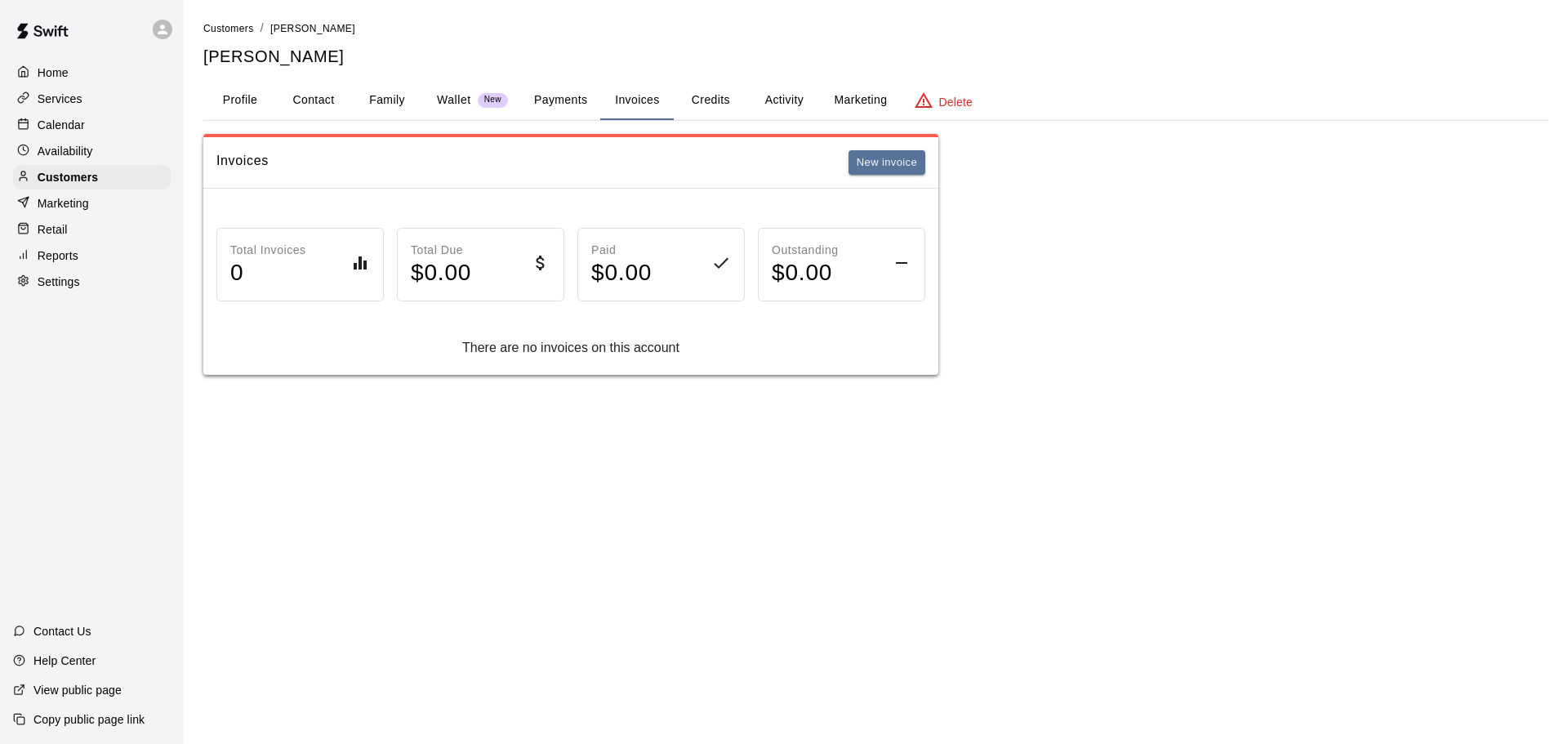
click at [691, 104] on button "Credits" at bounding box center [711, 100] width 73 height 39
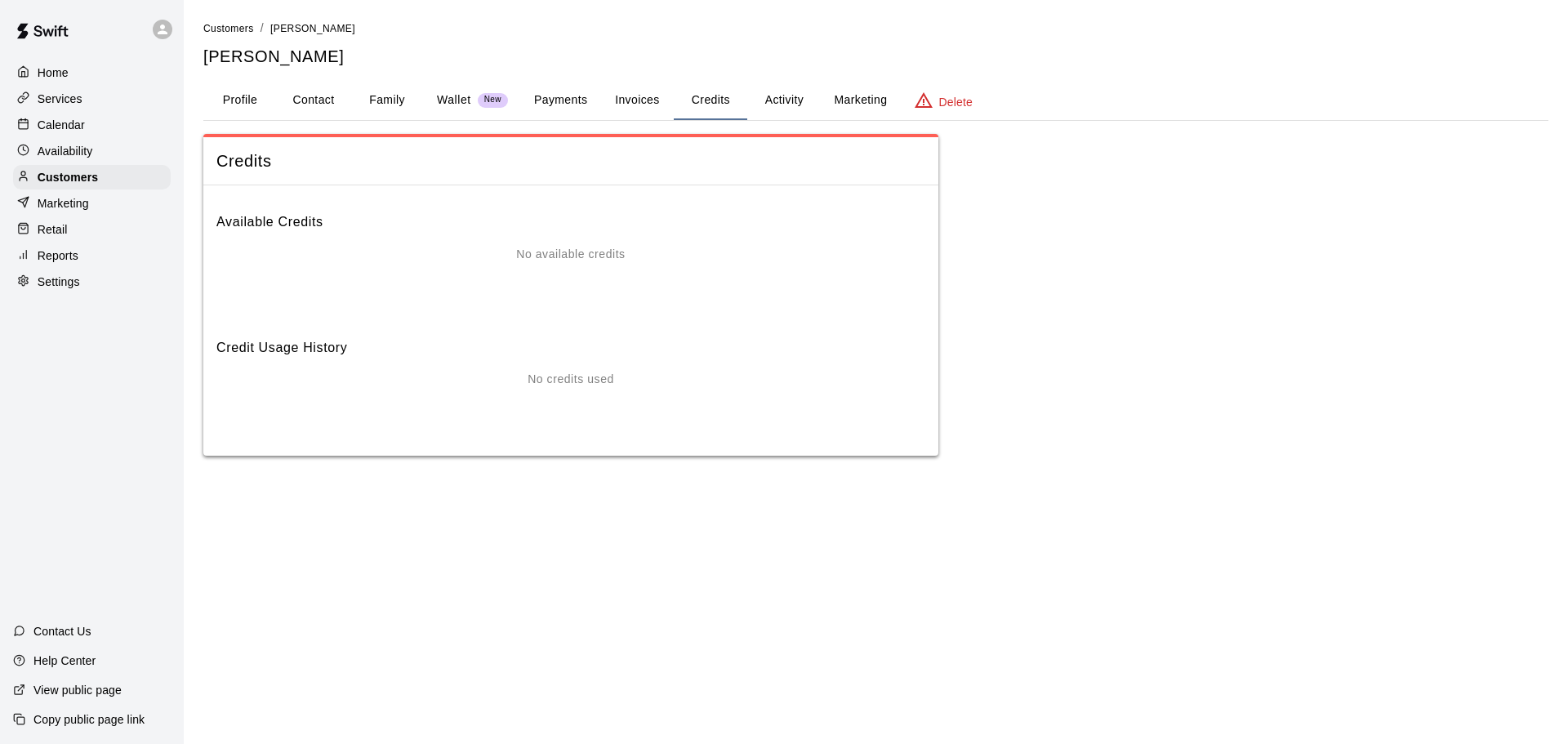
click at [784, 102] on button "Activity" at bounding box center [784, 100] width 73 height 39
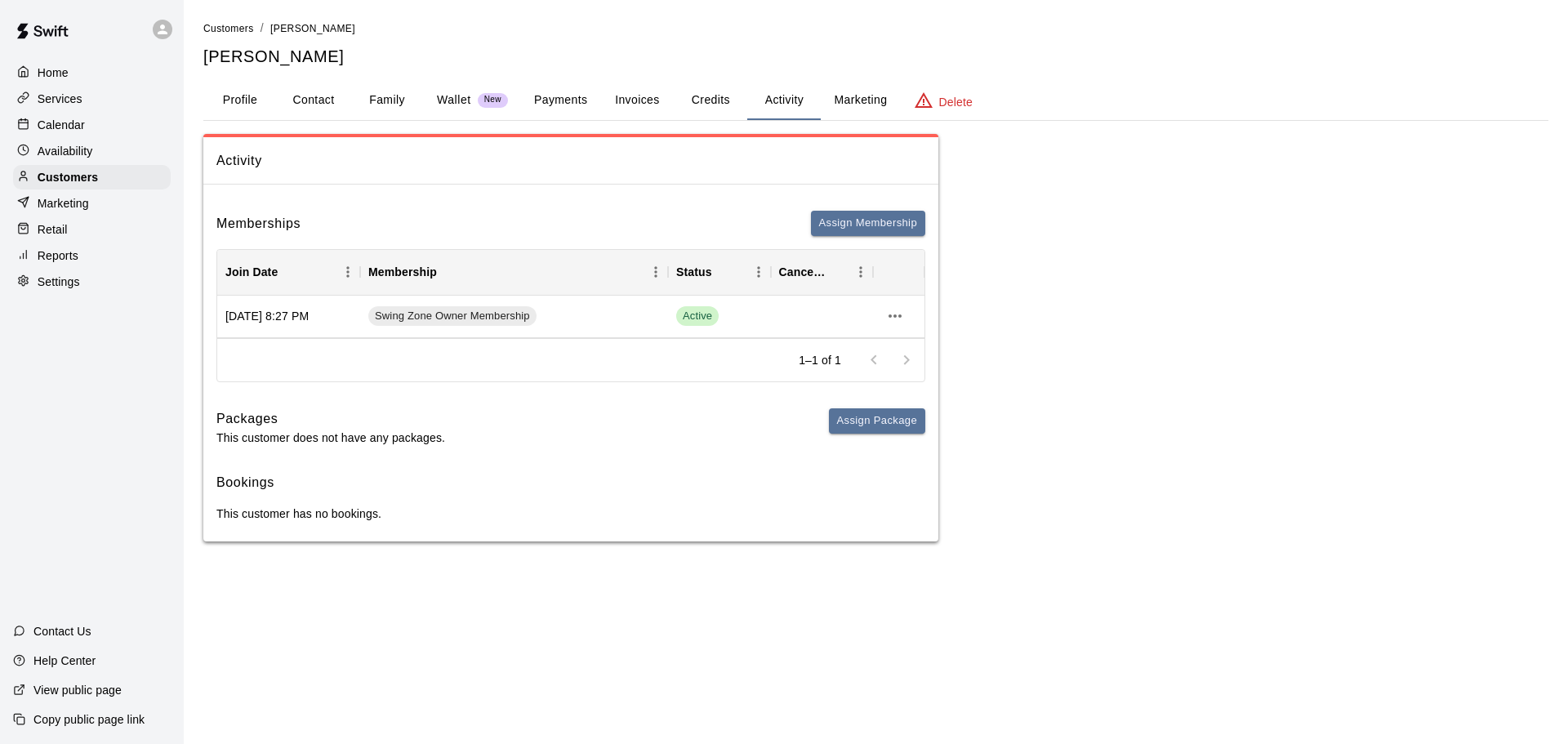
click at [833, 100] on button "Marketing" at bounding box center [860, 100] width 79 height 39
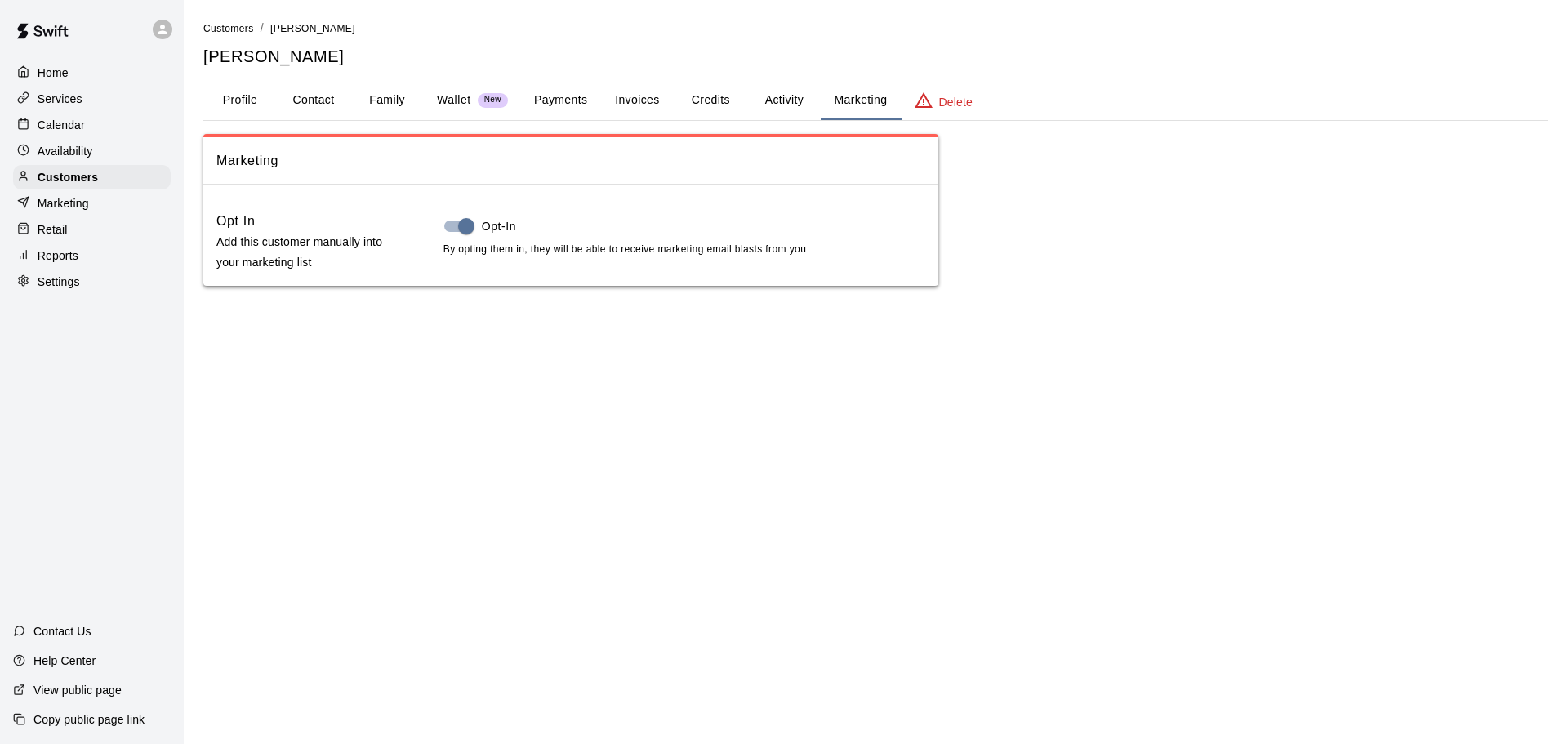
click at [216, 104] on button "Profile" at bounding box center [240, 100] width 73 height 39
